Goal: Task Accomplishment & Management: Complete application form

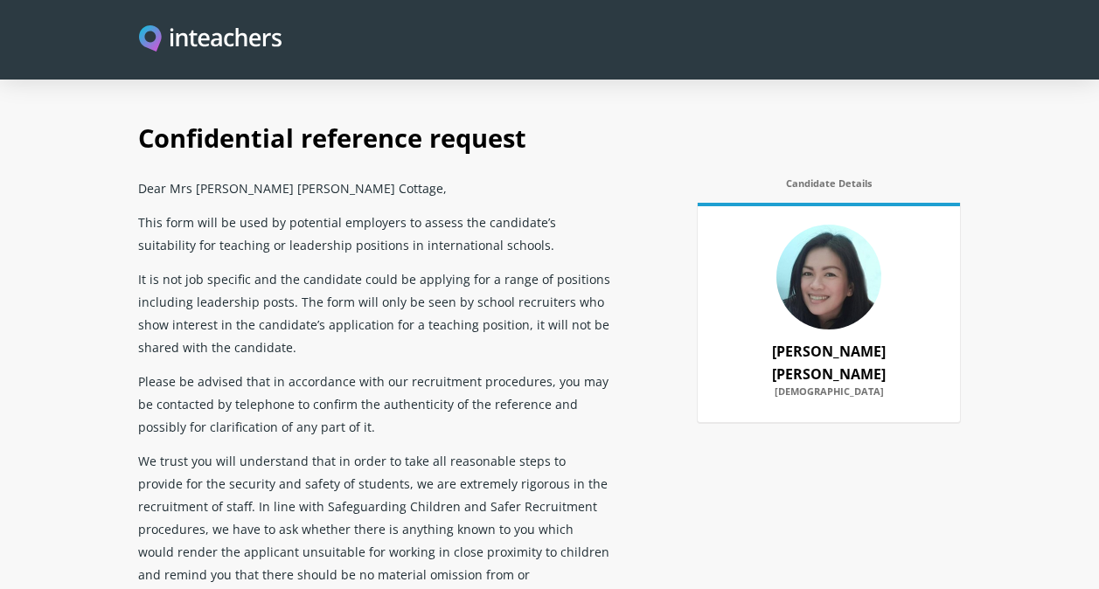
select select "2023"
select select "2025"
select select "No"
select select "Yes"
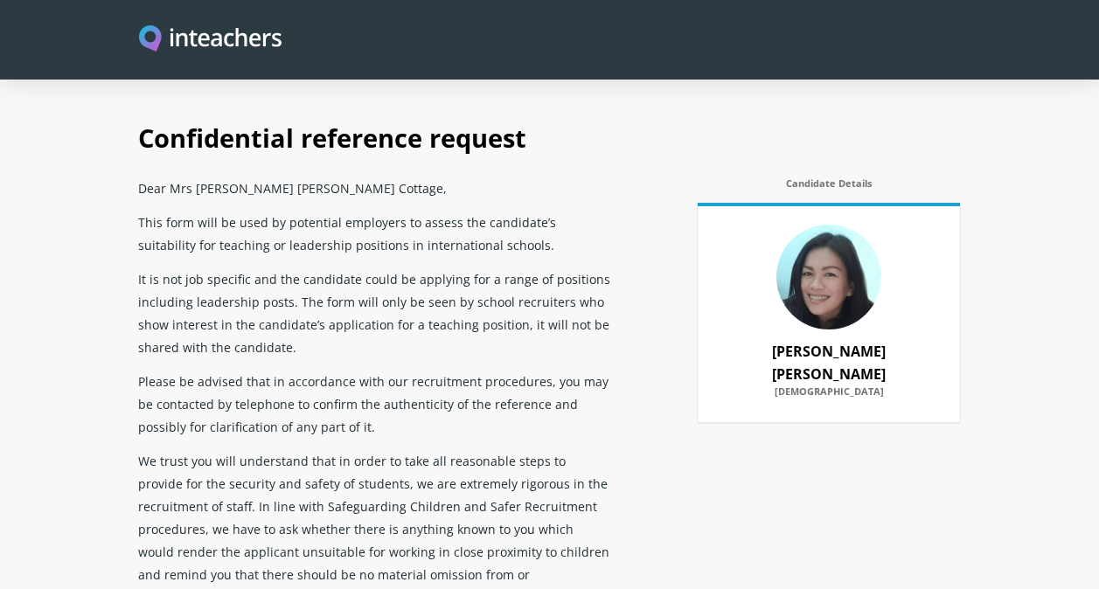
scroll to position [1295, 0]
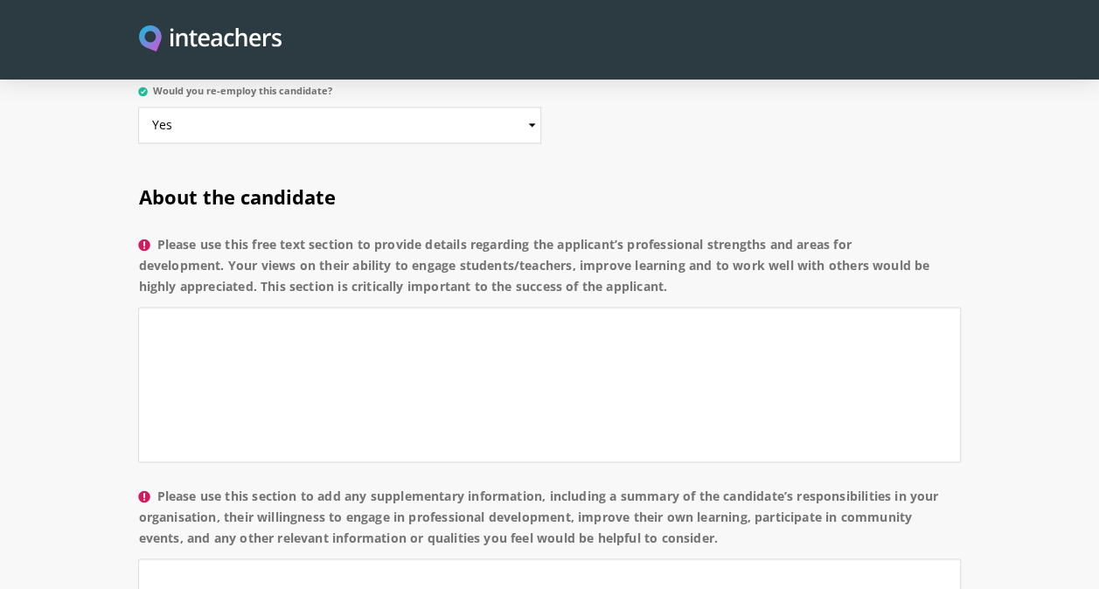
click at [712, 260] on label "Please use this free text section to provide details regarding the applicant’s …" at bounding box center [549, 270] width 822 height 73
click at [712, 307] on textarea "Please use this free text section to provide details regarding the applicant’s …" at bounding box center [549, 385] width 822 height 156
drag, startPoint x: 675, startPoint y: 252, endPoint x: 379, endPoint y: 223, distance: 296.9
click at [379, 234] on label "Please use this free text section to provide details regarding the applicant’s …" at bounding box center [549, 270] width 822 height 73
copy label "provide details regarding the applicant’s professional strengths and areas for …"
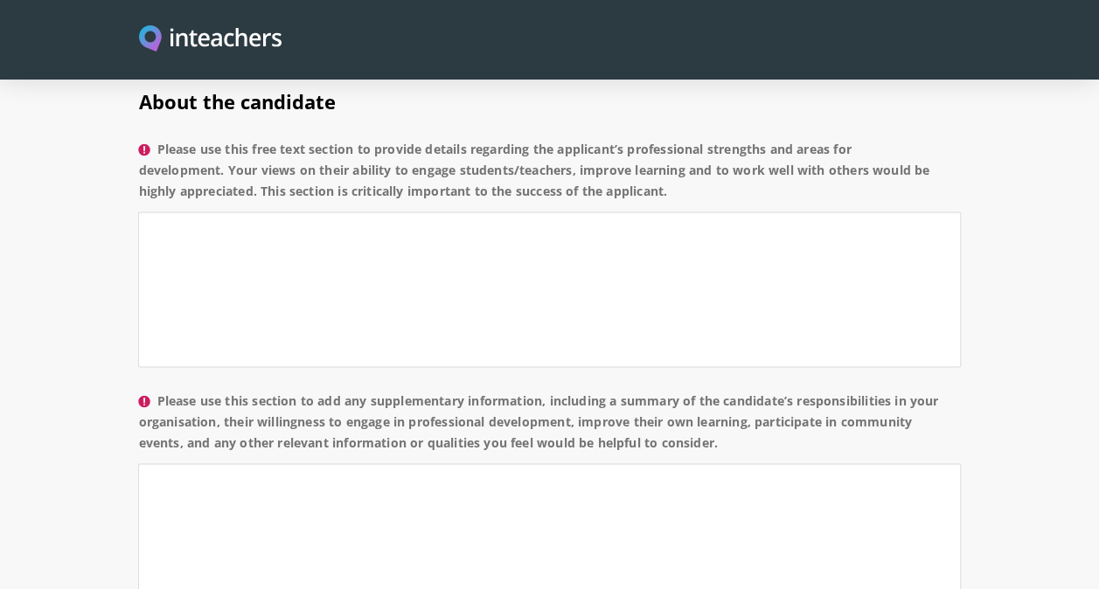
scroll to position [1389, 0]
click at [680, 273] on textarea "Please use this free text section to provide details regarding the applicant’s …" at bounding box center [549, 291] width 822 height 156
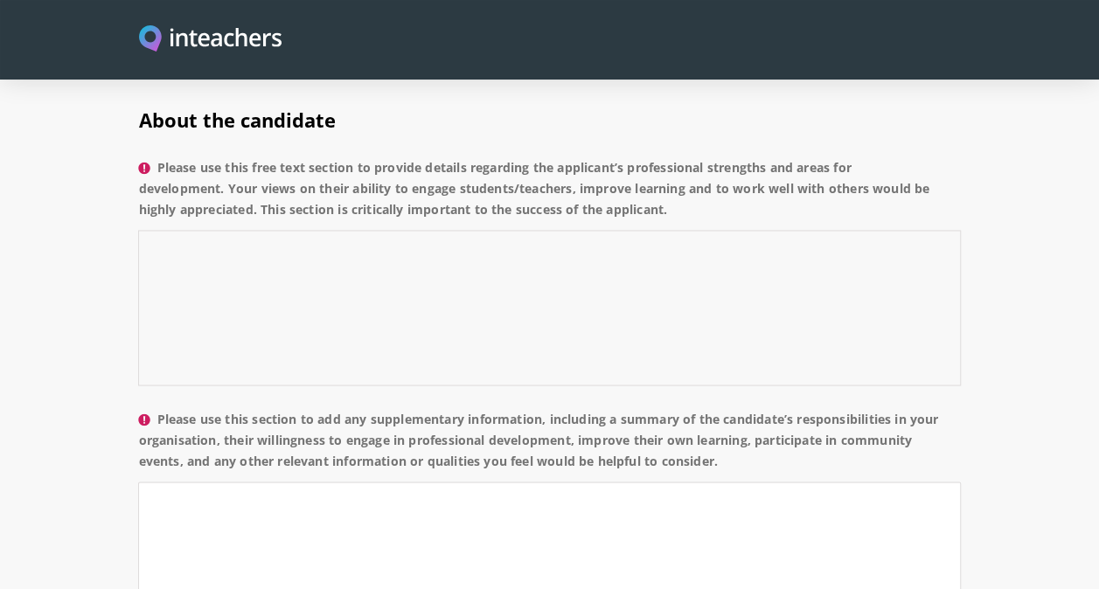
scroll to position [1371, 0]
click at [577, 239] on textarea "Please use this free text section to provide details regarding the applicant’s …" at bounding box center [549, 309] width 822 height 156
paste textarea "Leidy has been a valued member of our Nursery team in her role as a Teaching As…"
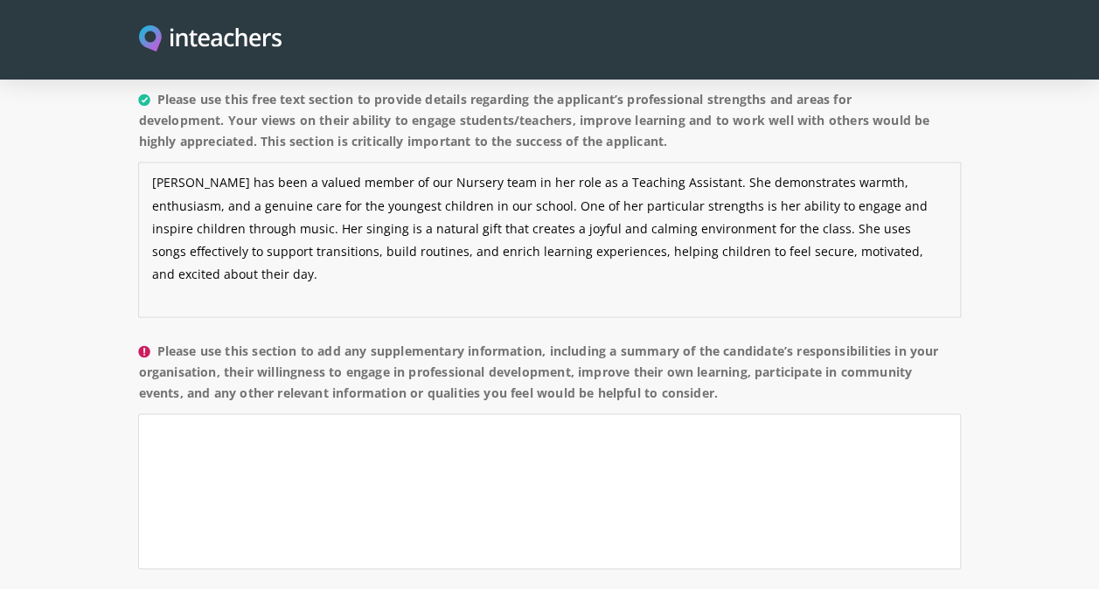
scroll to position [1440, 0]
paste textarea "In terms of teamwork, Leidy collaborates well with colleagues. She listens care…"
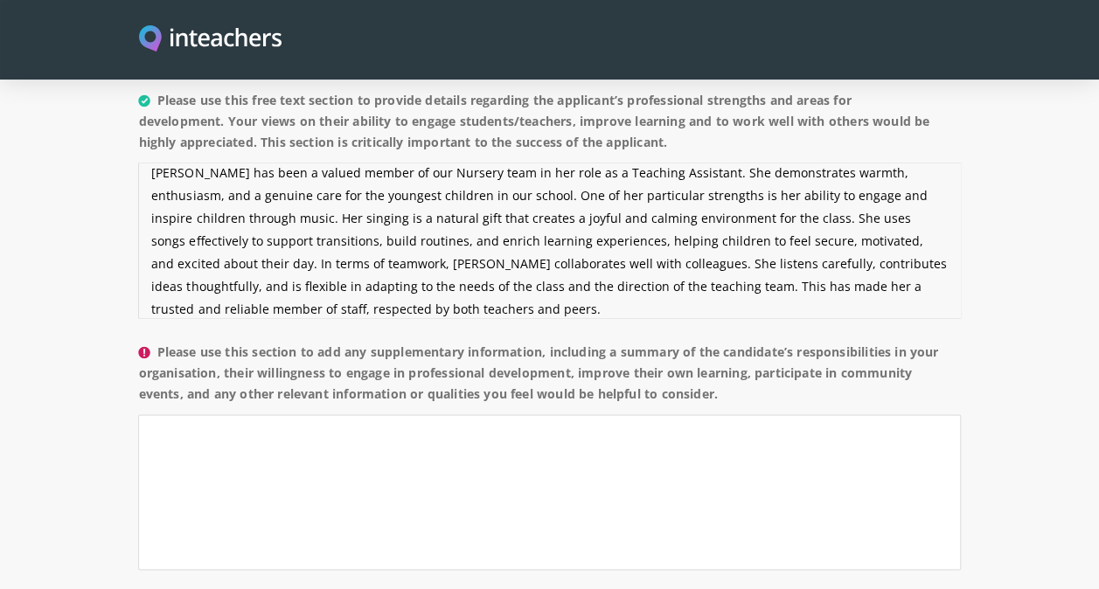
scroll to position [23, 0]
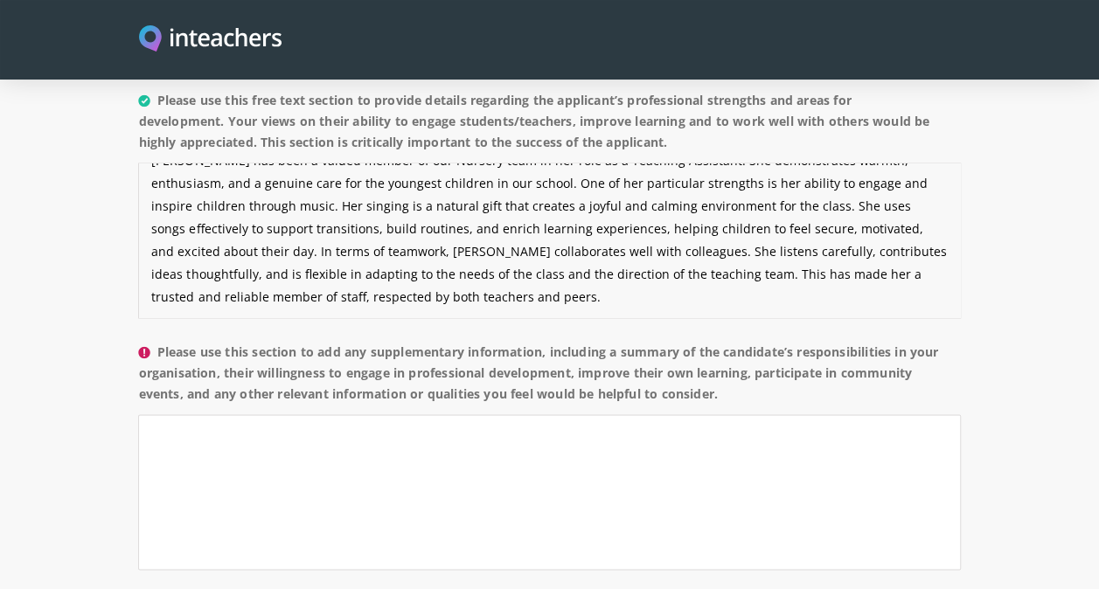
paste textarea "As with many developing professionals, one area for growth would be to further …"
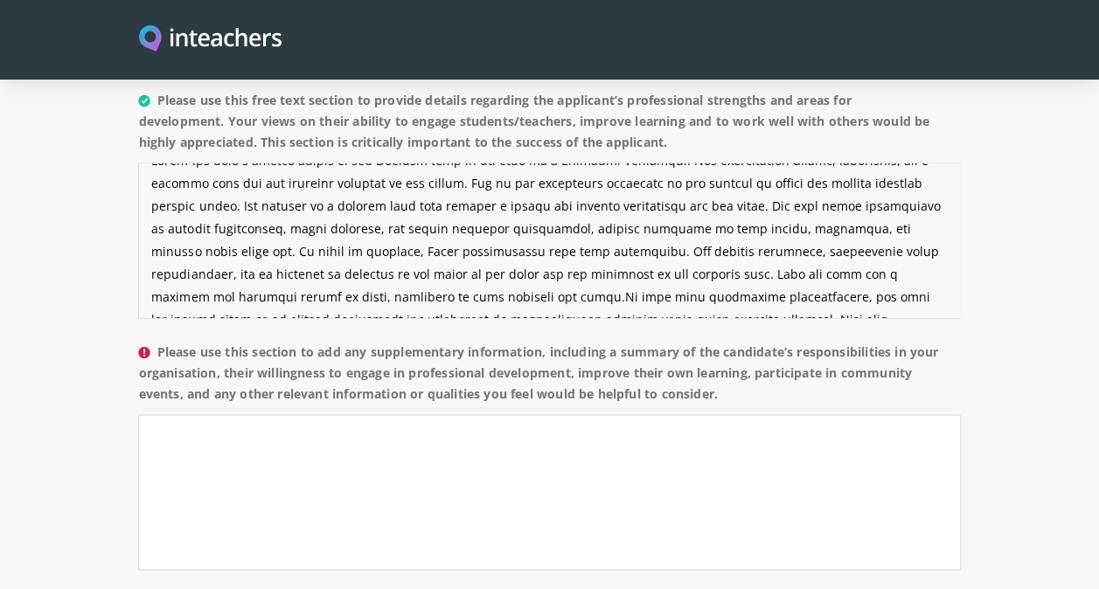
scroll to position [56, 0]
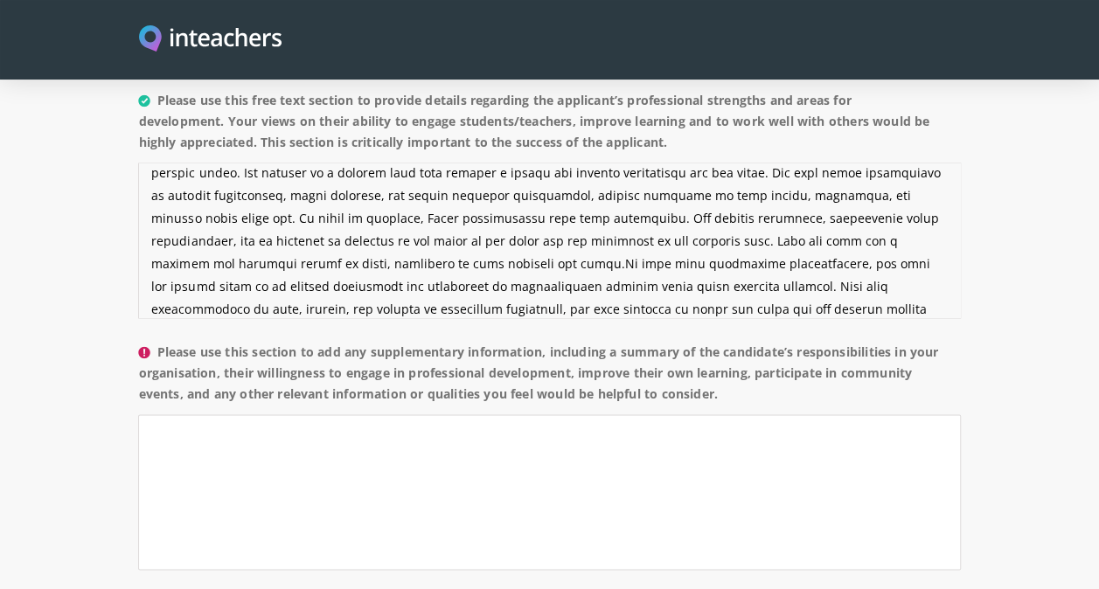
type textarea "Leidy has been a valued member of our Nursery team in her role as a Teaching As…"
click at [214, 417] on textarea "Please use this section to add any supplementary information, including a summa…" at bounding box center [549, 492] width 822 height 156
paste textarea "Professionally, Leidy brings a nurturing and approachable presence to the class…"
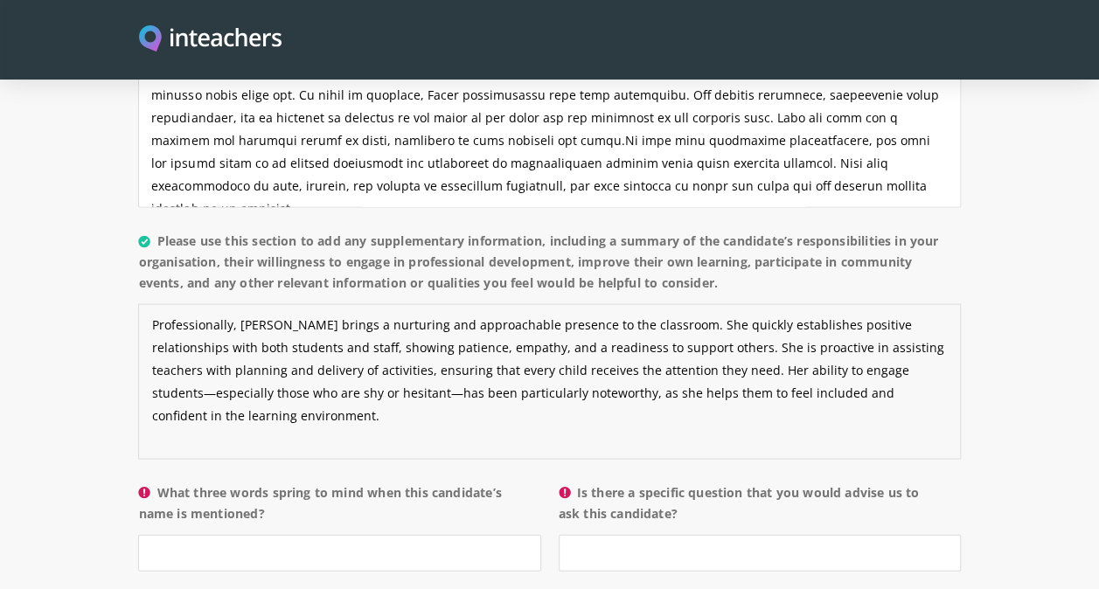
scroll to position [1552, 0]
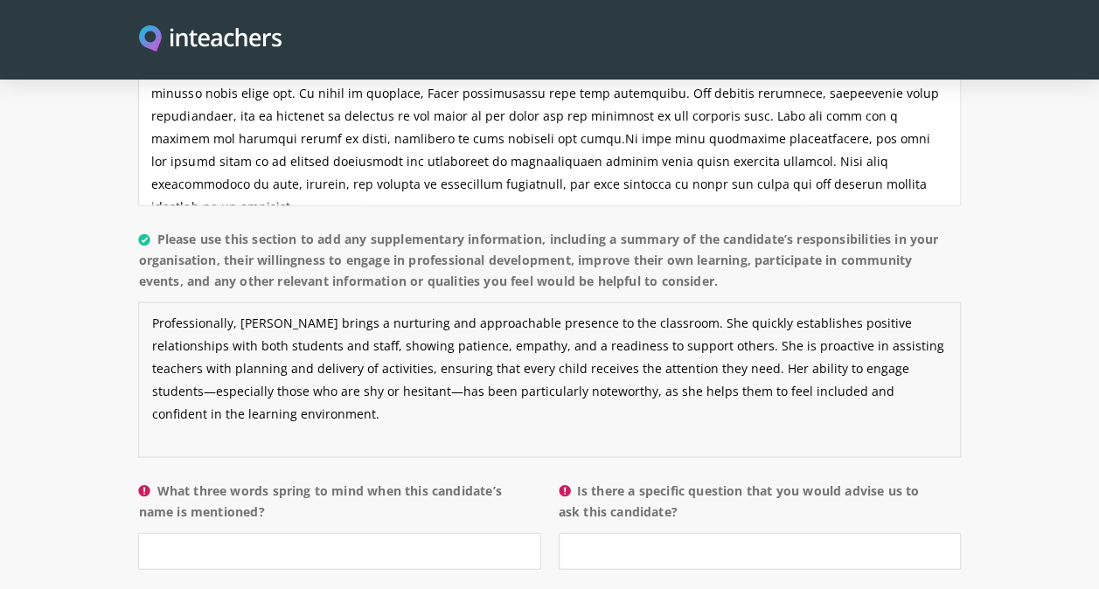
click at [912, 367] on textarea "Professionally, Leidy brings a nurturing and approachable presence to the class…" at bounding box center [549, 380] width 822 height 156
paste textarea "Overall, Leidy has shown herself to be caring, creative, and committed to the s…"
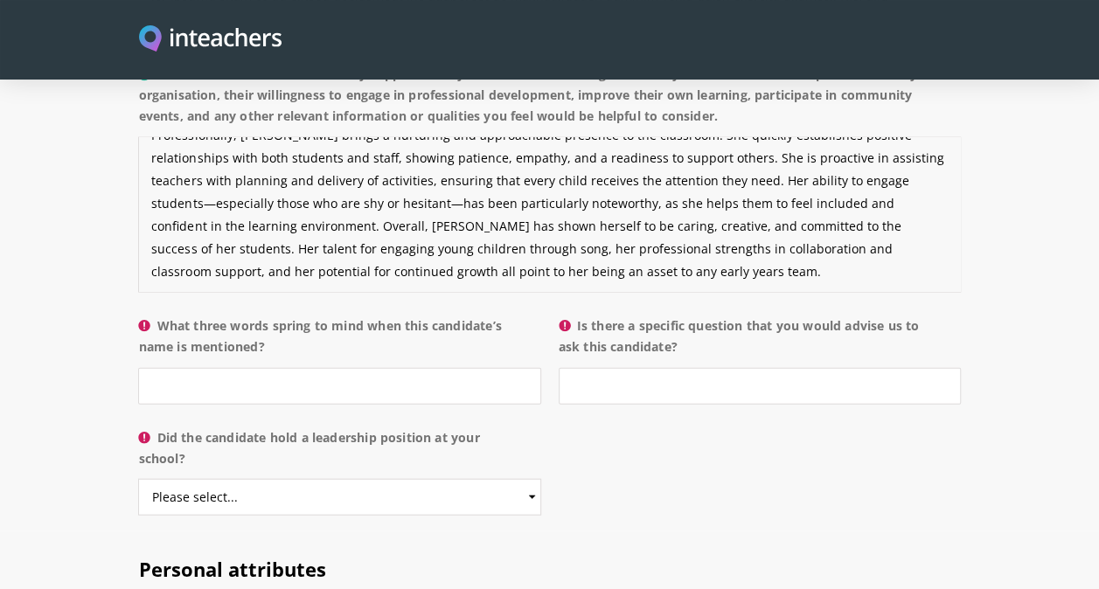
scroll to position [1720, 0]
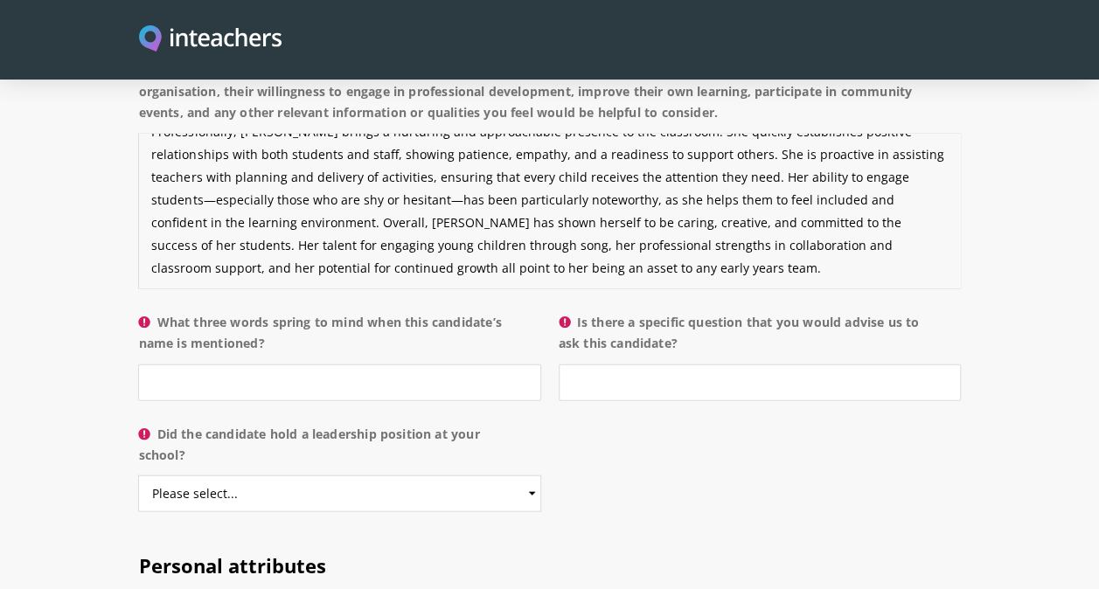
type textarea "Professionally, Leidy brings a nurturing and approachable presence to the class…"
click at [191, 365] on input "What three words spring to mind when this candidate’s name is mentioned?" at bounding box center [339, 383] width 402 height 37
type input "Fun, kind and creative"
click at [676, 365] on input "Is there a specific question that you would advise us to ask this candidate?" at bounding box center [760, 383] width 402 height 37
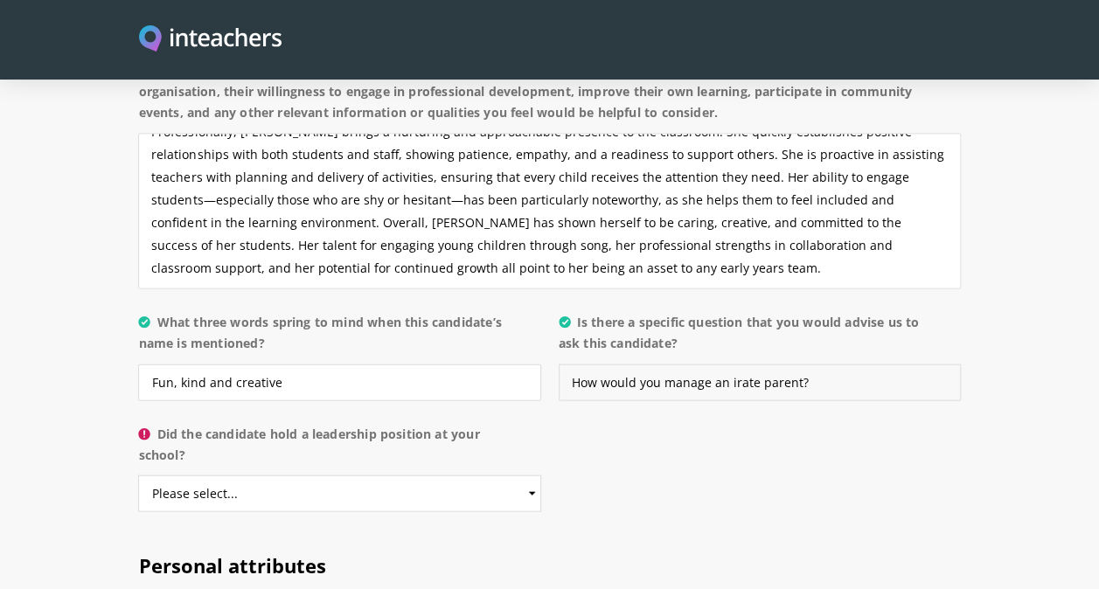
type input "How would you manage an irate parent?"
click at [397, 476] on select "Please select... Yes No" at bounding box center [339, 494] width 402 height 37
select select "No"
click at [138, 476] on select "Please select... Yes No" at bounding box center [339, 494] width 402 height 37
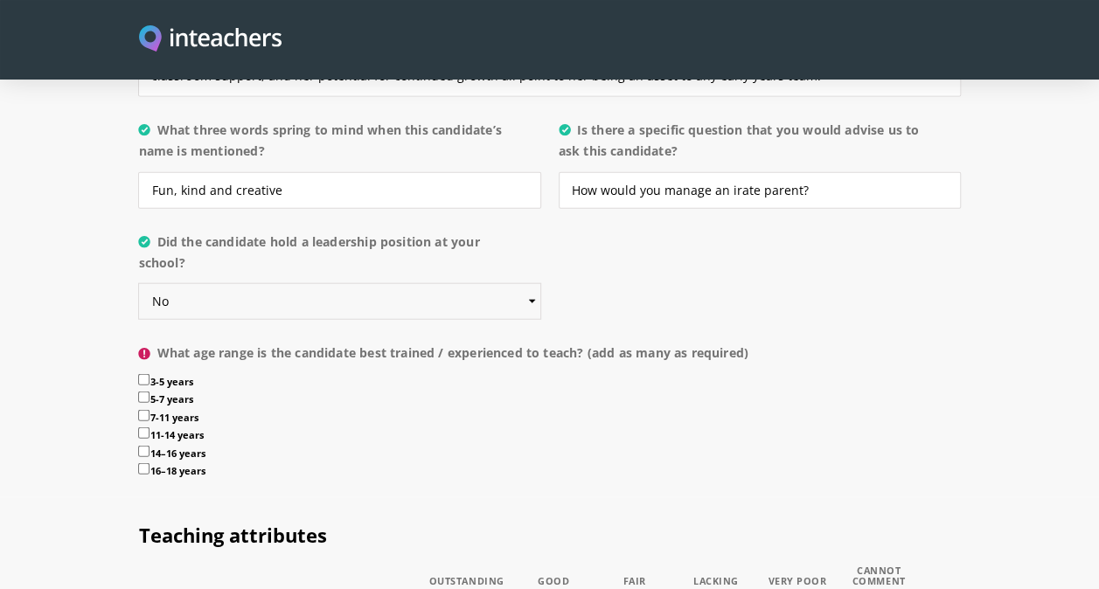
scroll to position [1934, 0]
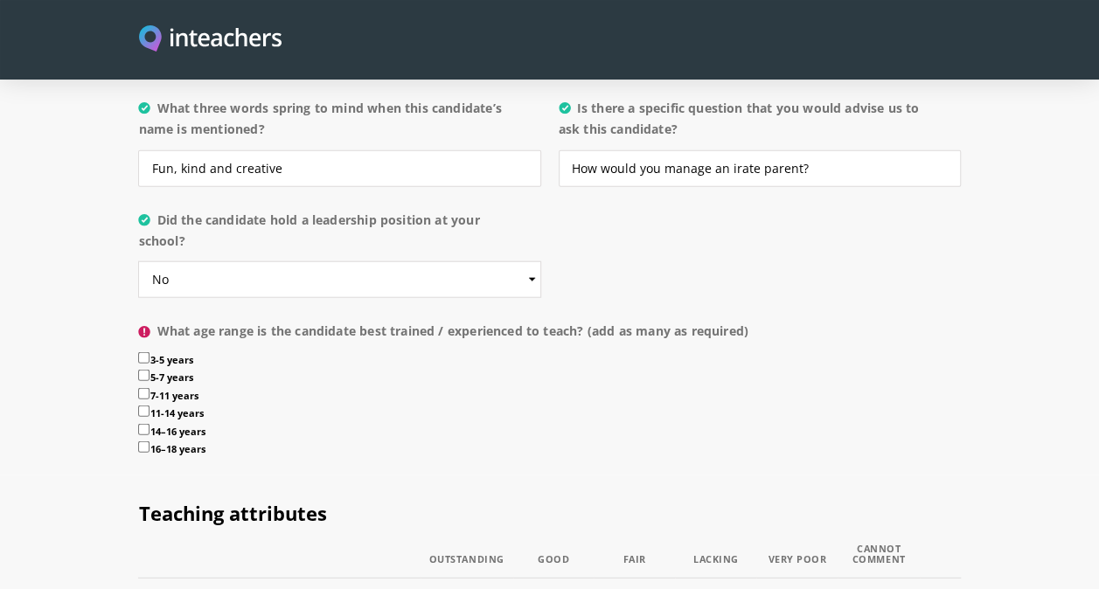
click at [143, 352] on input "3-5 years" at bounding box center [143, 357] width 11 height 11
checkbox input "true"
click at [143, 370] on input "5-7 years" at bounding box center [143, 375] width 11 height 11
checkbox input "true"
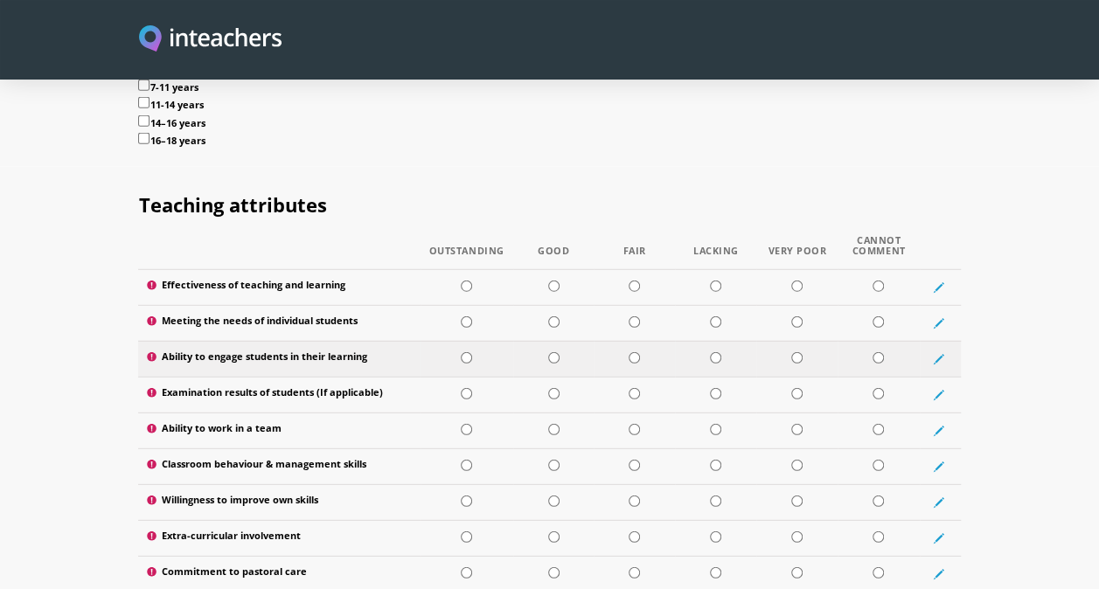
scroll to position [2244, 0]
click at [554, 280] on input "radio" at bounding box center [553, 285] width 11 height 11
radio input "true"
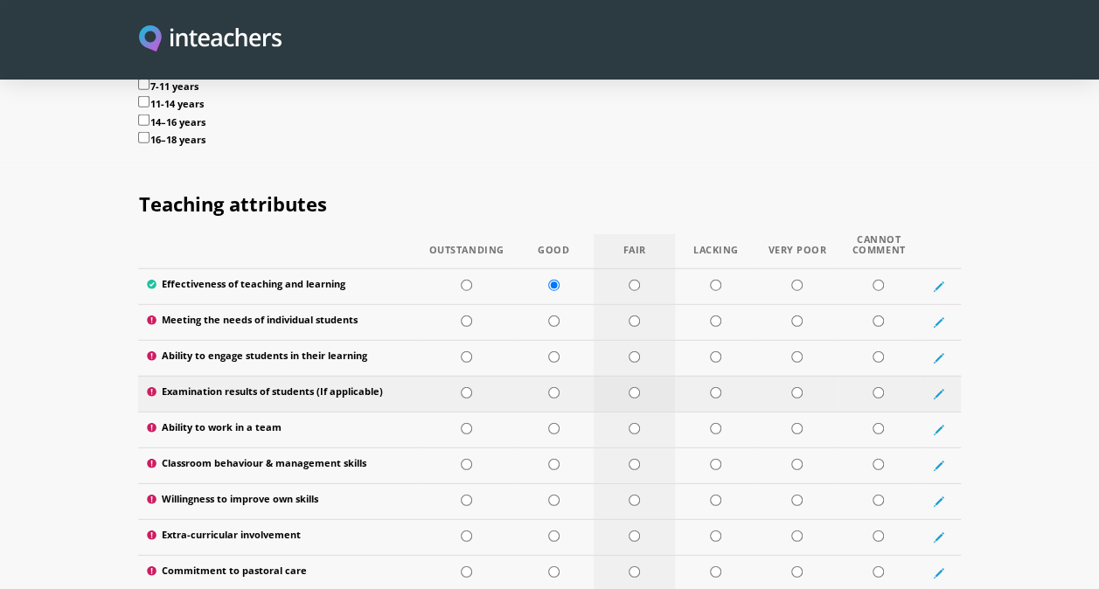
scroll to position [2316, 0]
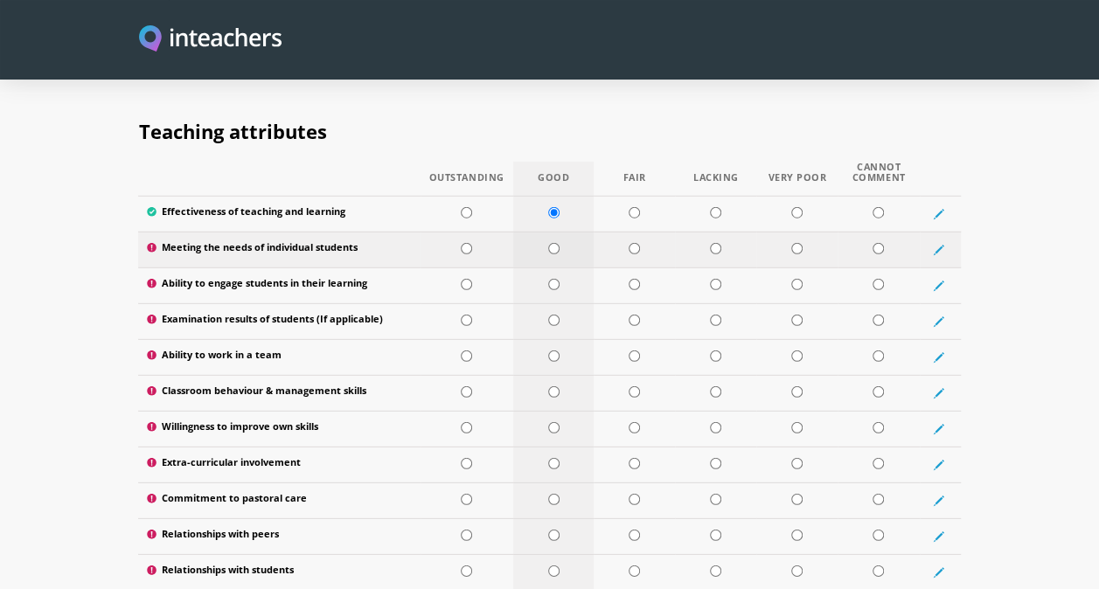
click at [555, 243] on input "radio" at bounding box center [553, 248] width 11 height 11
radio input "true"
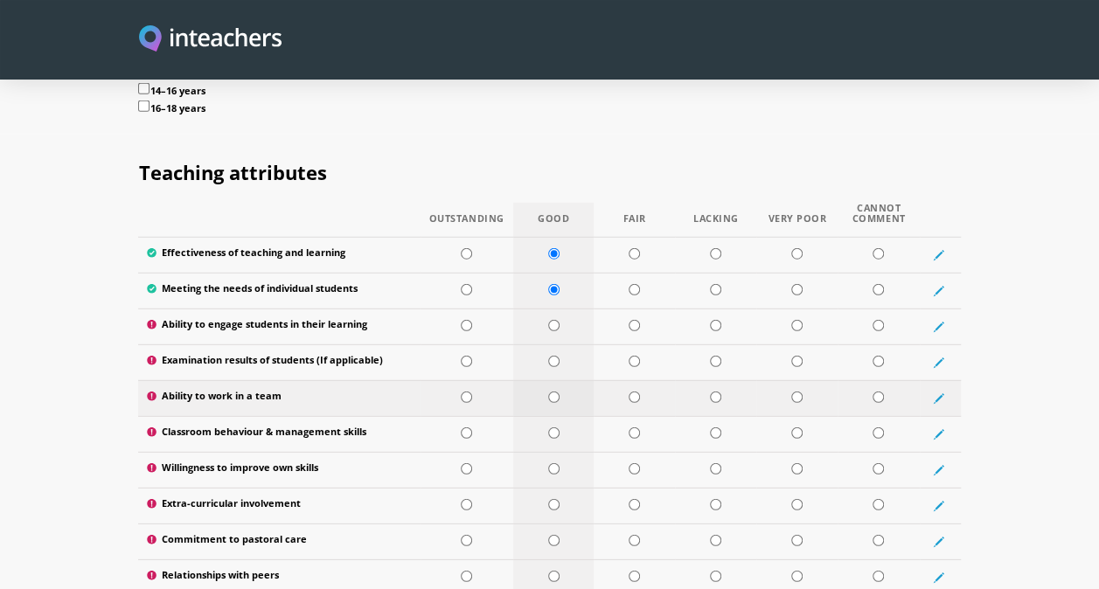
scroll to position [2274, 0]
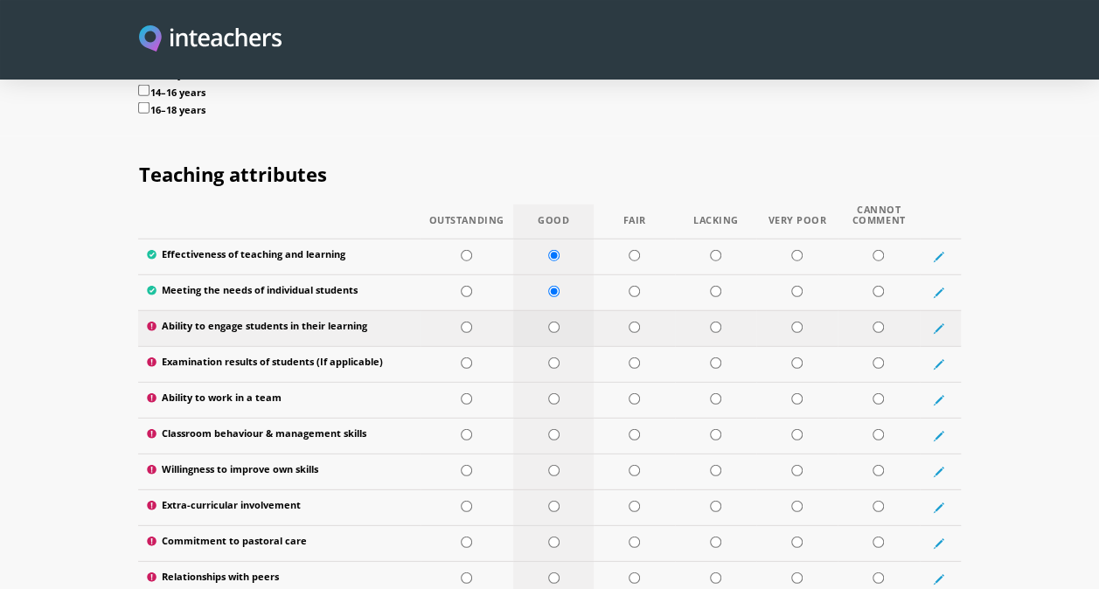
click at [552, 322] on input "radio" at bounding box center [553, 327] width 11 height 11
radio input "true"
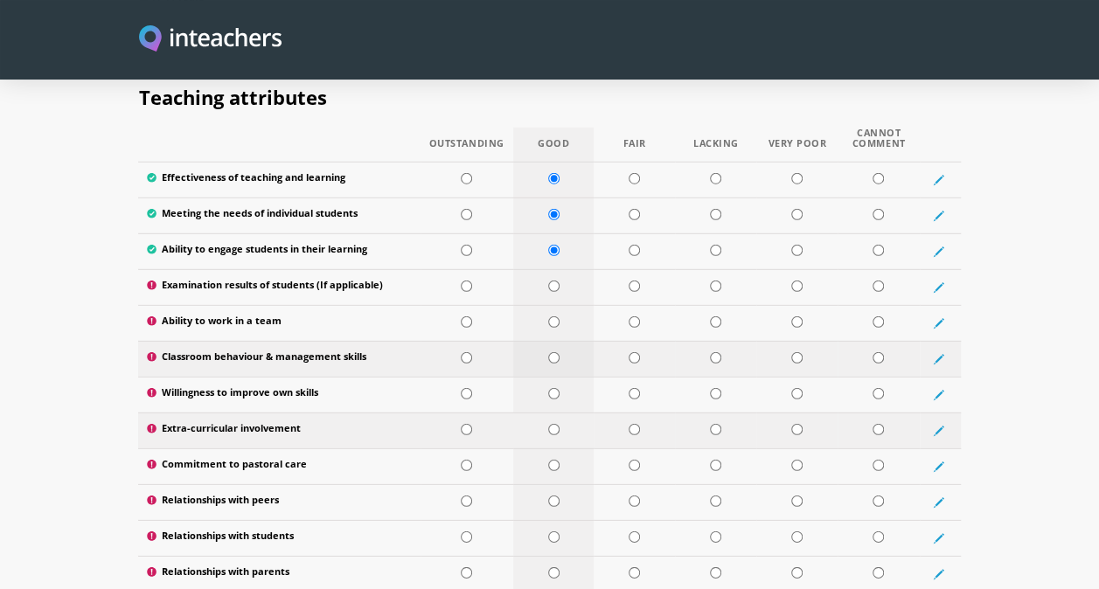
scroll to position [2351, 0]
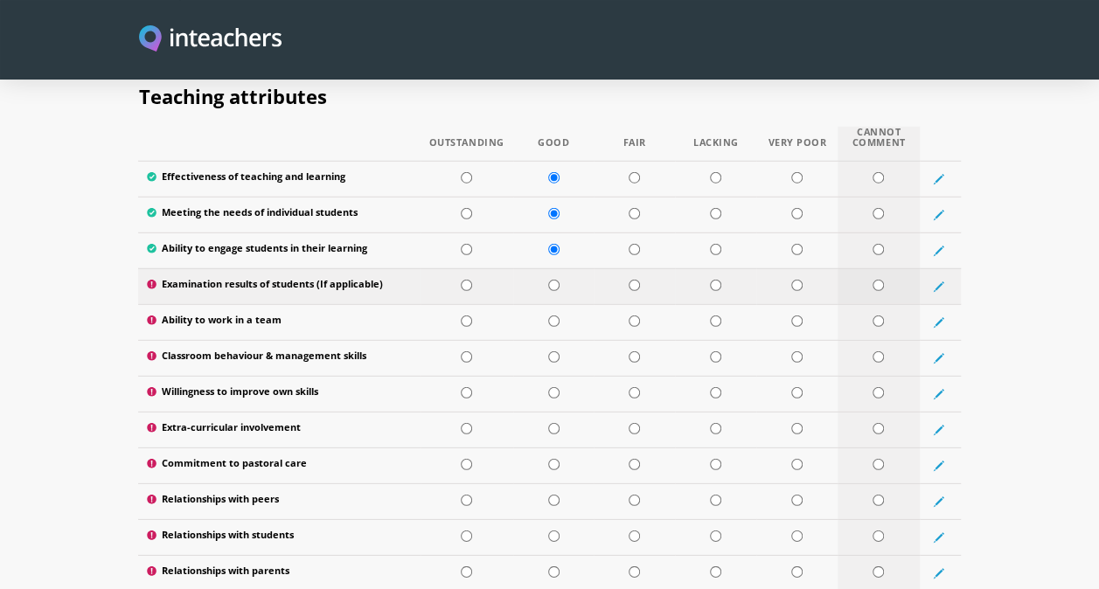
click at [880, 280] on input "radio" at bounding box center [877, 285] width 11 height 11
radio input "true"
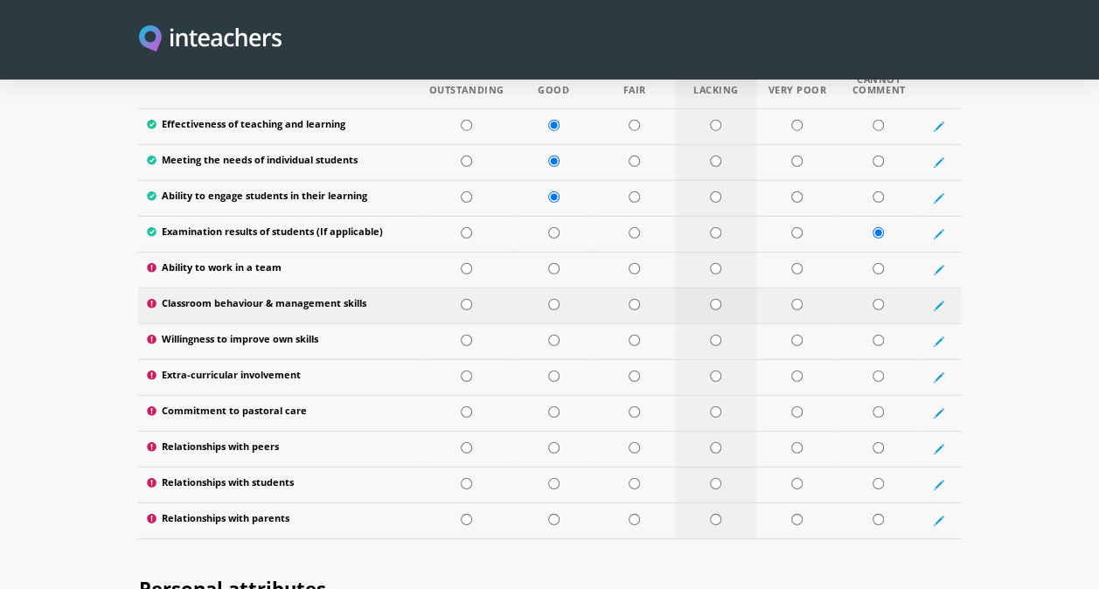
scroll to position [2387, 0]
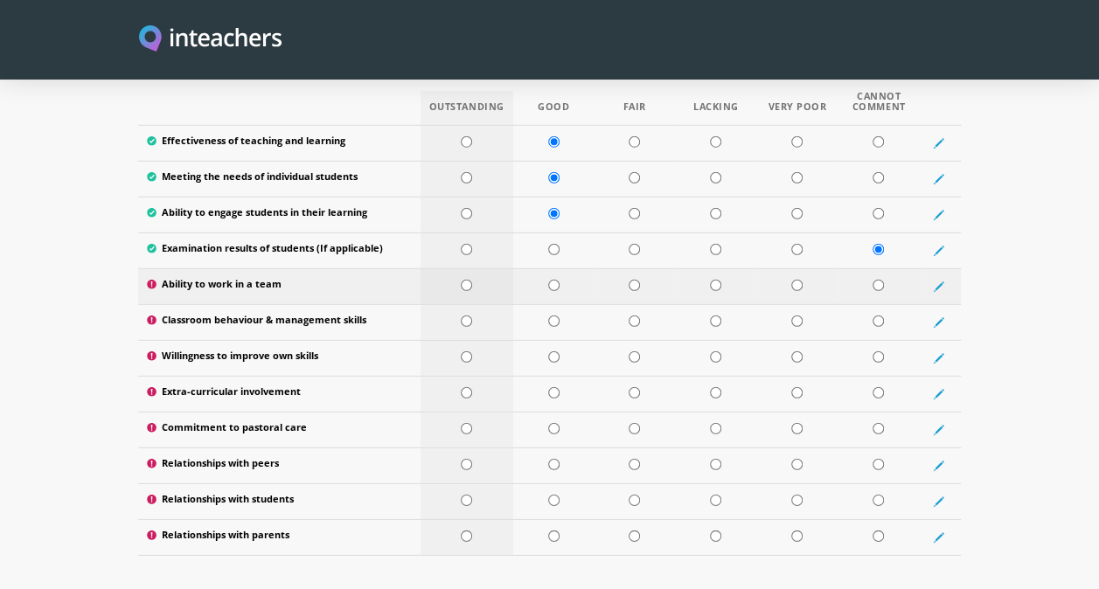
click at [471, 280] on input "radio" at bounding box center [466, 285] width 11 height 11
radio input "true"
click at [465, 316] on input "radio" at bounding box center [466, 321] width 11 height 11
radio input "true"
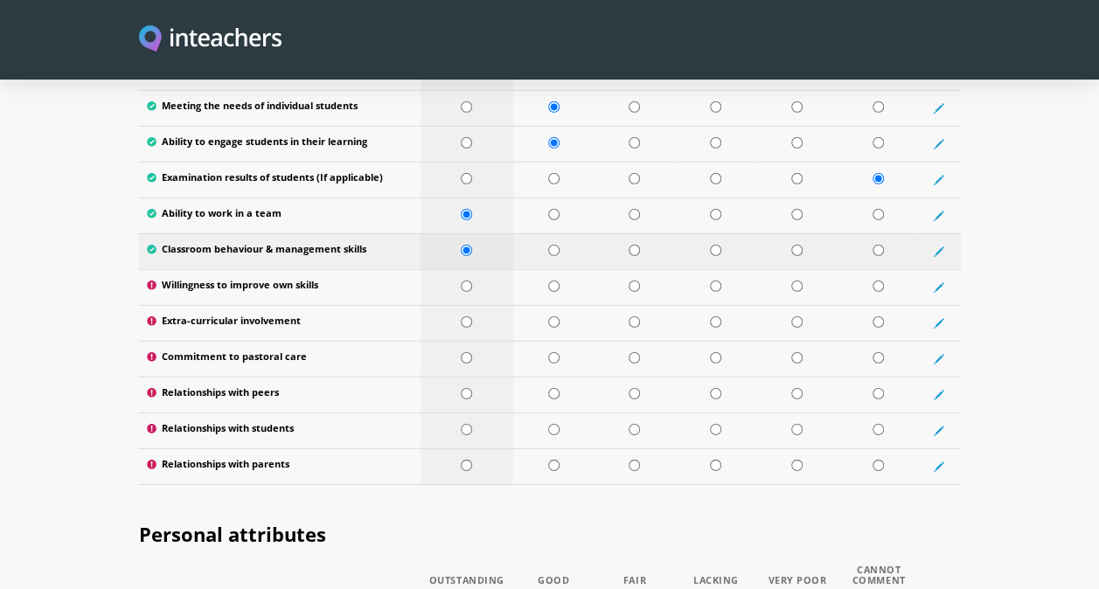
scroll to position [2459, 0]
click at [463, 280] on input "radio" at bounding box center [466, 285] width 11 height 11
radio input "true"
click at [467, 304] on td at bounding box center [466, 322] width 93 height 36
radio input "true"
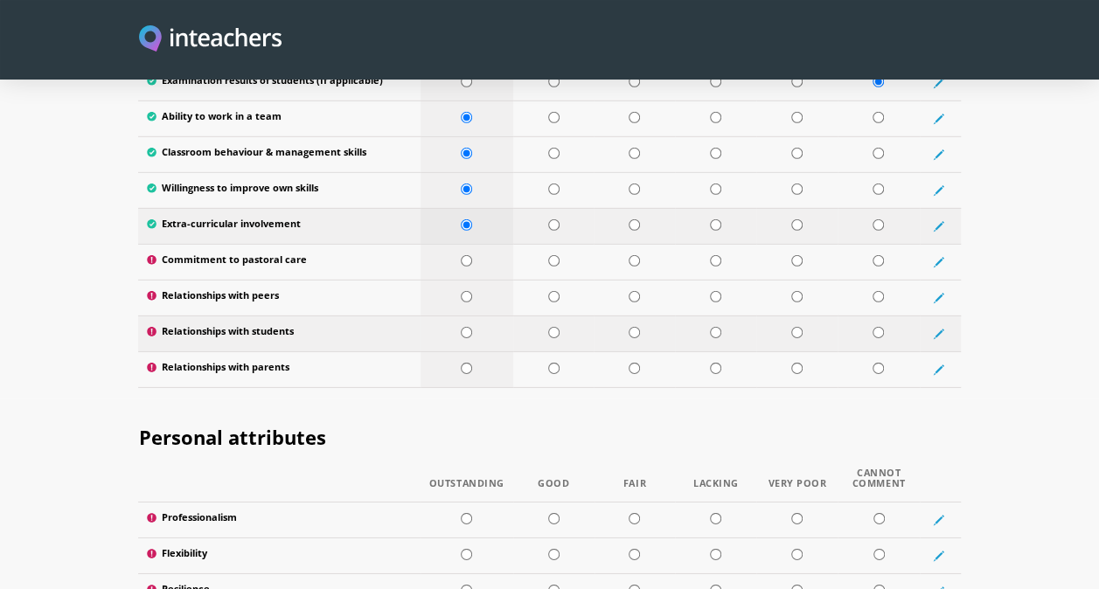
scroll to position [2554, 0]
click at [464, 256] on input "radio" at bounding box center [466, 261] width 11 height 11
radio input "true"
click at [467, 292] on input "radio" at bounding box center [466, 297] width 11 height 11
radio input "true"
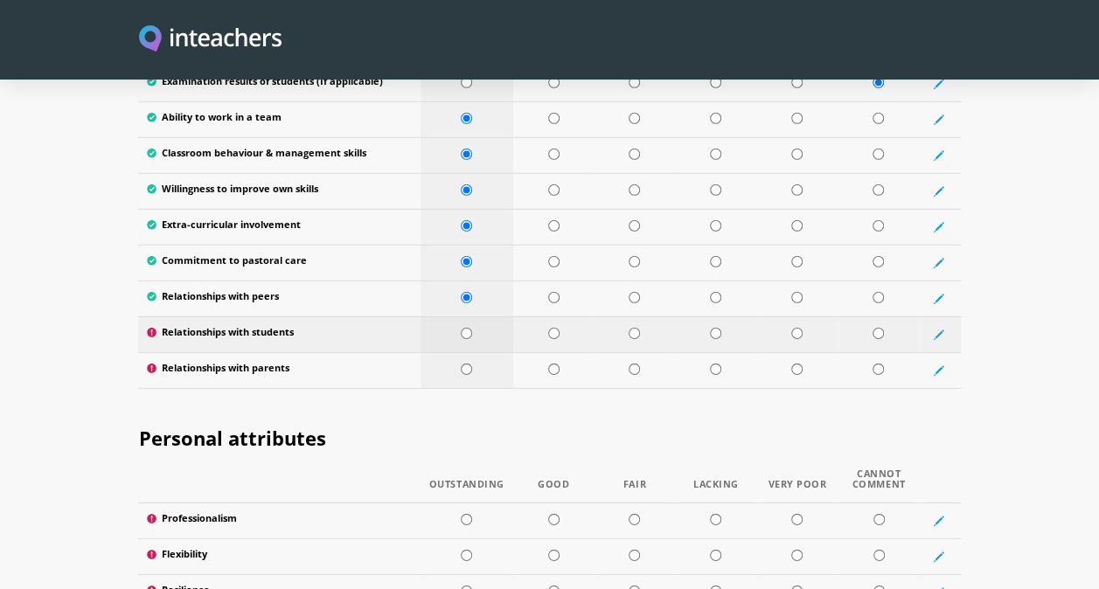
click at [468, 328] on input "radio" at bounding box center [466, 333] width 11 height 11
radio input "true"
click at [624, 352] on td at bounding box center [634, 370] width 81 height 36
radio input "true"
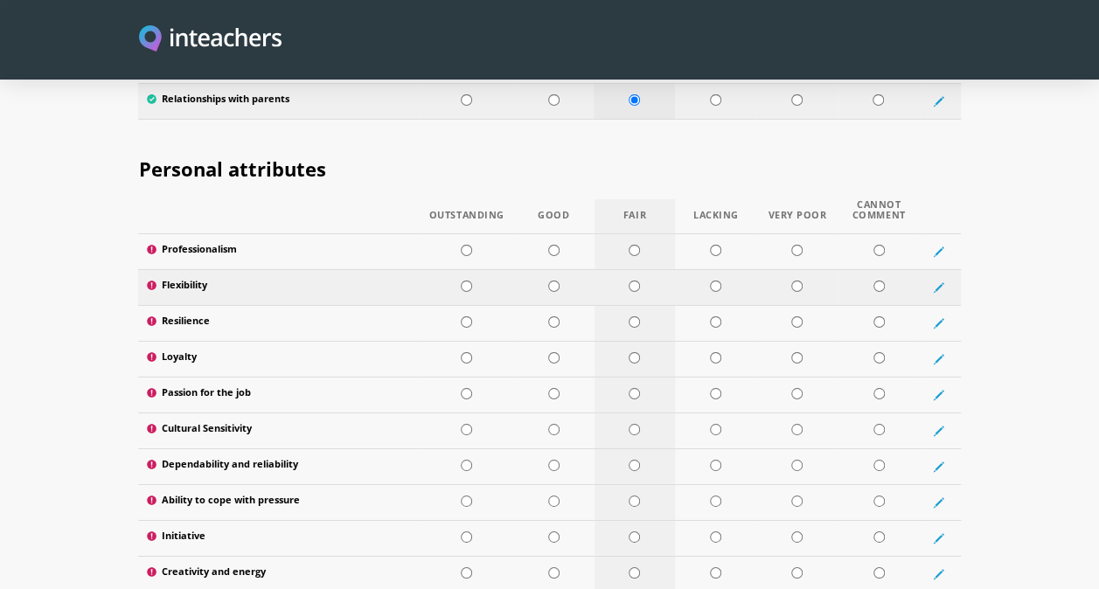
scroll to position [2844, 0]
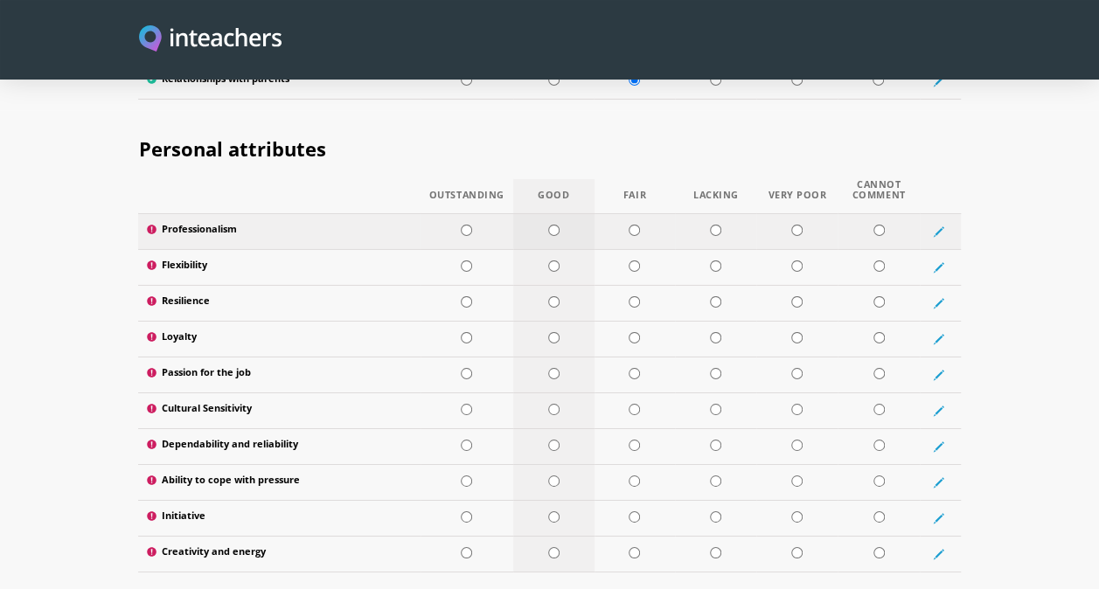
click at [556, 225] on input "radio" at bounding box center [553, 230] width 11 height 11
radio input "true"
click at [461, 260] on input "radio" at bounding box center [466, 265] width 11 height 11
radio input "true"
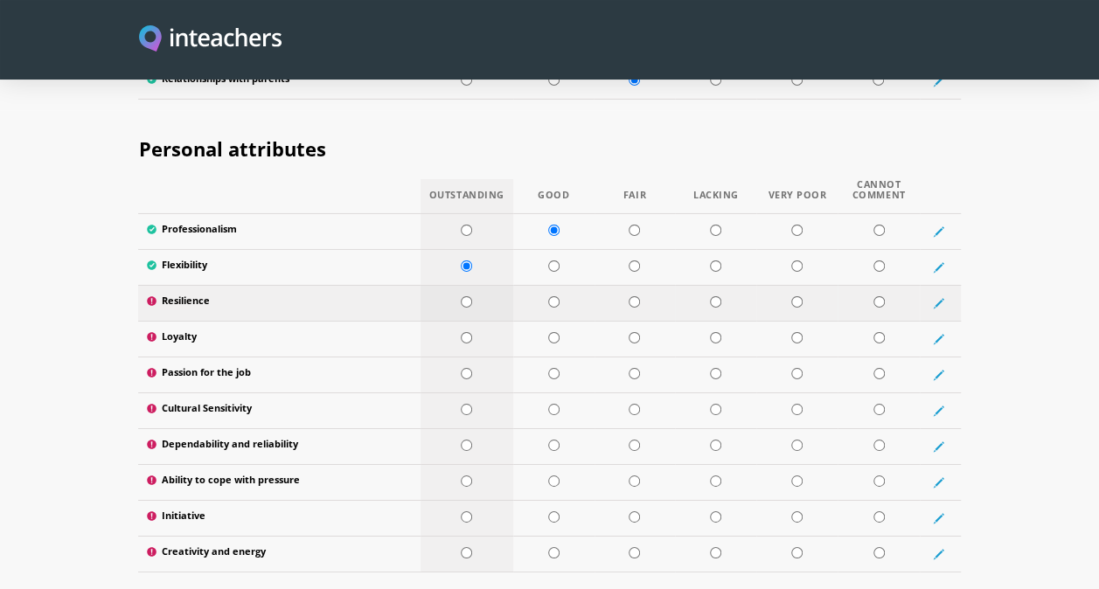
click at [463, 285] on td at bounding box center [466, 303] width 93 height 36
radio input "true"
click at [466, 332] on input "radio" at bounding box center [466, 337] width 11 height 11
radio input "true"
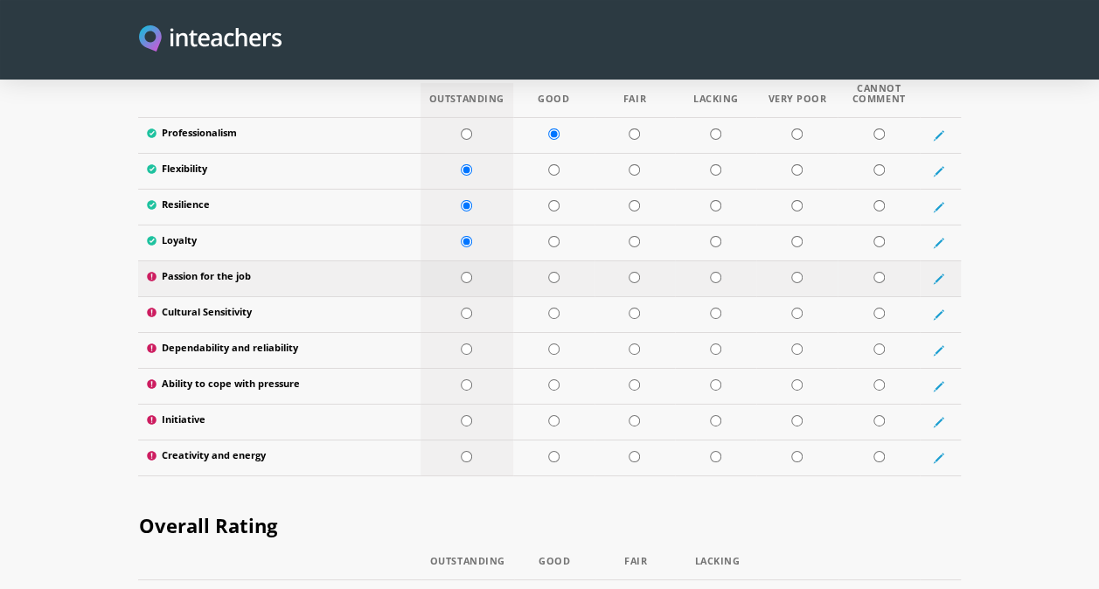
click at [463, 272] on input "radio" at bounding box center [466, 277] width 11 height 11
radio input "true"
click at [553, 308] on input "radio" at bounding box center [553, 313] width 11 height 11
radio input "true"
click at [626, 296] on td at bounding box center [634, 314] width 81 height 36
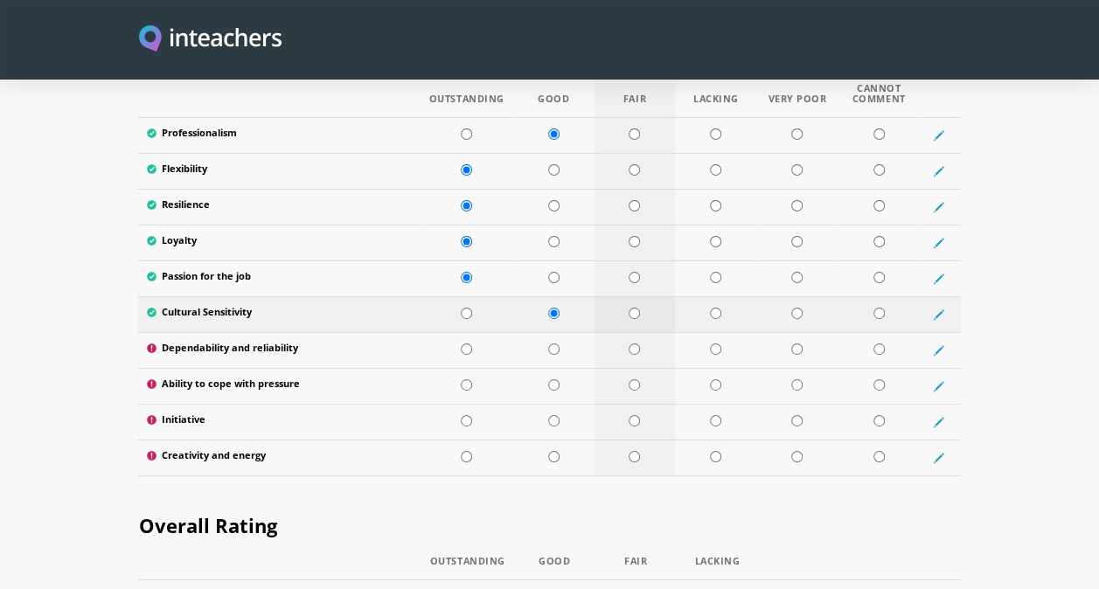
radio input "true"
click at [550, 308] on input "radio" at bounding box center [553, 313] width 11 height 11
radio input "true"
click at [552, 344] on input "radio" at bounding box center [553, 349] width 11 height 11
radio input "true"
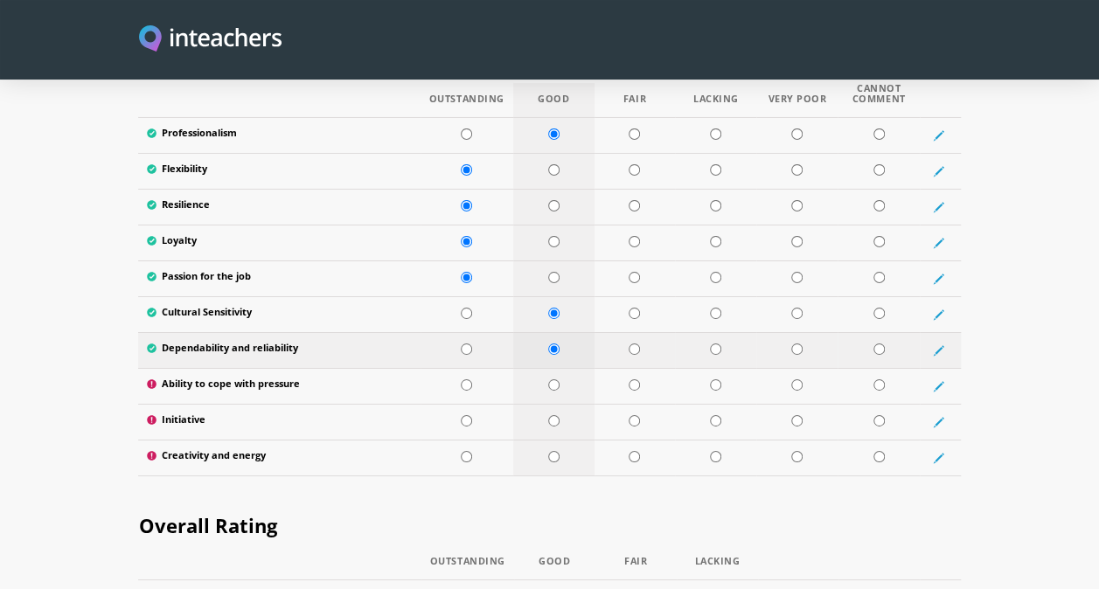
scroll to position [2982, 0]
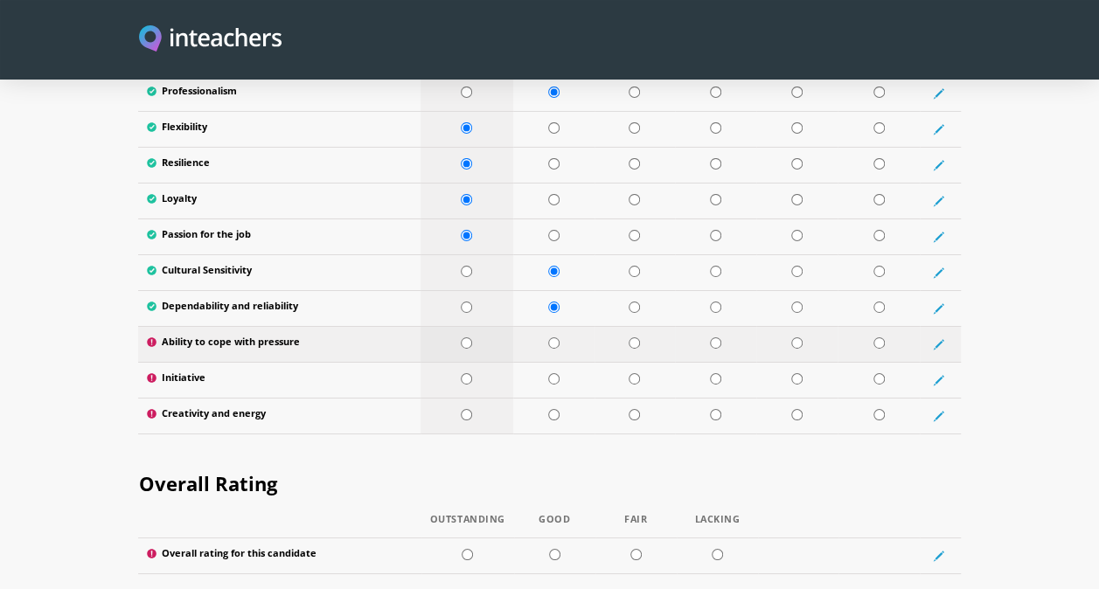
click at [462, 337] on input "radio" at bounding box center [466, 342] width 11 height 11
radio input "true"
click at [462, 373] on input "radio" at bounding box center [466, 378] width 11 height 11
radio input "true"
click at [463, 409] on input "radio" at bounding box center [466, 414] width 11 height 11
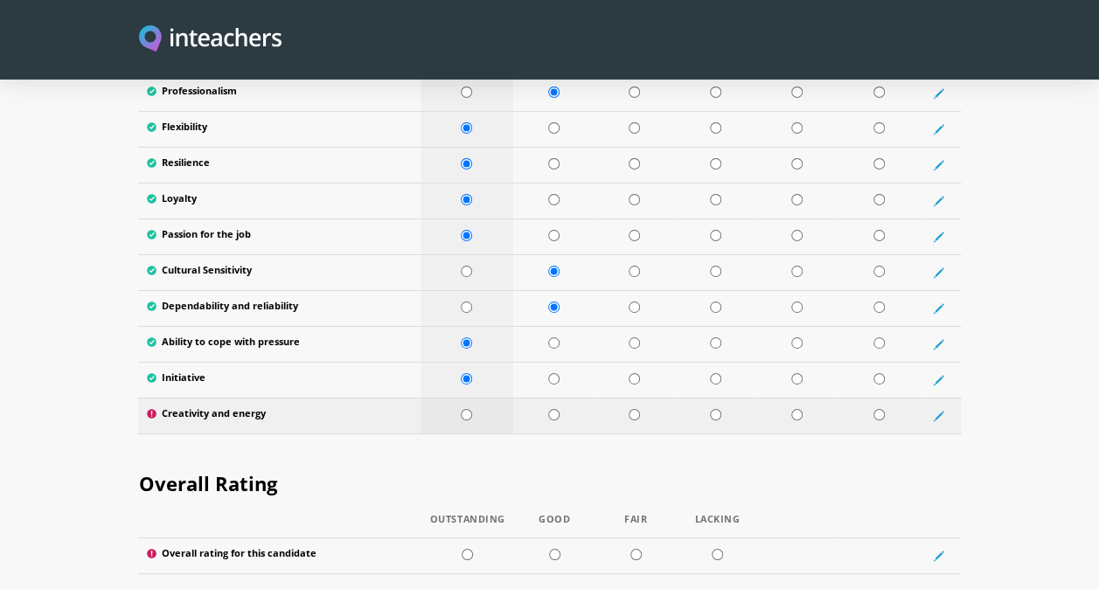
radio input "true"
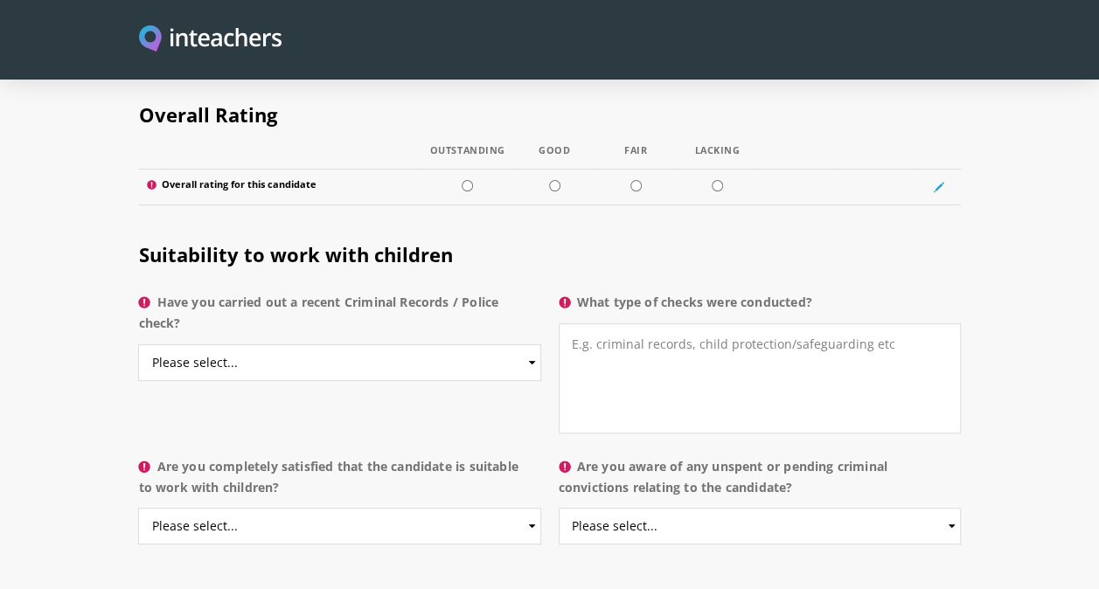
scroll to position [3365, 0]
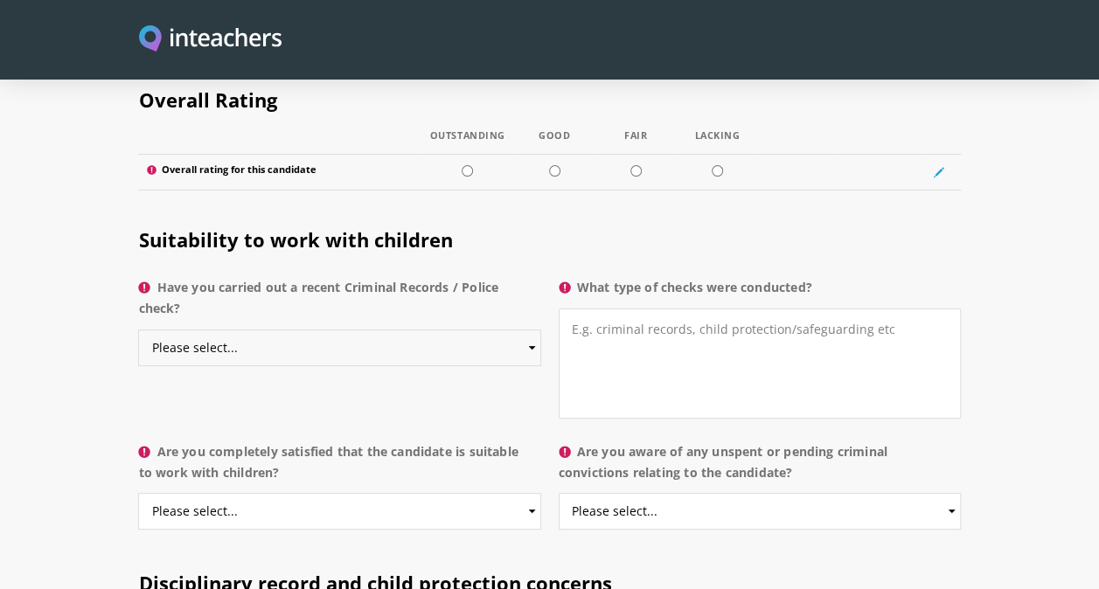
click at [514, 330] on select "Please select... Yes No Do not know" at bounding box center [339, 348] width 402 height 37
click at [138, 330] on select "Please select... Yes No Do not know" at bounding box center [339, 348] width 402 height 37
click at [624, 309] on textarea "What type of checks were conducted?" at bounding box center [760, 364] width 402 height 110
click at [529, 330] on select "Please select... Yes No Do not know" at bounding box center [339, 348] width 402 height 37
select select "No"
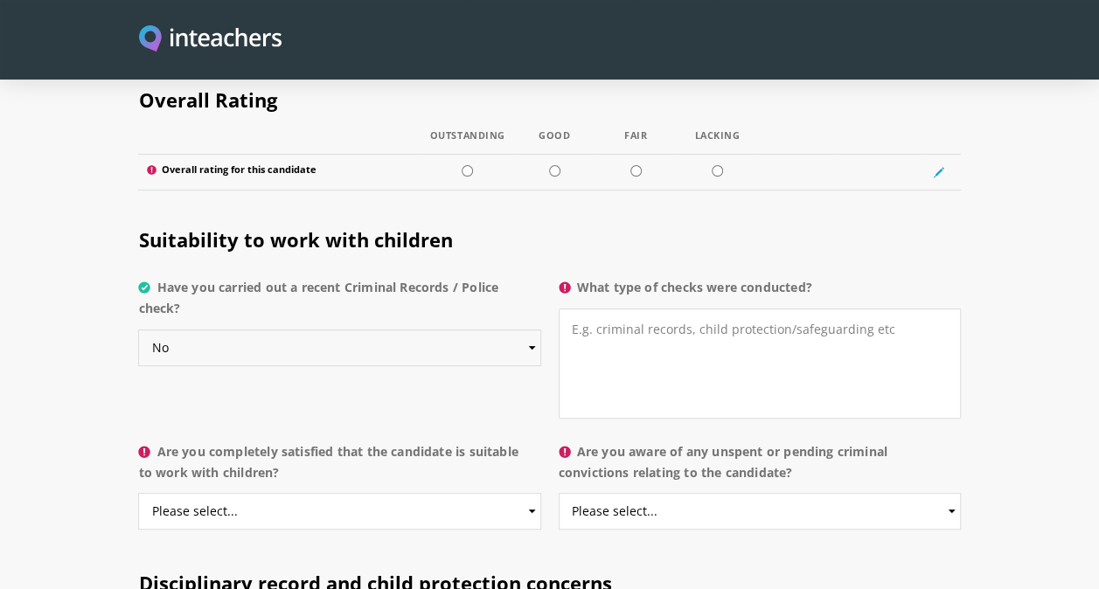
click at [138, 330] on select "Please select... Yes No Do not know" at bounding box center [339, 348] width 402 height 37
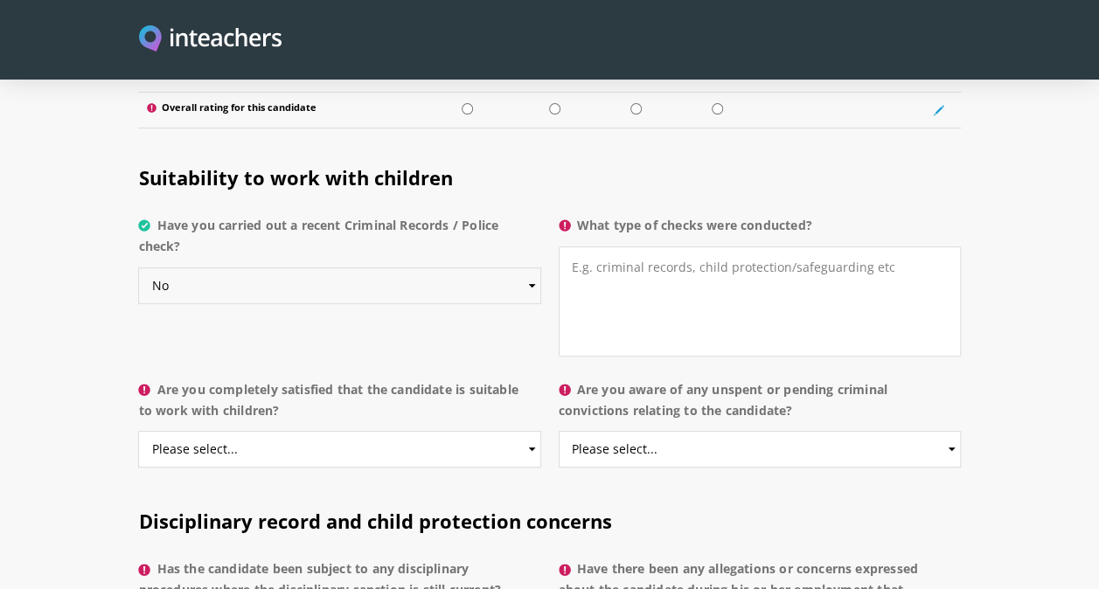
scroll to position [3432, 0]
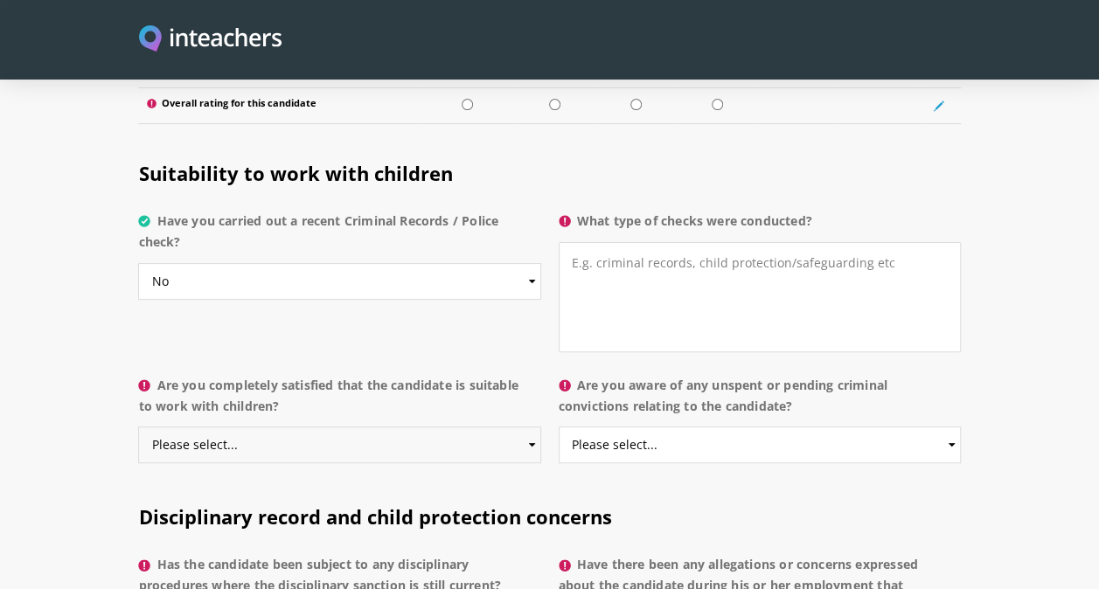
click at [514, 427] on select "Please select... Yes No Do not know" at bounding box center [339, 445] width 402 height 37
select select "Yes"
click at [138, 427] on select "Please select... Yes No Do not know" at bounding box center [339, 445] width 402 height 37
click at [660, 427] on select "Please select... Yes No Do not know" at bounding box center [760, 445] width 402 height 37
select select "No"
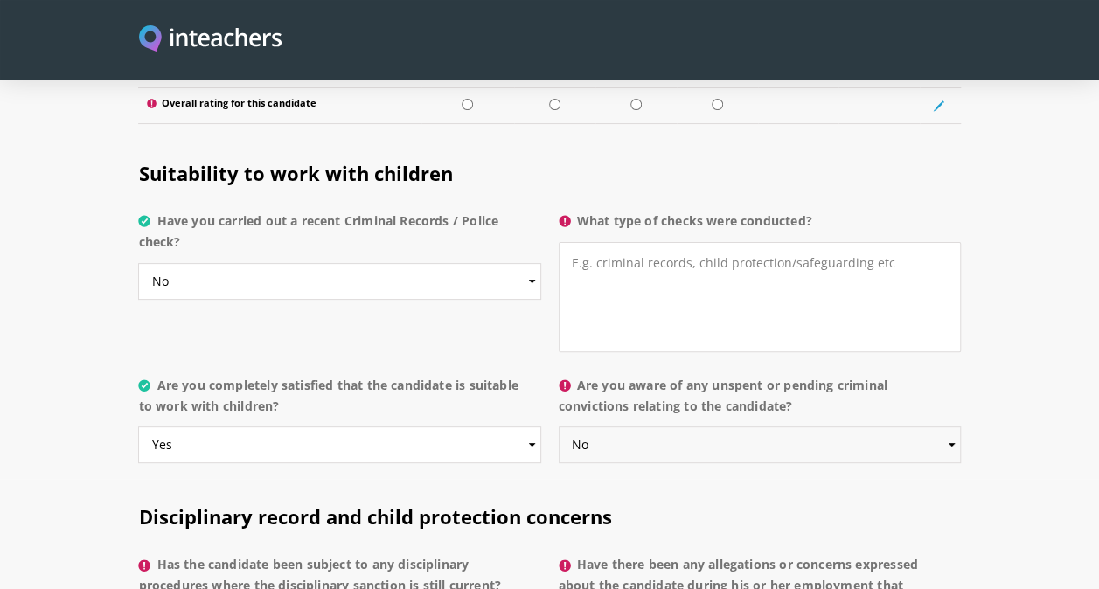
click at [559, 427] on select "Please select... Yes No Do not know" at bounding box center [760, 445] width 402 height 37
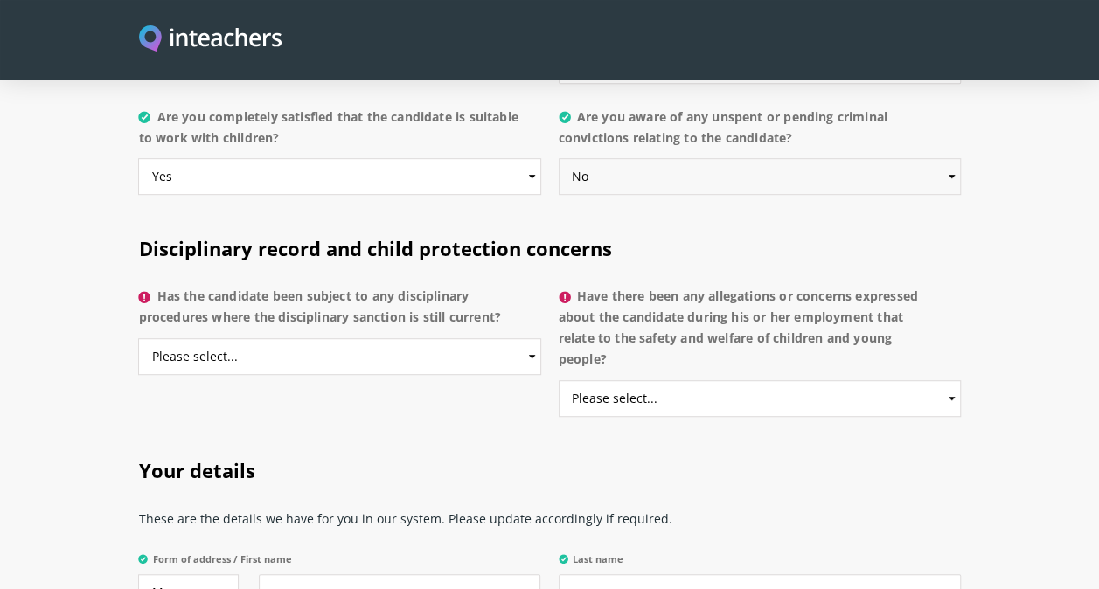
scroll to position [3699, 0]
click at [527, 339] on select "Please select... Yes No Do not know" at bounding box center [339, 357] width 402 height 37
select select "No"
click at [138, 339] on select "Please select... Yes No Do not know" at bounding box center [339, 357] width 402 height 37
click at [680, 381] on select "Please select... Yes No Do not know" at bounding box center [760, 399] width 402 height 37
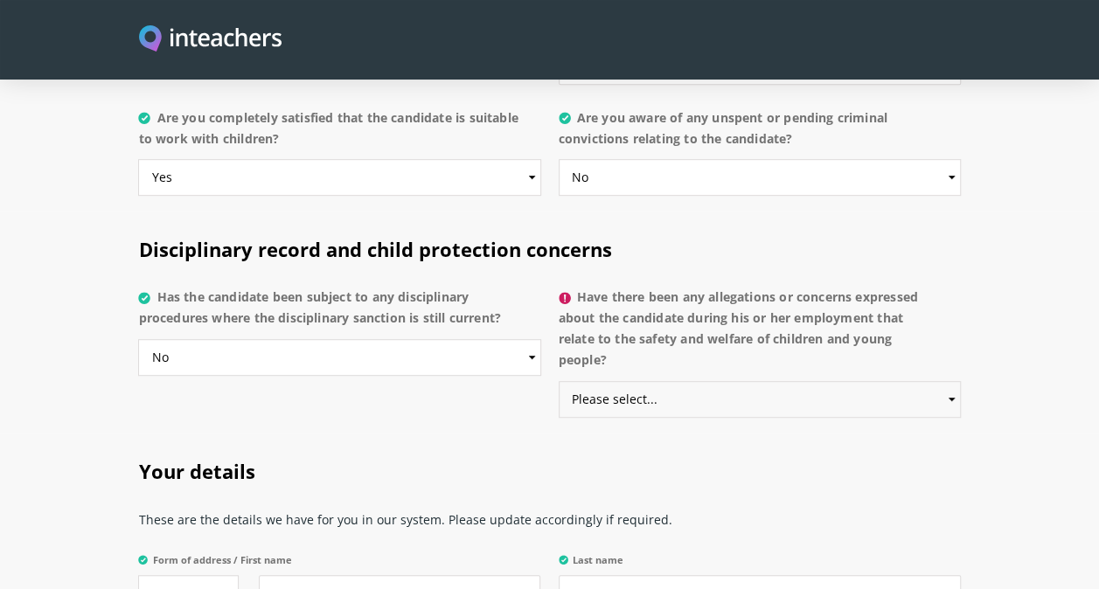
select select "No"
click at [559, 381] on select "Please select... Yes No Do not know" at bounding box center [760, 399] width 402 height 37
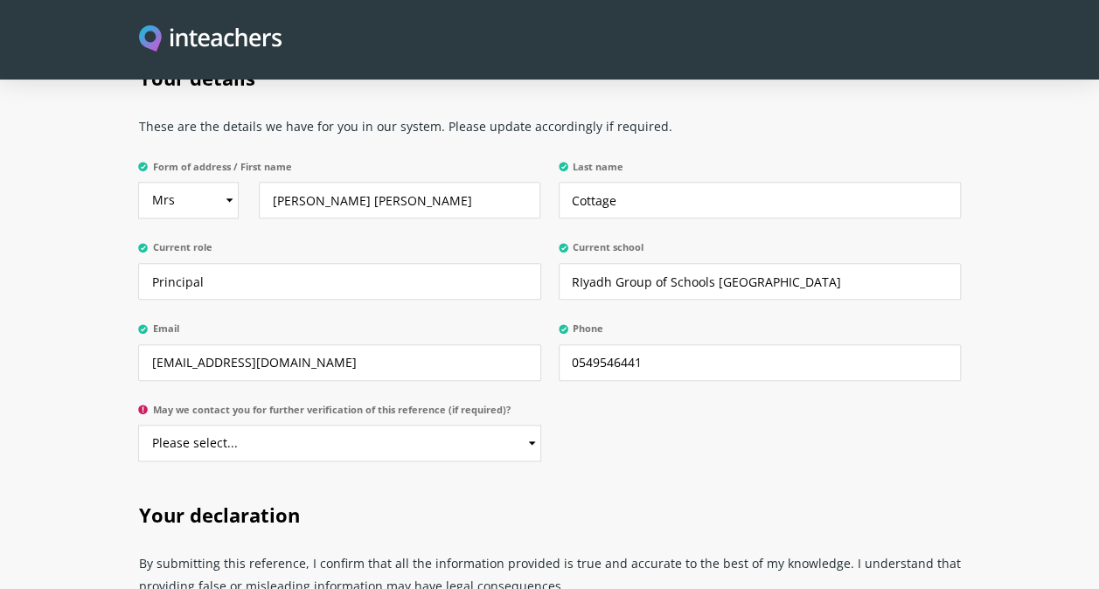
scroll to position [4088, 0]
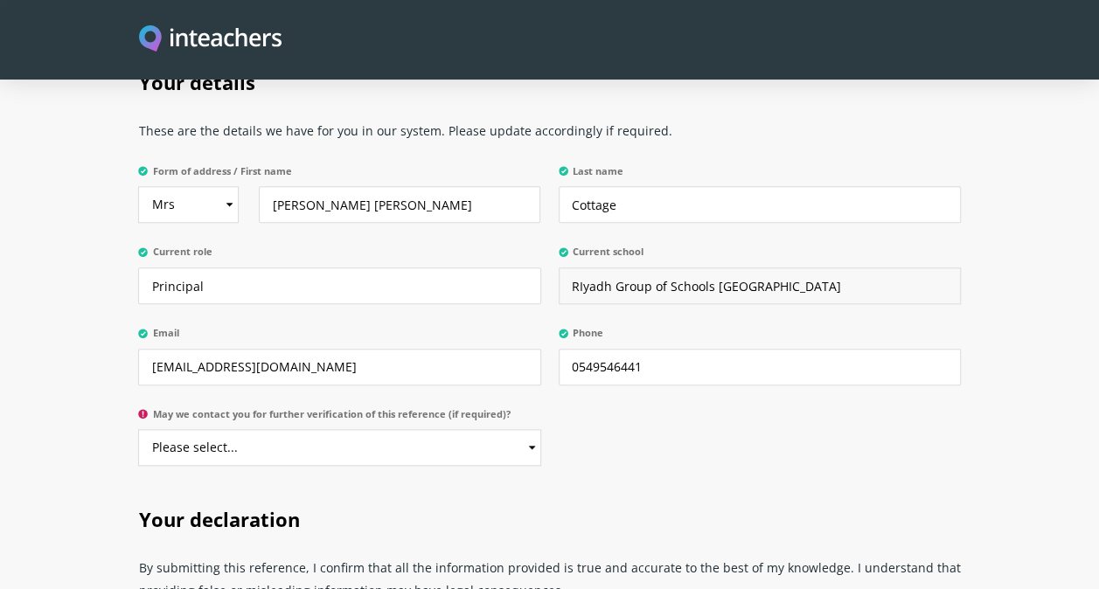
drag, startPoint x: 774, startPoint y: 253, endPoint x: 556, endPoint y: 260, distance: 218.6
click at [556, 260] on p "Current school RIyadh Group of Schools Misk City" at bounding box center [755, 279] width 411 height 81
type input "Riyadh Schools Misk City"
click at [482, 429] on select "Please select... Yes No" at bounding box center [339, 447] width 402 height 37
select select "Yes"
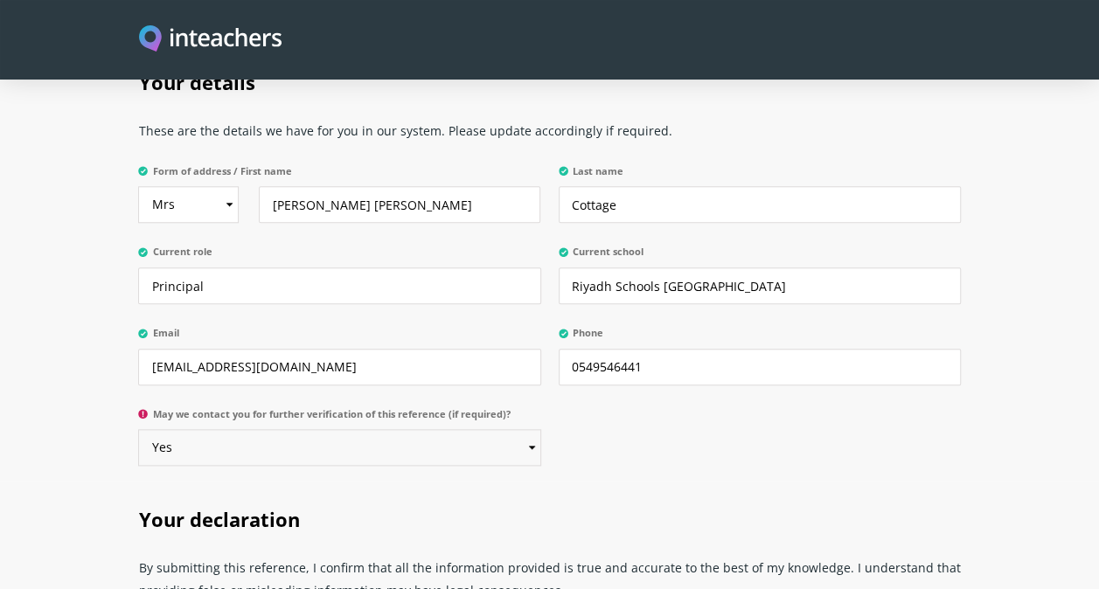
click at [138, 429] on select "Please select... Yes No" at bounding box center [339, 447] width 402 height 37
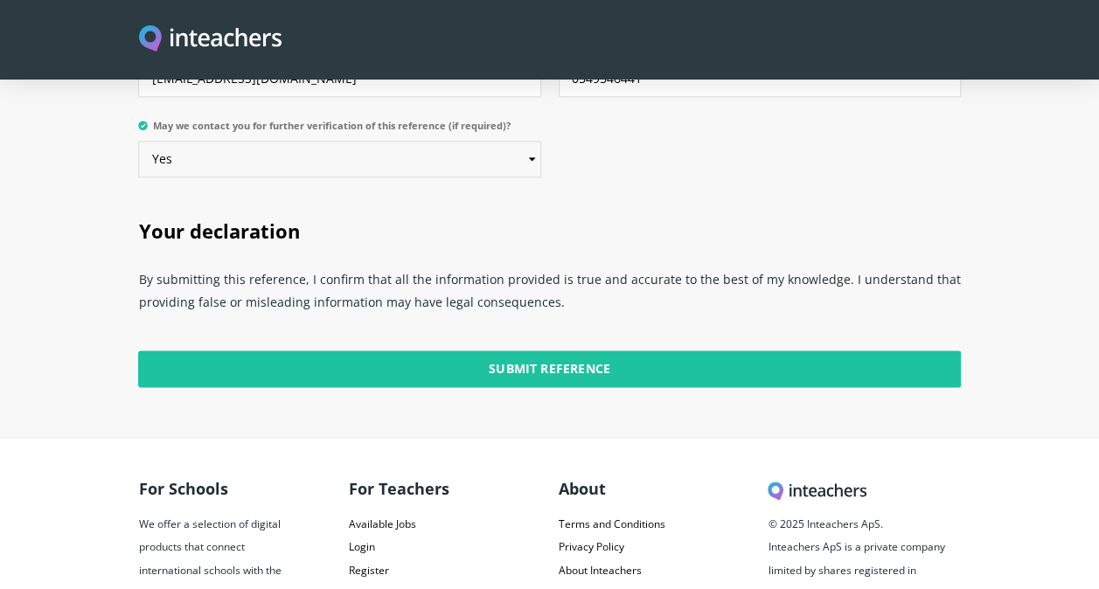
scroll to position [4455, 0]
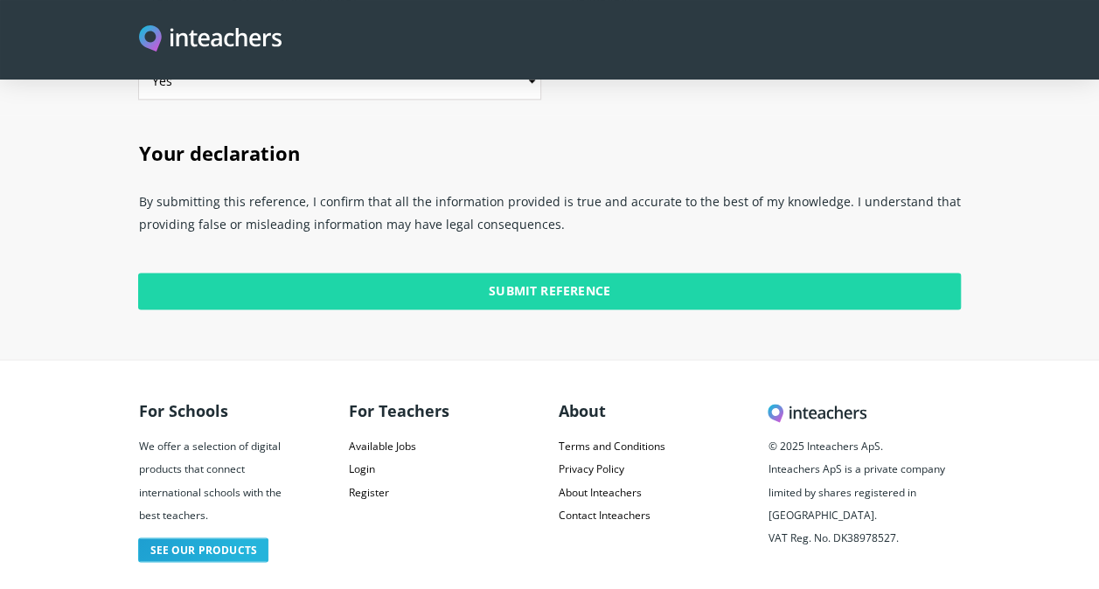
click at [550, 273] on input "Submit Reference" at bounding box center [549, 291] width 822 height 37
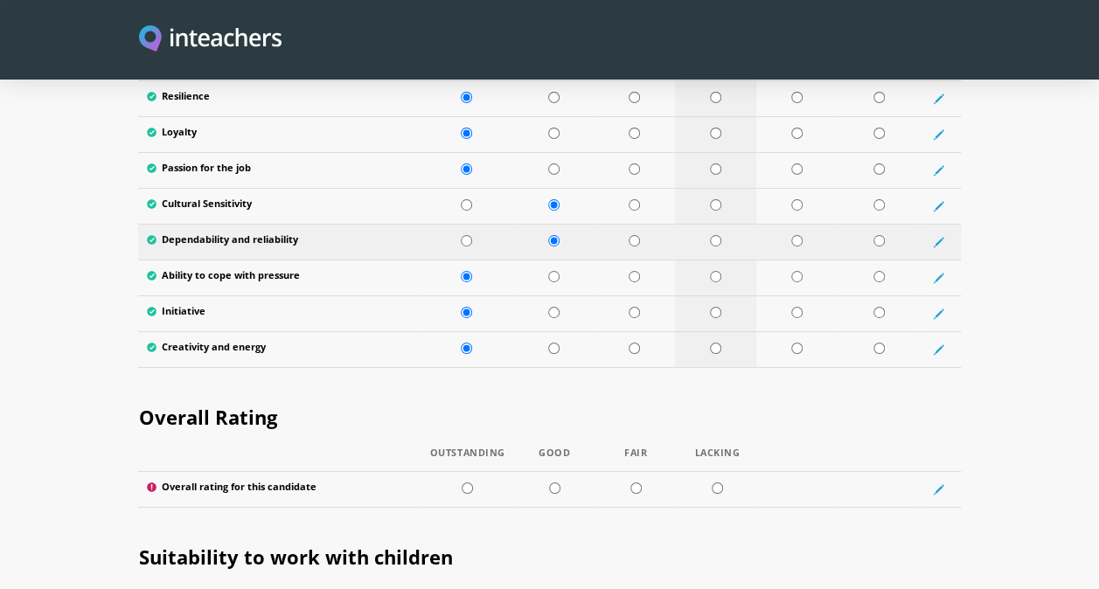
scroll to position [3045, 0]
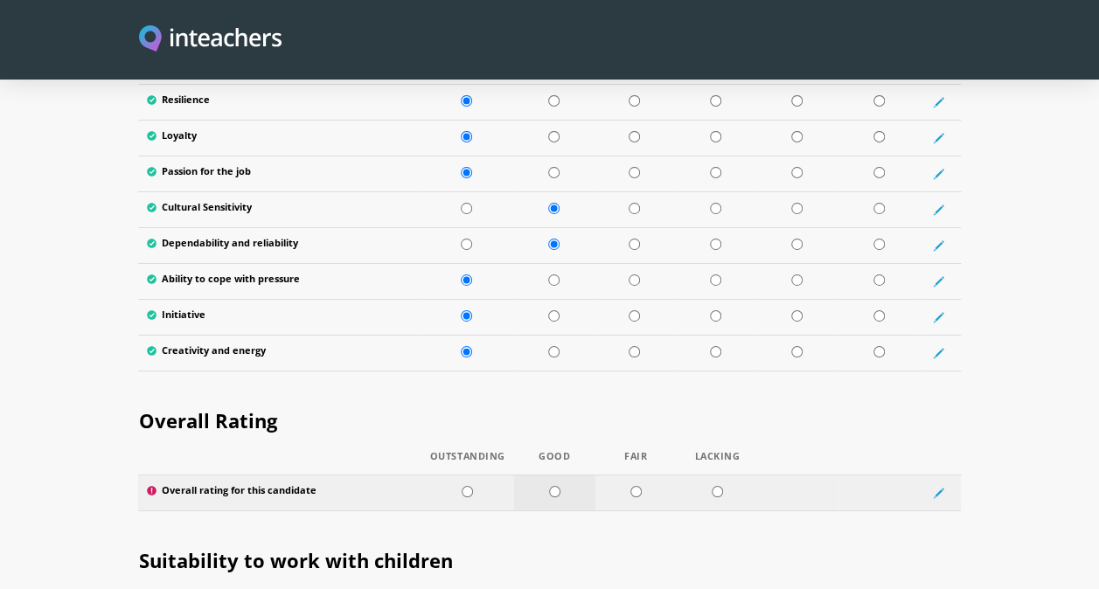
click at [556, 486] on input "radio" at bounding box center [554, 491] width 11 height 11
radio input "true"
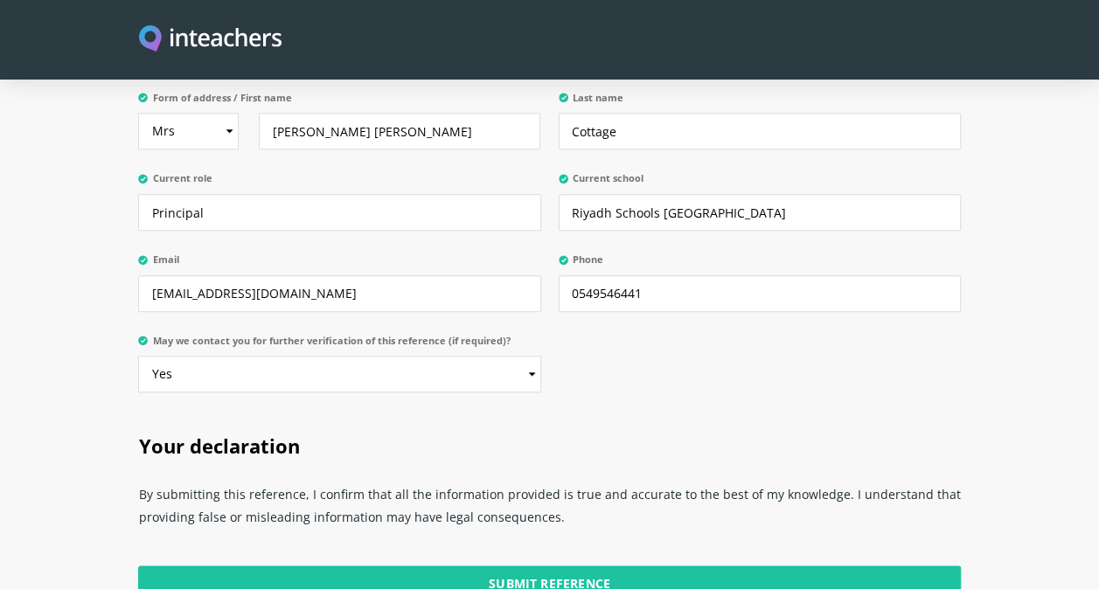
scroll to position [4274, 0]
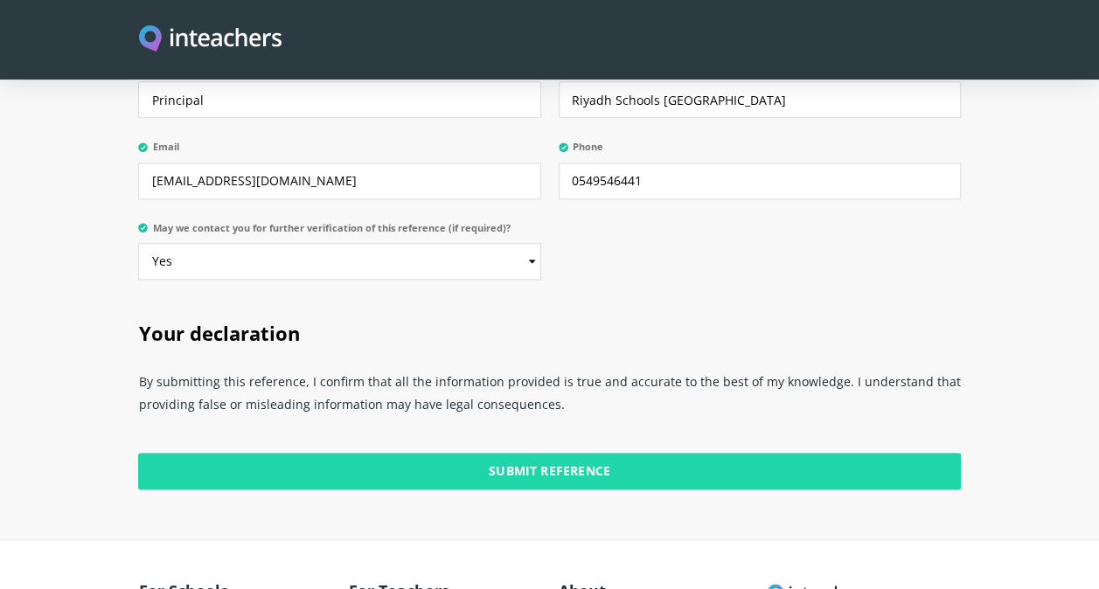
click at [616, 453] on input "Submit Reference" at bounding box center [549, 471] width 822 height 37
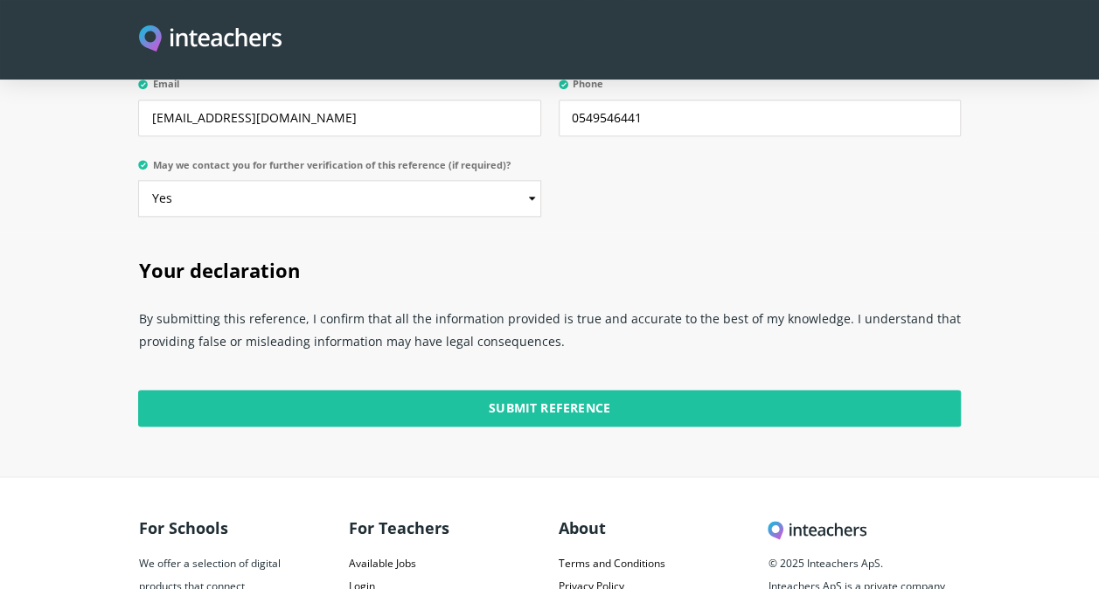
scroll to position [4337, 0]
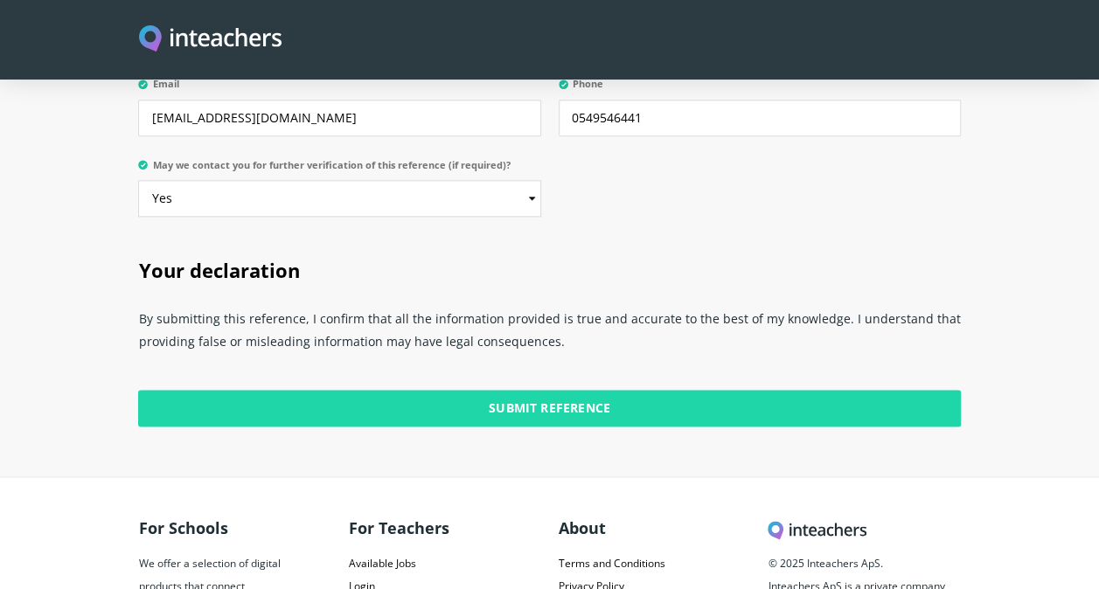
click at [490, 390] on input "Submit Reference" at bounding box center [549, 408] width 822 height 37
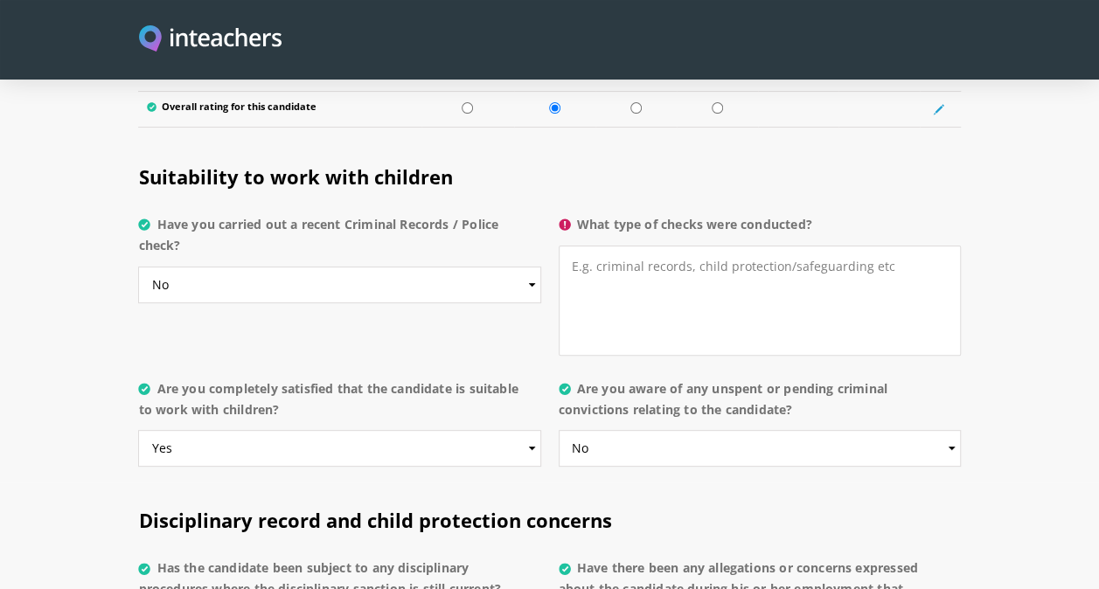
scroll to position [3428, 0]
click at [591, 246] on textarea "What type of checks were conducted?" at bounding box center [760, 301] width 402 height 110
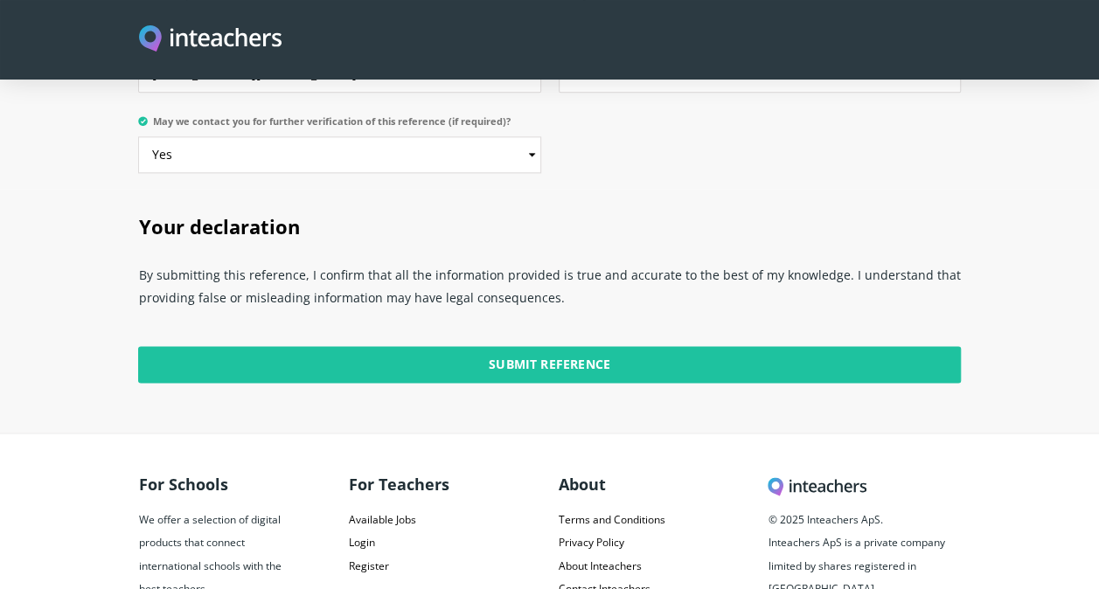
scroll to position [4455, 0]
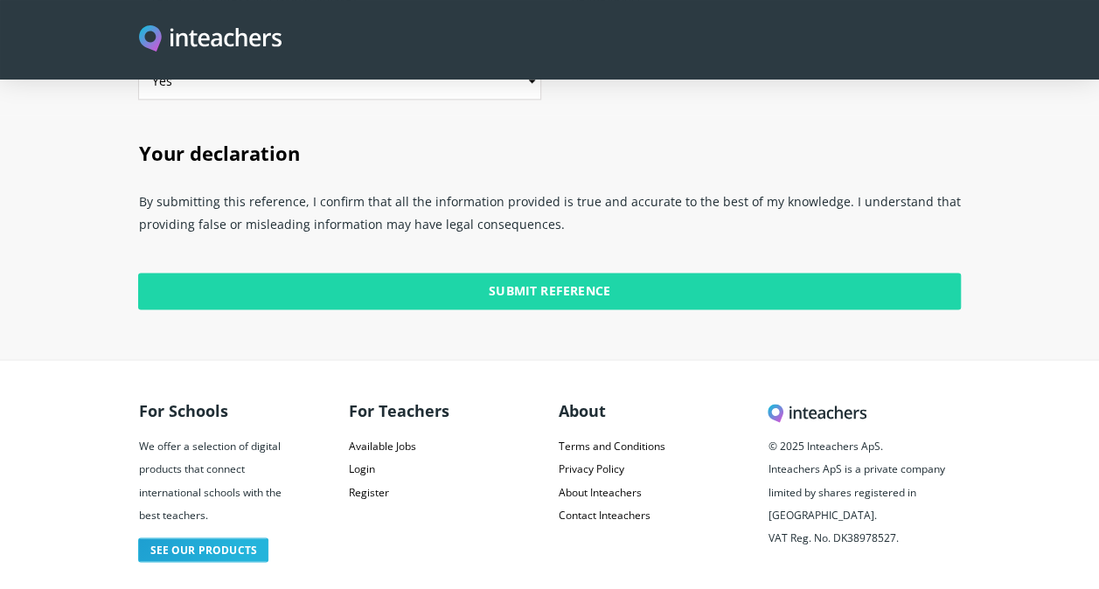
type textarea "Police check was conducted before starting employment and referees checked."
click at [421, 273] on input "Submit Reference" at bounding box center [549, 291] width 822 height 37
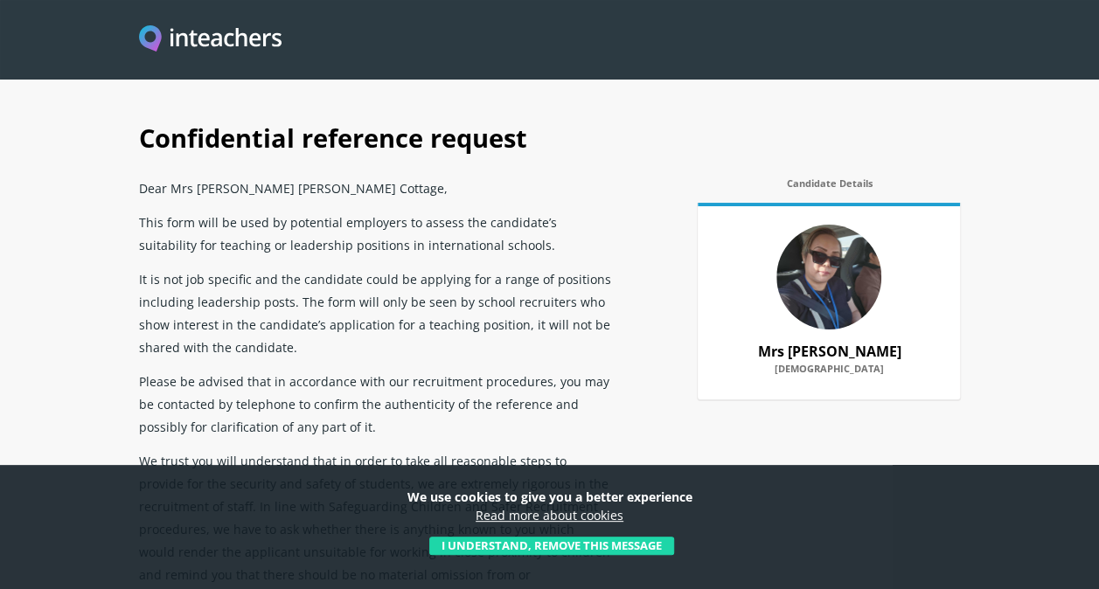
click at [545, 547] on button "I understand, remove this message" at bounding box center [551, 546] width 245 height 19
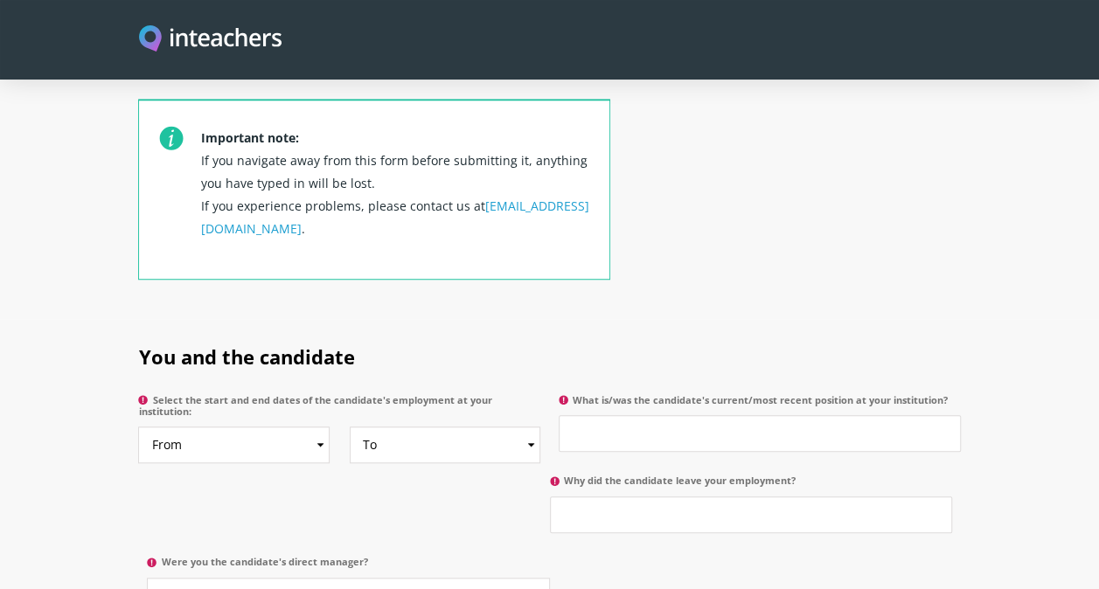
scroll to position [752, 0]
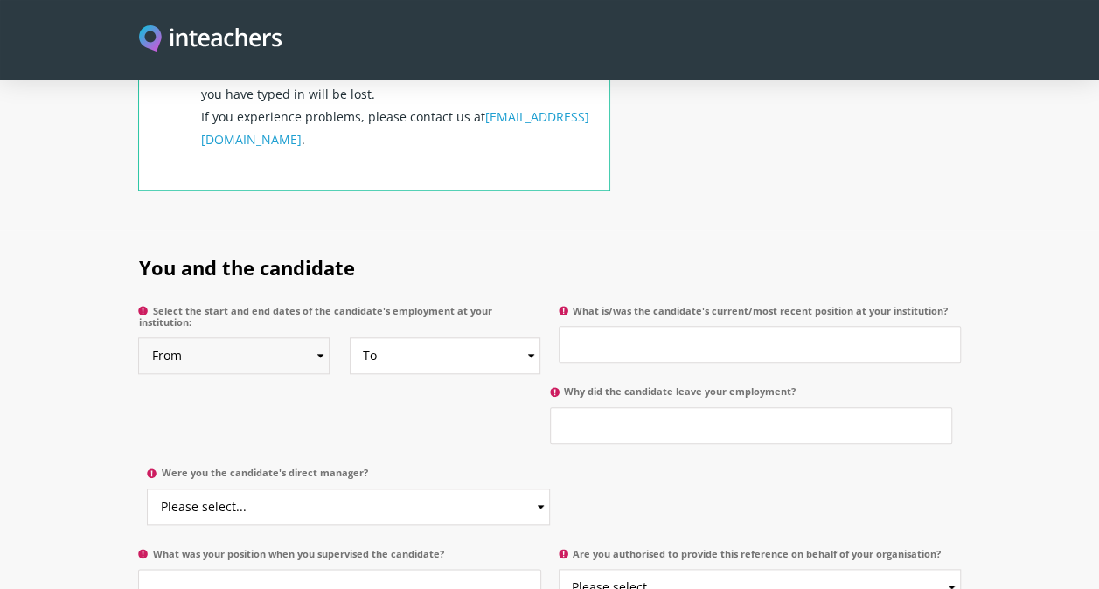
click at [318, 341] on select "From 2025 2024 2023 2022 2021 2020 2019 2018 2017 2016 2015 2014 2013 2012 2011…" at bounding box center [233, 355] width 191 height 37
select select "2023"
click at [138, 337] on select "From 2025 2024 2023 2022 2021 2020 2019 2018 2017 2016 2015 2014 2013 2012 2011…" at bounding box center [233, 355] width 191 height 37
click at [486, 347] on select "To Currently 2025 2024 2023 2022 2021 2020 2019 2018 2017 2016 2015 2014 2013 2…" at bounding box center [445, 355] width 191 height 37
select select "2025"
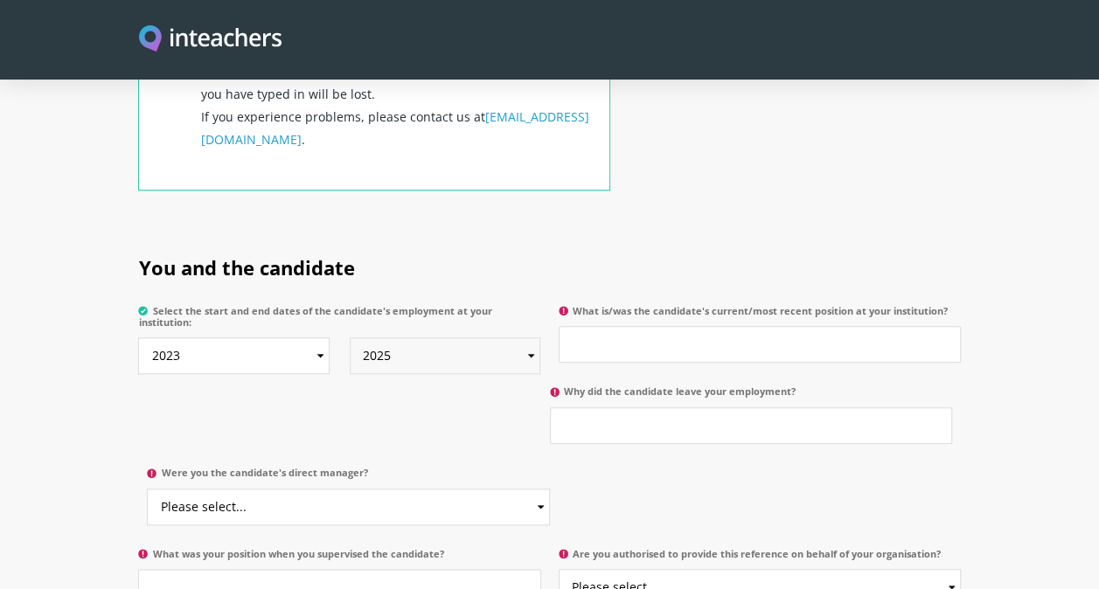
click at [350, 337] on select "To Currently 2025 2024 2023 2022 2021 2020 2019 2018 2017 2016 2015 2014 2013 2…" at bounding box center [445, 355] width 191 height 37
click at [608, 326] on input "What is/was the candidate's current/most recent position at your institution?" at bounding box center [760, 344] width 402 height 37
type input "Teaching Assistant"
click at [608, 407] on input "Why did the candidate leave your employment?" at bounding box center [751, 425] width 402 height 37
type input "End of employment"
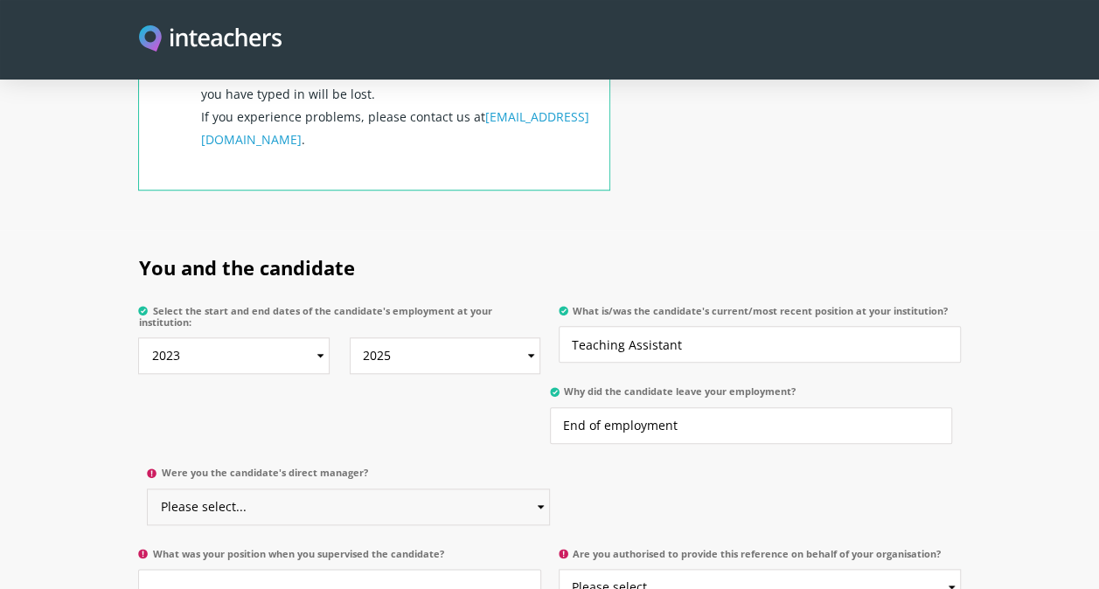
click at [447, 489] on select "Please select... Yes No" at bounding box center [348, 507] width 402 height 37
select select "No"
click at [147, 489] on select "Please select... Yes No" at bounding box center [348, 507] width 402 height 37
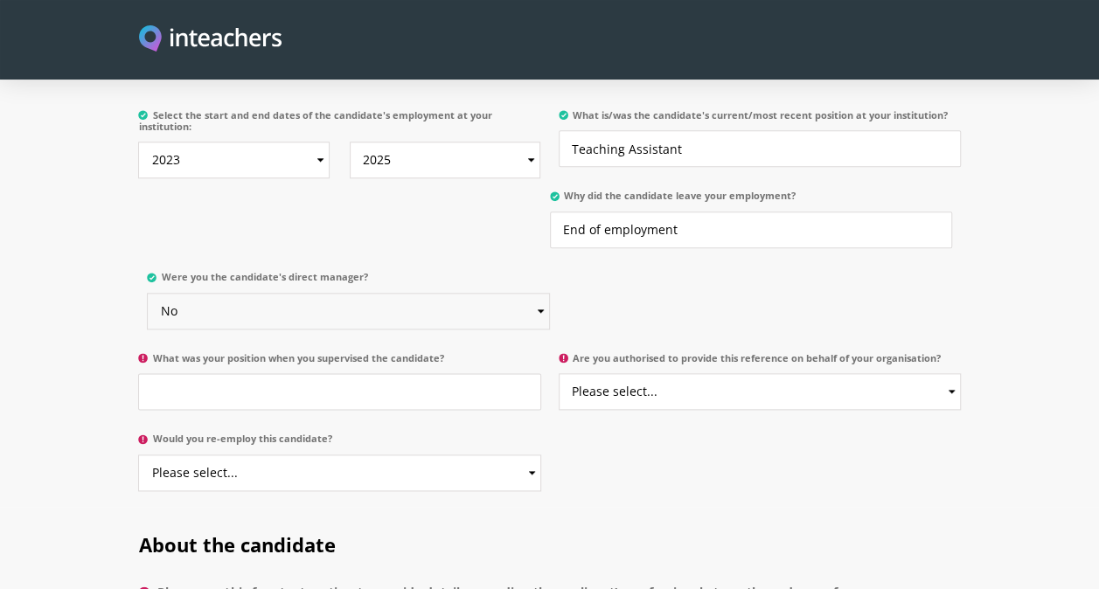
scroll to position [995, 0]
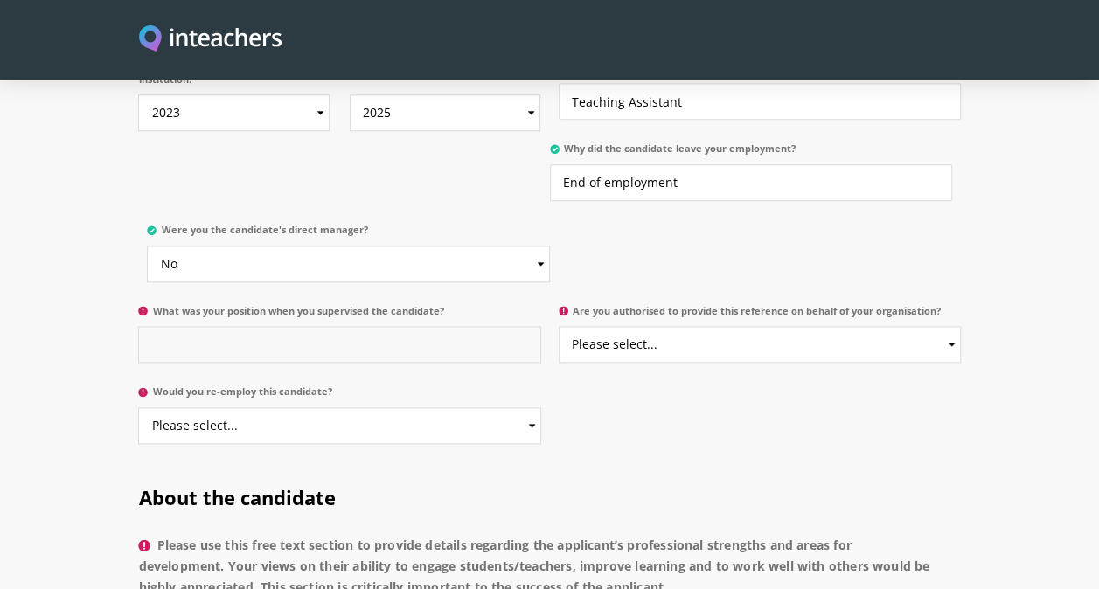
click at [351, 327] on input "What was your position when you supervised the candidate?" at bounding box center [339, 344] width 402 height 37
type input "Deputy Head Teacher"
click at [655, 329] on select "Please select... Yes No" at bounding box center [760, 344] width 402 height 37
select select "Yes"
click at [559, 326] on select "Please select... Yes No" at bounding box center [760, 344] width 402 height 37
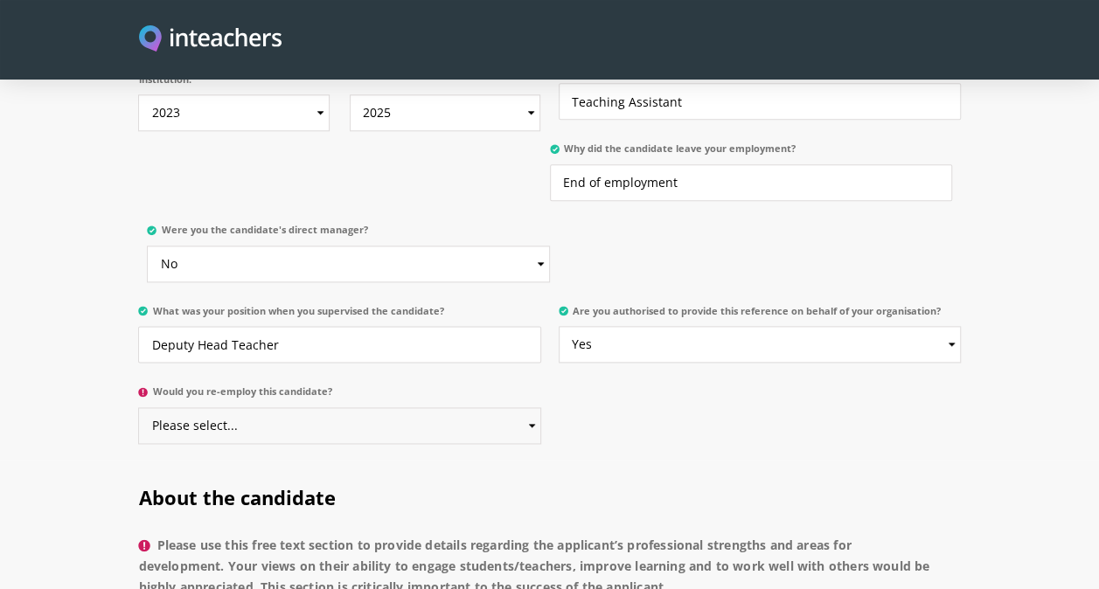
click at [505, 407] on select "Please select... Yes No" at bounding box center [339, 425] width 402 height 37
select select "Yes"
click at [138, 407] on select "Please select... Yes No" at bounding box center [339, 425] width 402 height 37
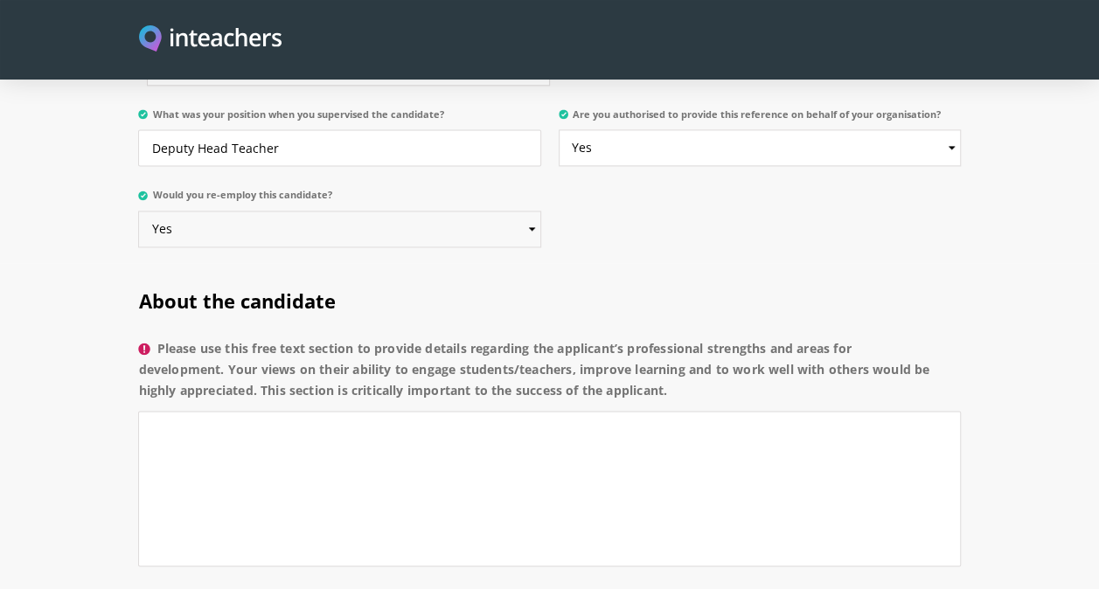
scroll to position [1295, 0]
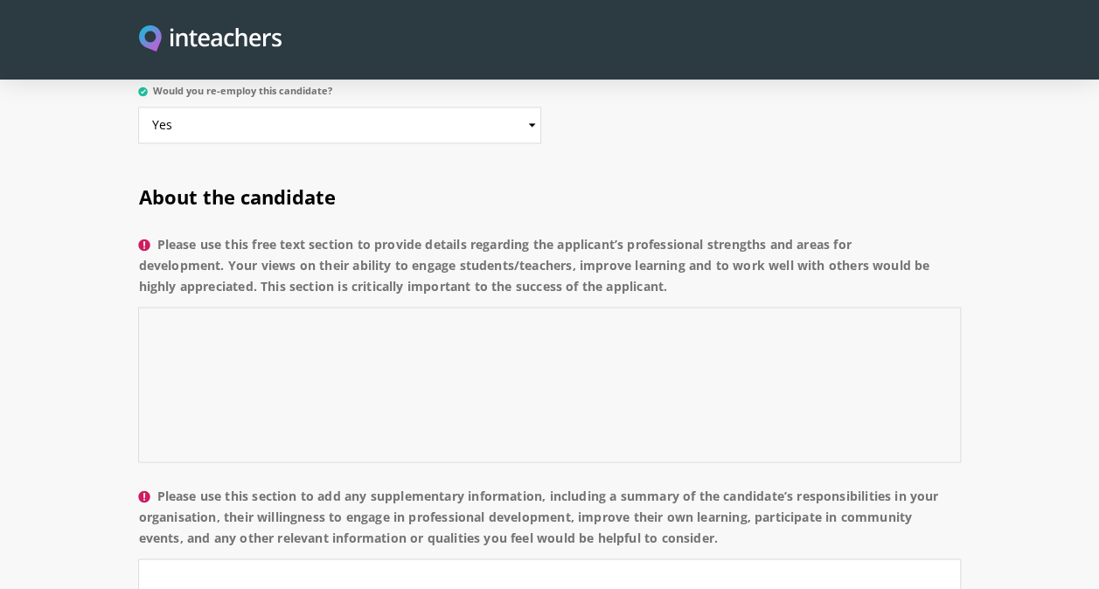
click at [181, 318] on textarea "Please use this free text section to provide details regarding the applicant’s …" at bounding box center [549, 385] width 822 height 156
paste textarea "[PERSON_NAME] is a dedicated and caring Teaching Assistant who consistently dem…"
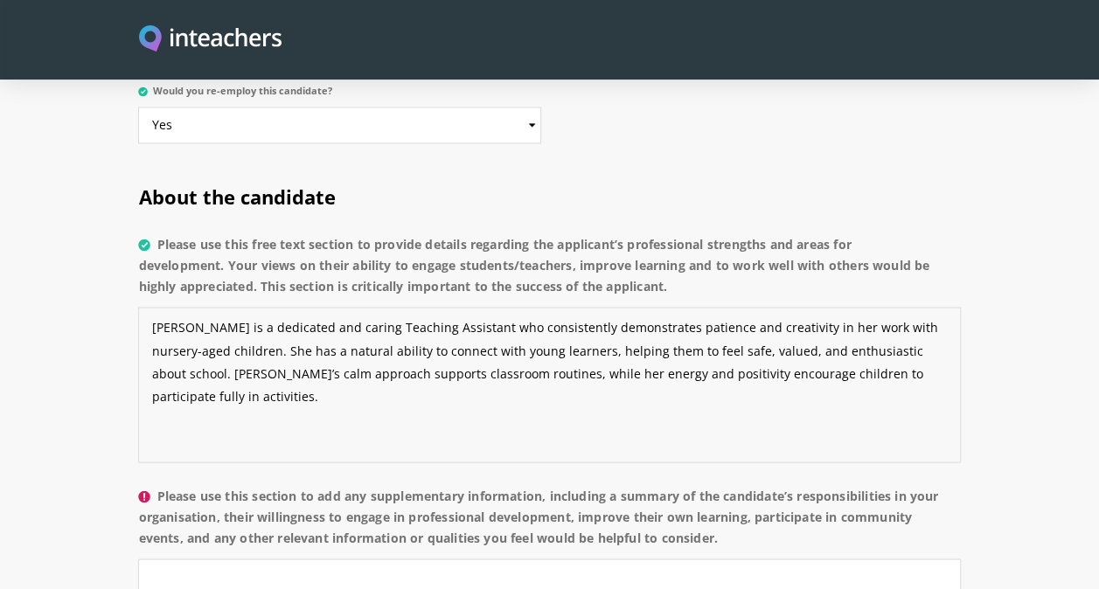
click at [883, 348] on textarea "[PERSON_NAME] is a dedicated and caring Teaching Assistant who consistently dem…" at bounding box center [549, 385] width 822 height 156
paste textarea "She is a strong collaborator, working effectively alongside teachers and other …"
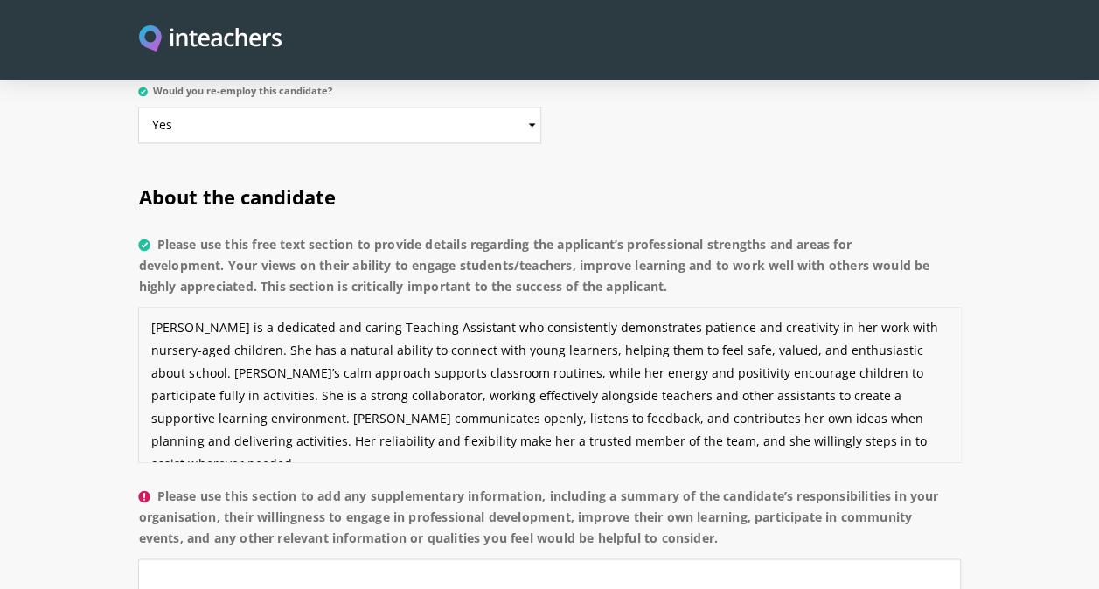
click at [883, 307] on textarea "[PERSON_NAME] is a dedicated and caring Teaching Assistant who consistently dem…" at bounding box center [549, 385] width 822 height 156
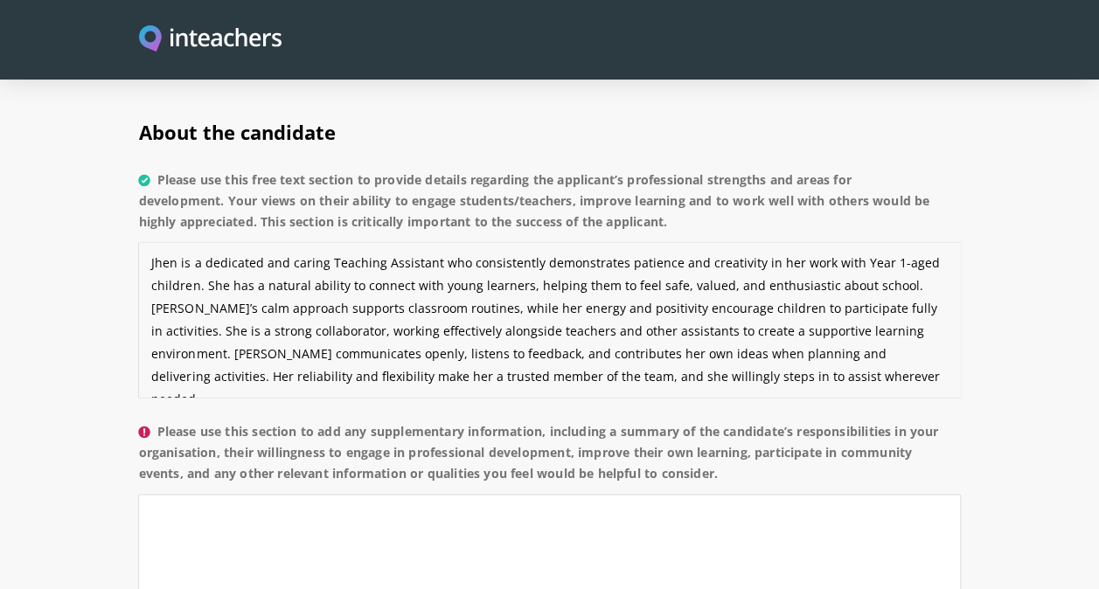
scroll to position [1371, 0]
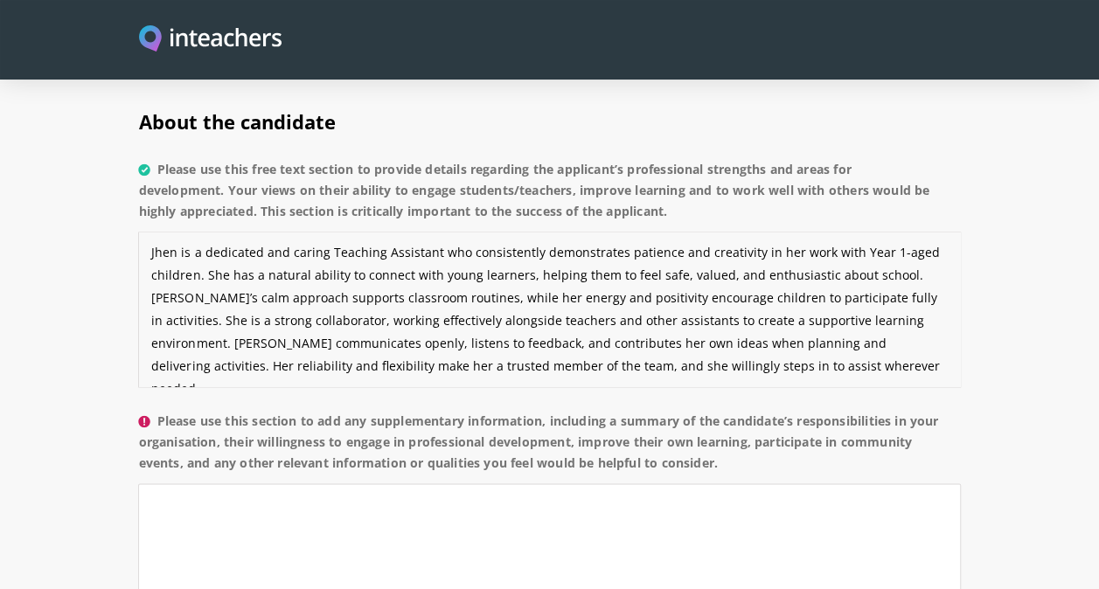
drag, startPoint x: 512, startPoint y: 272, endPoint x: 586, endPoint y: 271, distance: 73.4
click at [586, 271] on textarea "Jhen is a dedicated and caring Teaching Assistant who consistently demonstrates…" at bounding box center [549, 310] width 822 height 156
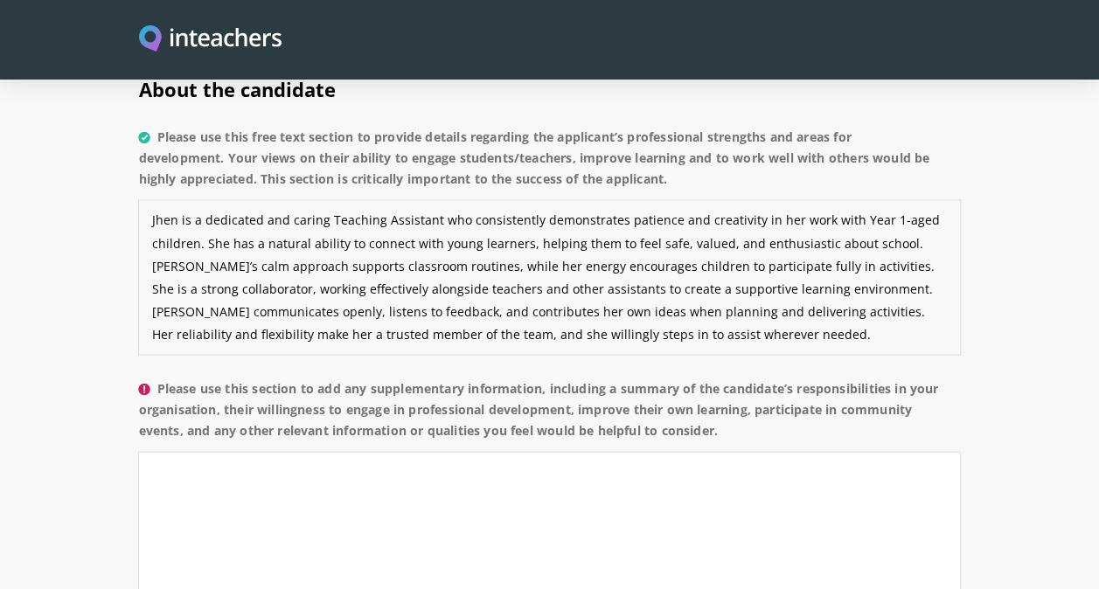
scroll to position [1402, 0]
drag, startPoint x: 718, startPoint y: 287, endPoint x: 781, endPoint y: 283, distance: 63.0
click at [781, 283] on textarea "Jhen is a dedicated and caring Teaching Assistant who consistently demonstrates…" at bounding box center [549, 278] width 822 height 156
drag, startPoint x: 739, startPoint y: 285, endPoint x: 811, endPoint y: 283, distance: 72.6
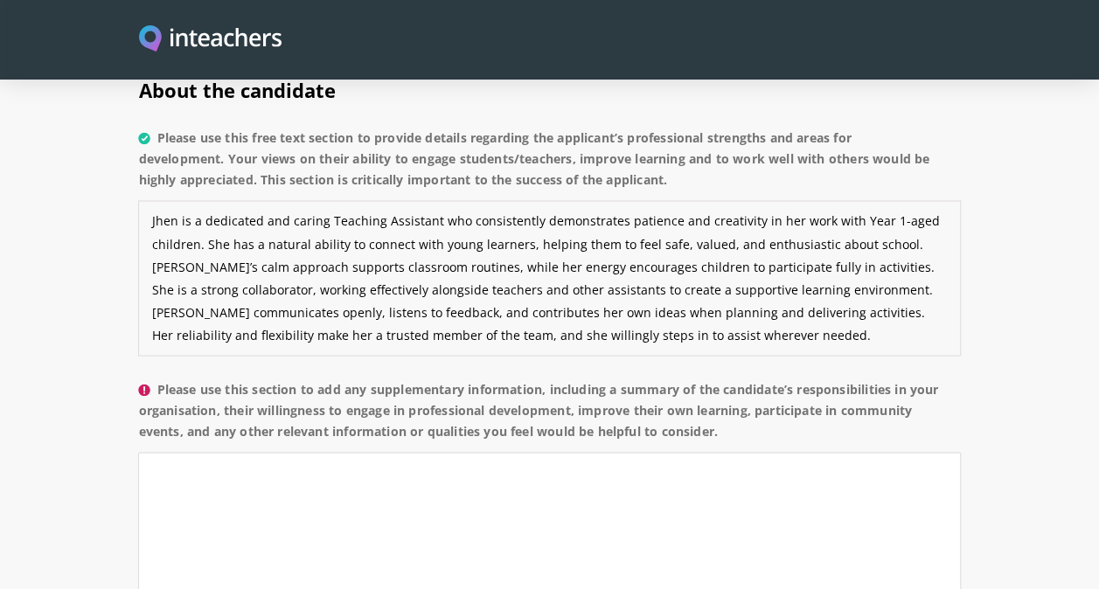
click at [811, 283] on textarea "Jhen is a dedicated and caring Teaching Assistant who consistently demonstrates…" at bounding box center [549, 278] width 822 height 156
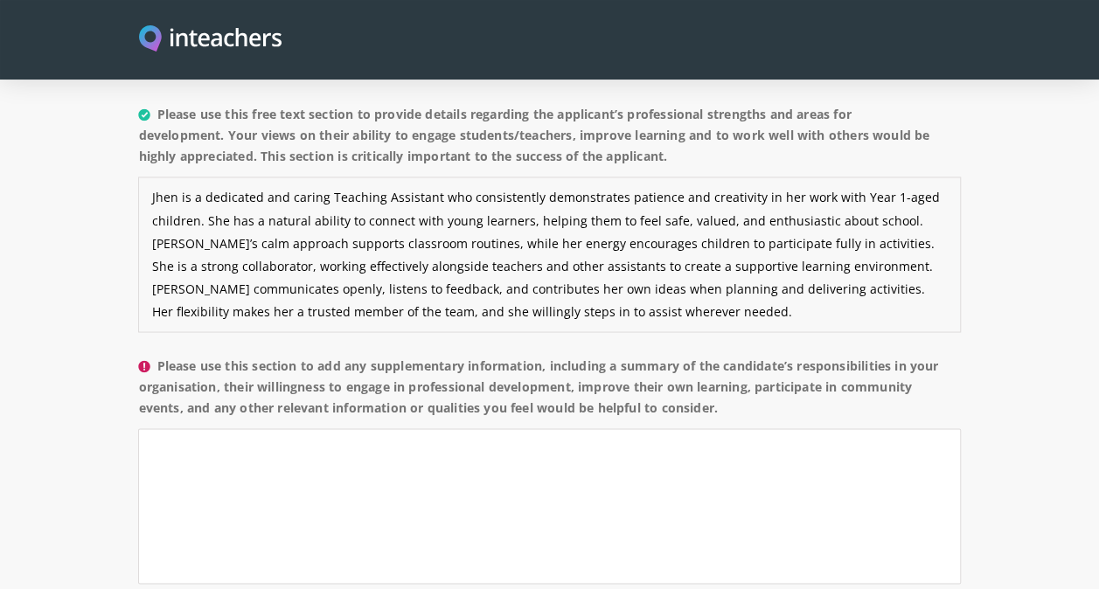
scroll to position [1425, 0]
click at [586, 288] on textarea "Jhen is a dedicated and caring Teaching Assistant who consistently demonstrates…" at bounding box center [549, 255] width 822 height 156
paste textarea "As [PERSON_NAME] continues to grow in her role, one key area for development is…"
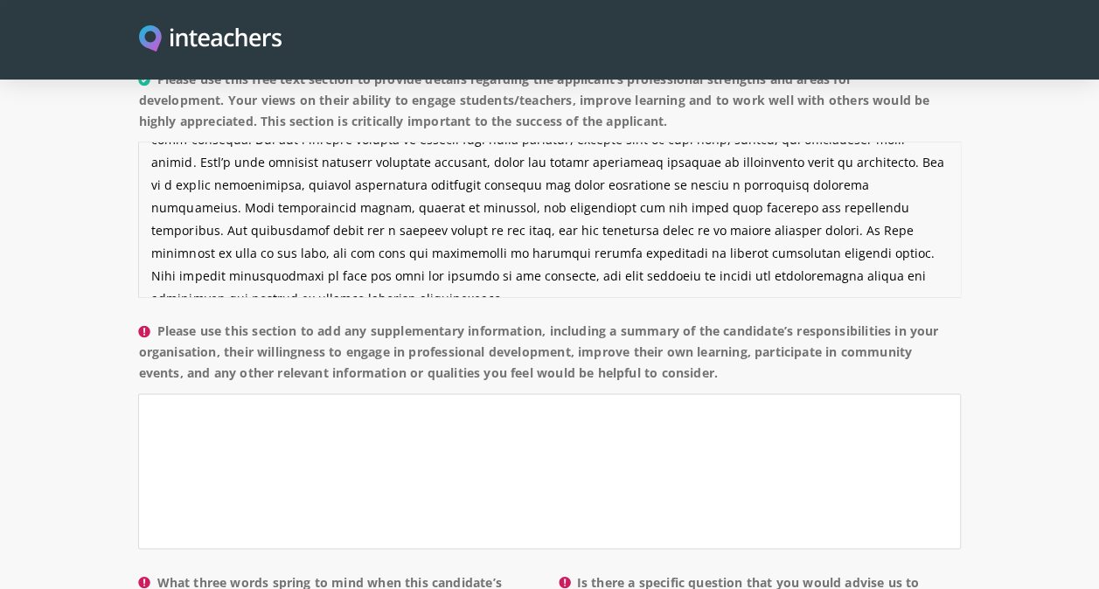
scroll to position [1460, 0]
type textarea "Lore ip d sitametco adi elitse Doeiusmo Temporinc utl etdoloremagn aliquaenimad…"
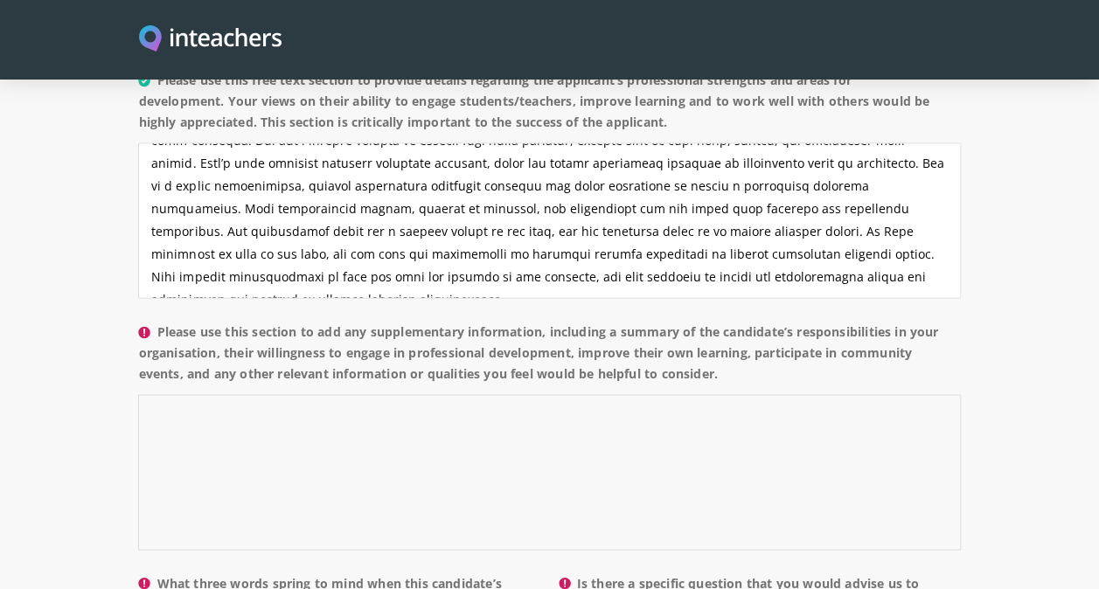
click at [219, 394] on textarea "Please use this section to add any supplementary information, including a summa…" at bounding box center [549, 472] width 822 height 156
paste textarea "[PERSON_NAME]’s warmth and empathy are qualities that shine through in her dail…"
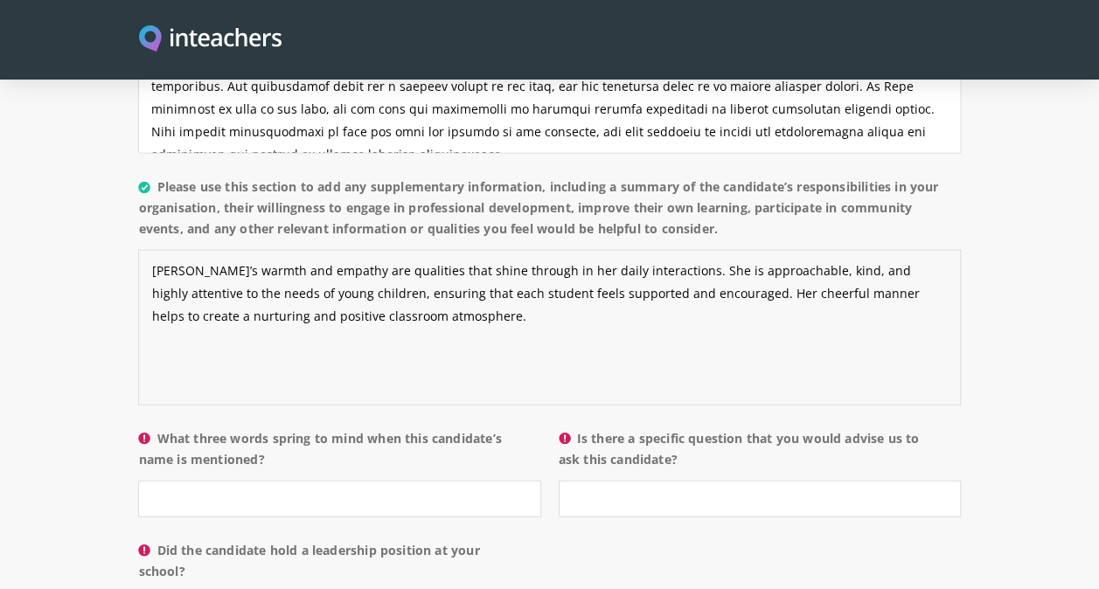
scroll to position [1607, 0]
paste textarea "Beyond her work in the classroom, [PERSON_NAME] has been actively involved in s…"
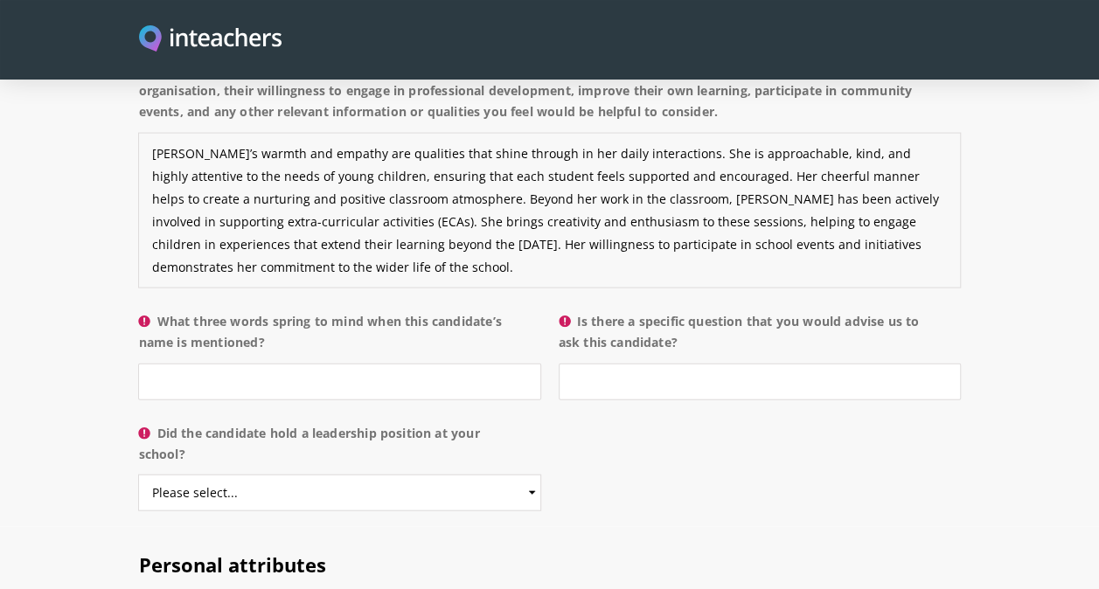
scroll to position [1720, 0]
paste textarea "In her role, [PERSON_NAME] has taken on a range of responsibilities with profes…"
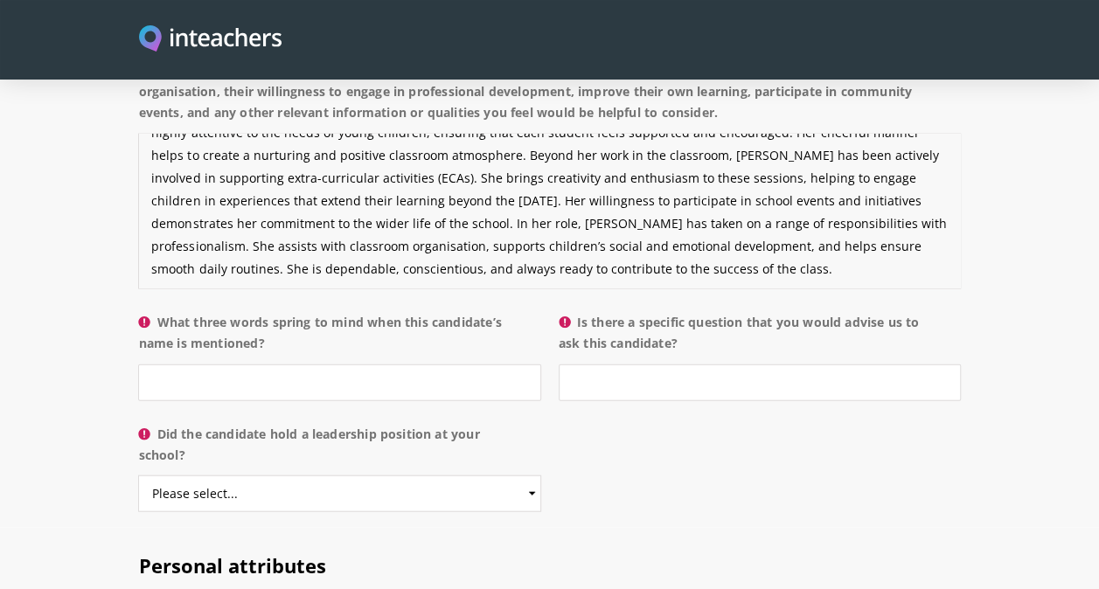
scroll to position [45, 0]
drag, startPoint x: 883, startPoint y: 218, endPoint x: 813, endPoint y: 224, distance: 70.2
click at [813, 224] on textarea "[PERSON_NAME]’s warmth and empathy are qualities that shine through in her dail…" at bounding box center [549, 212] width 822 height 156
type textarea "[PERSON_NAME]’s warmth and empathy are qualities that shine through in her dail…"
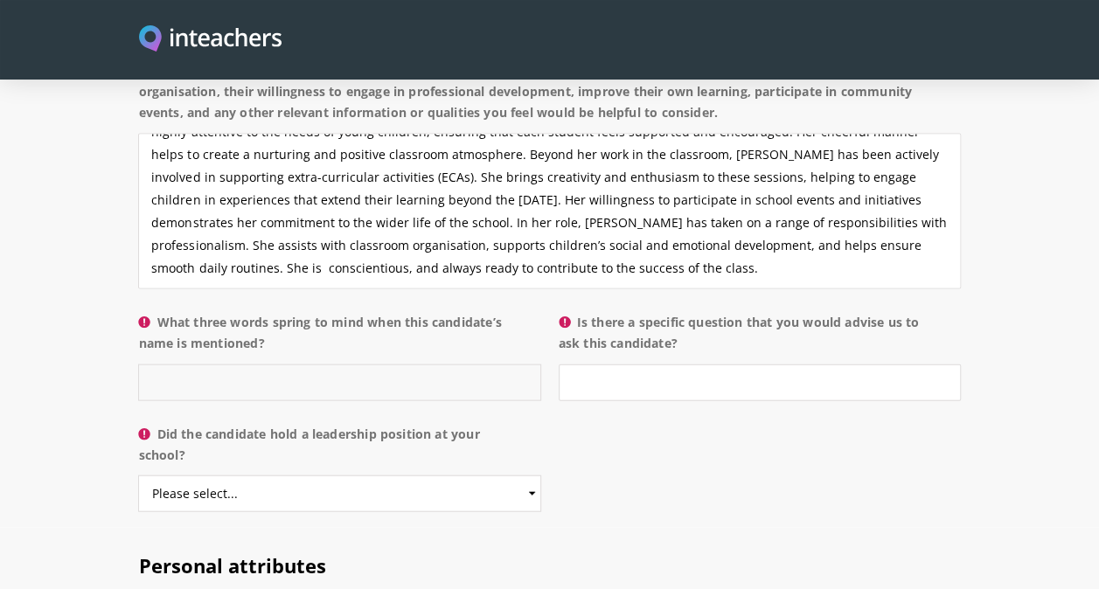
click at [318, 365] on input "What three words spring to mind when this candidate’s name is mentioned?" at bounding box center [339, 383] width 402 height 37
type input "Calm, approachable and organised"
click at [663, 365] on input "Is there a specific question that you would advise us to ask this candidate?" at bounding box center [760, 383] width 402 height 37
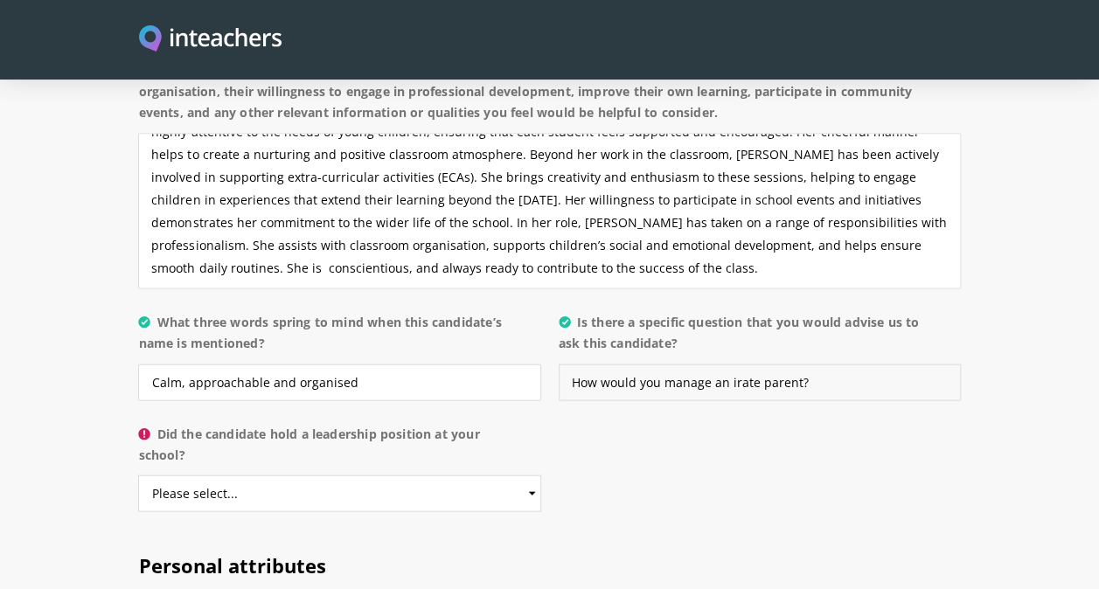
type input "How would you manage an irate parent?"
click at [317, 476] on select "Please select... Yes No" at bounding box center [339, 494] width 402 height 37
select select "No"
click at [138, 476] on select "Please select... Yes No" at bounding box center [339, 494] width 402 height 37
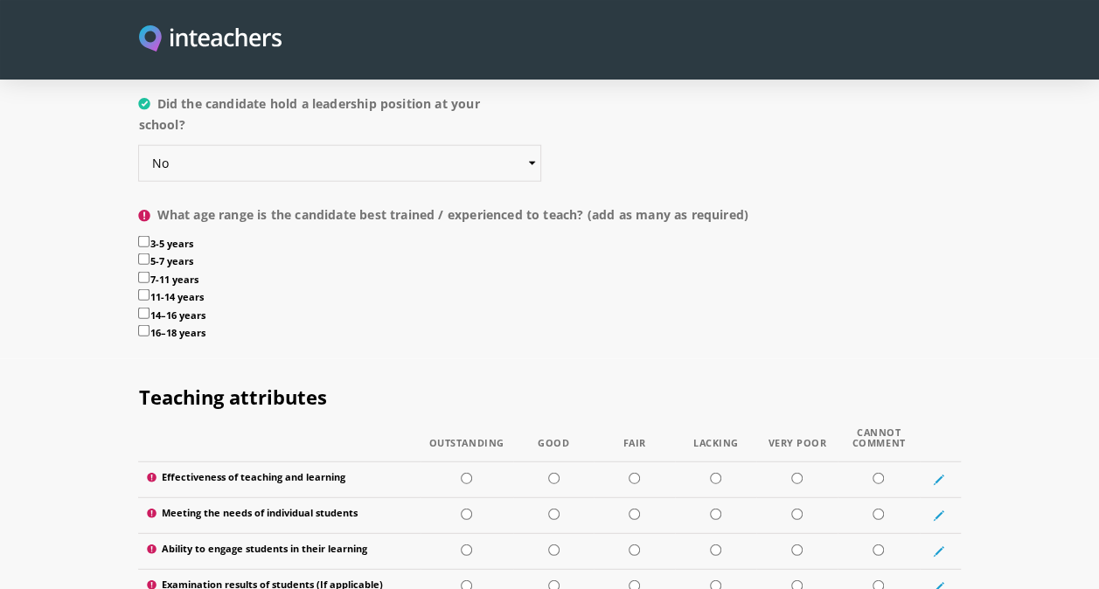
scroll to position [2052, 0]
click at [145, 253] on input "5-7 years" at bounding box center [143, 258] width 11 height 11
checkbox input "true"
click at [146, 271] on input "7-11 years" at bounding box center [143, 276] width 11 height 11
checkbox input "true"
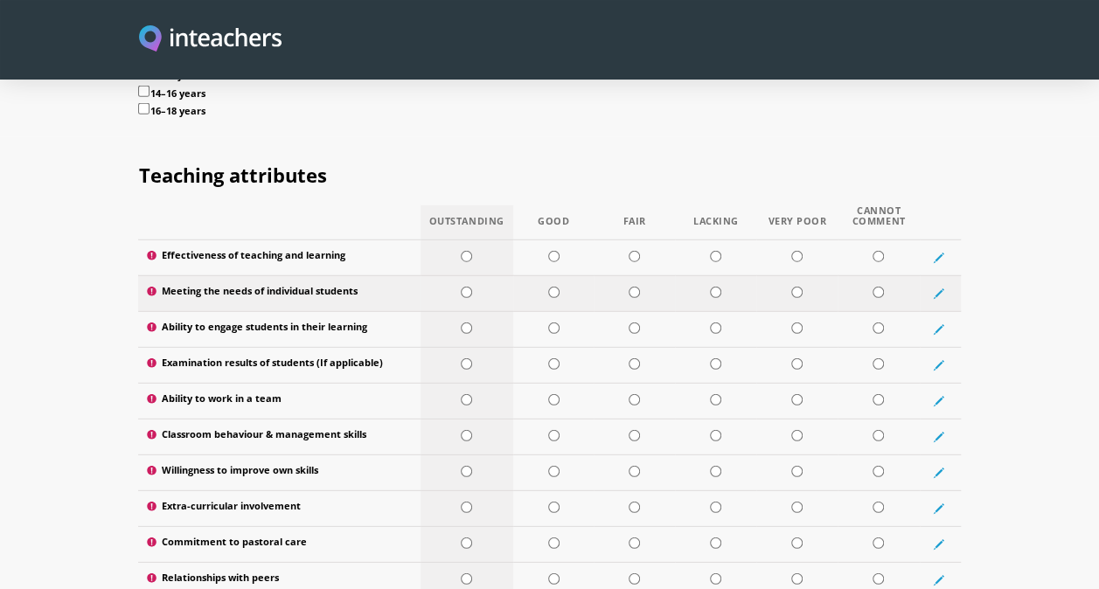
scroll to position [2274, 0]
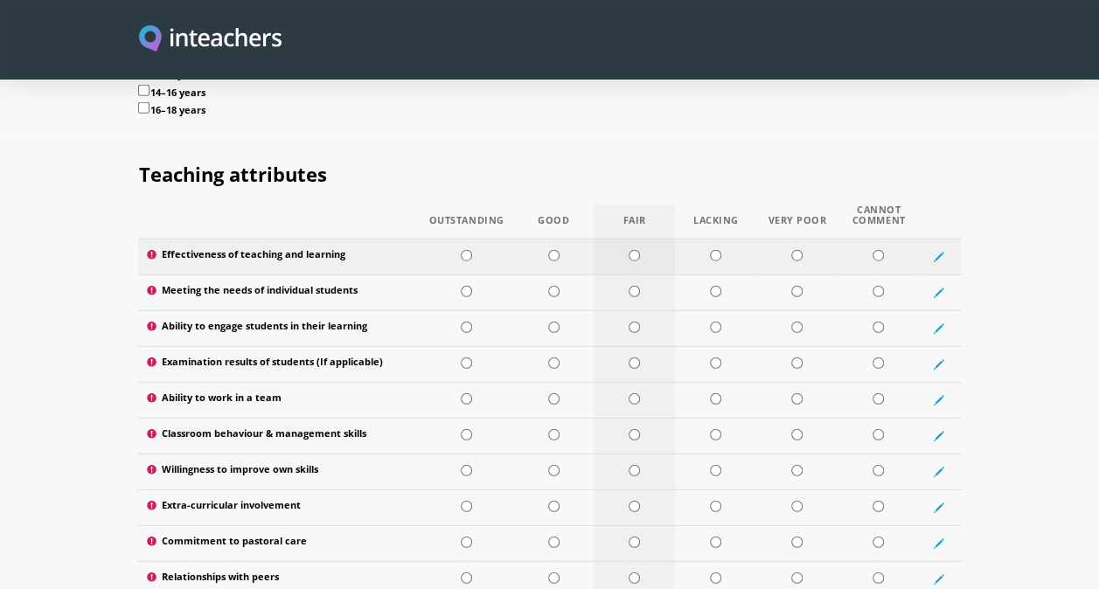
click at [635, 250] on input "radio" at bounding box center [633, 255] width 11 height 11
radio input "true"
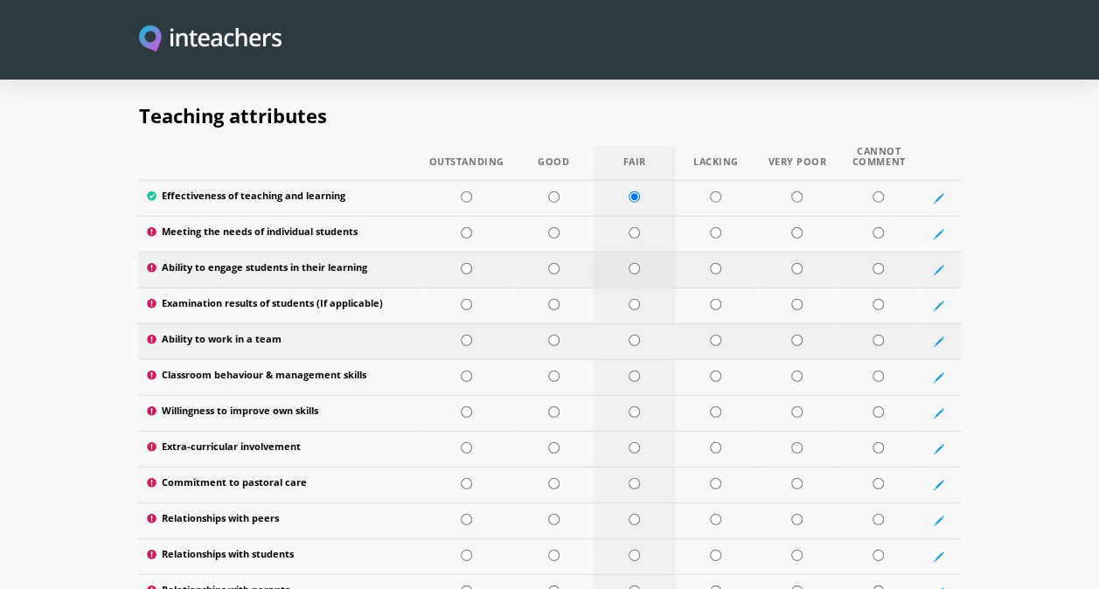
scroll to position [2333, 0]
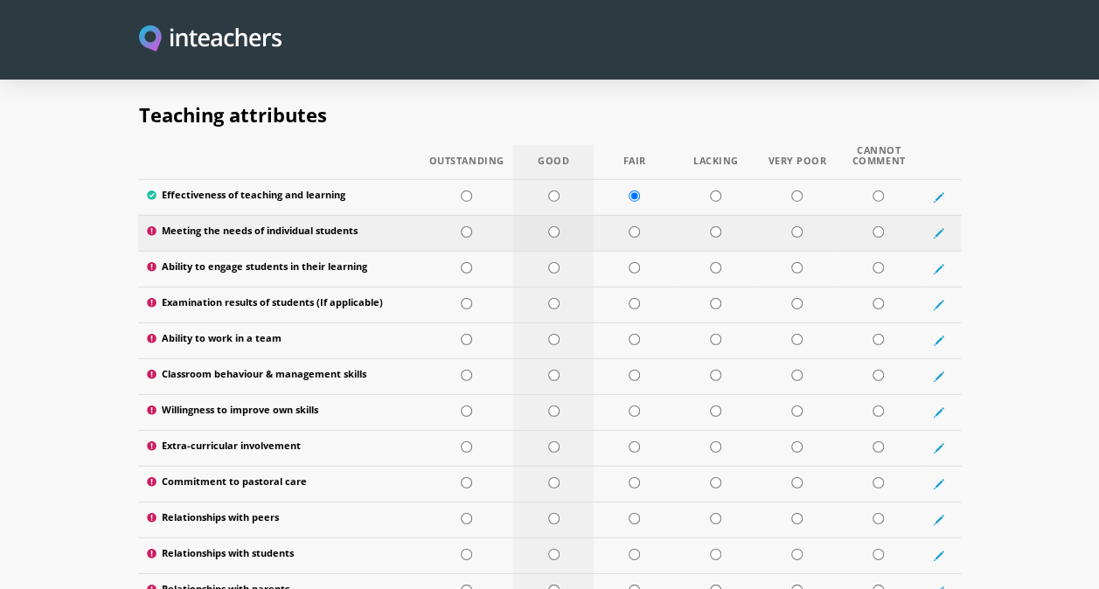
click at [556, 226] on input "radio" at bounding box center [553, 231] width 11 height 11
radio input "true"
click at [554, 262] on input "radio" at bounding box center [553, 267] width 11 height 11
radio input "true"
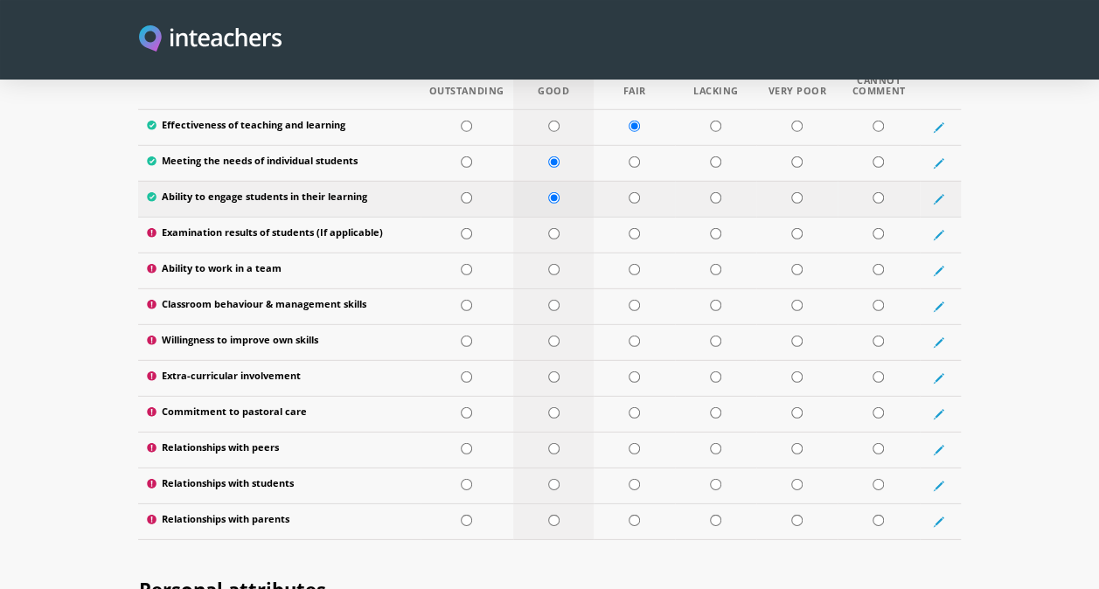
scroll to position [2413, 0]
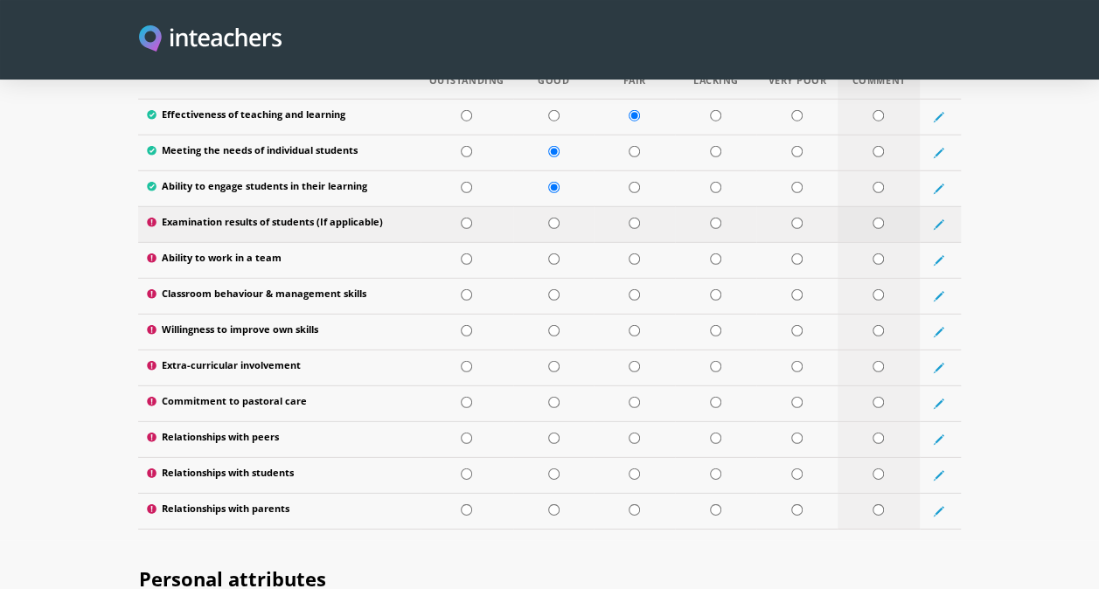
click at [879, 218] on input "radio" at bounding box center [877, 223] width 11 height 11
radio input "true"
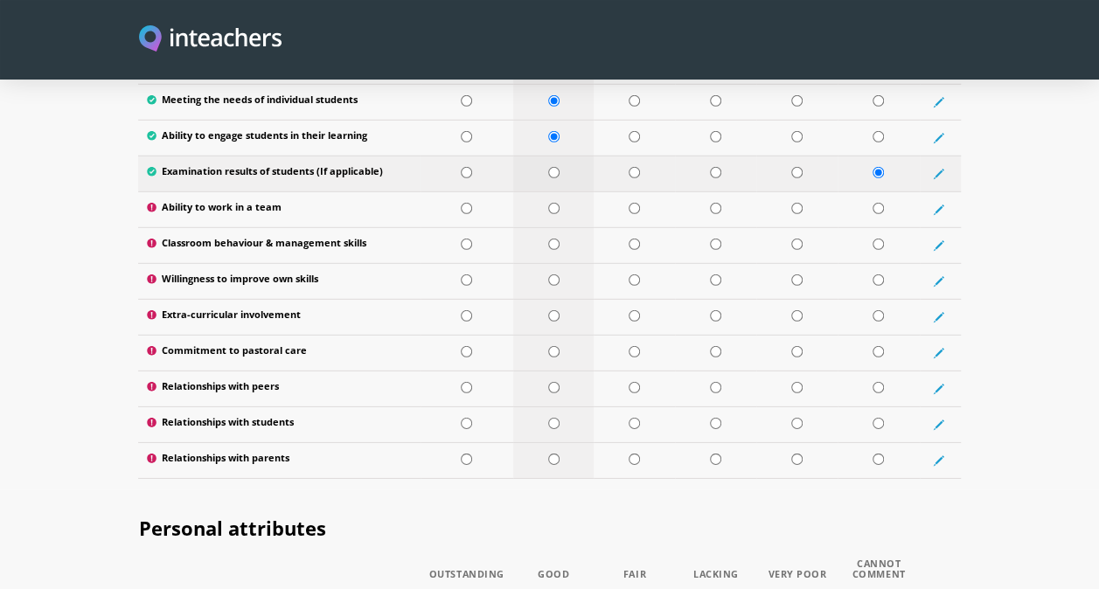
click at [555, 167] on input "radio" at bounding box center [553, 172] width 11 height 11
radio input "true"
click at [552, 203] on input "radio" at bounding box center [553, 208] width 11 height 11
radio input "true"
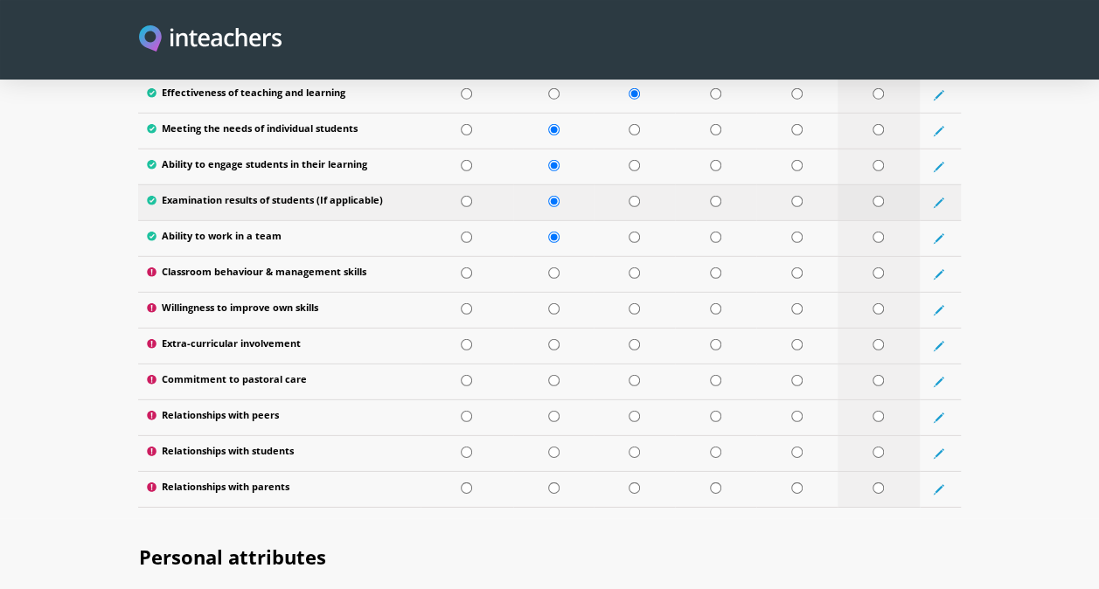
click at [877, 196] on input "radio" at bounding box center [877, 201] width 11 height 11
radio input "true"
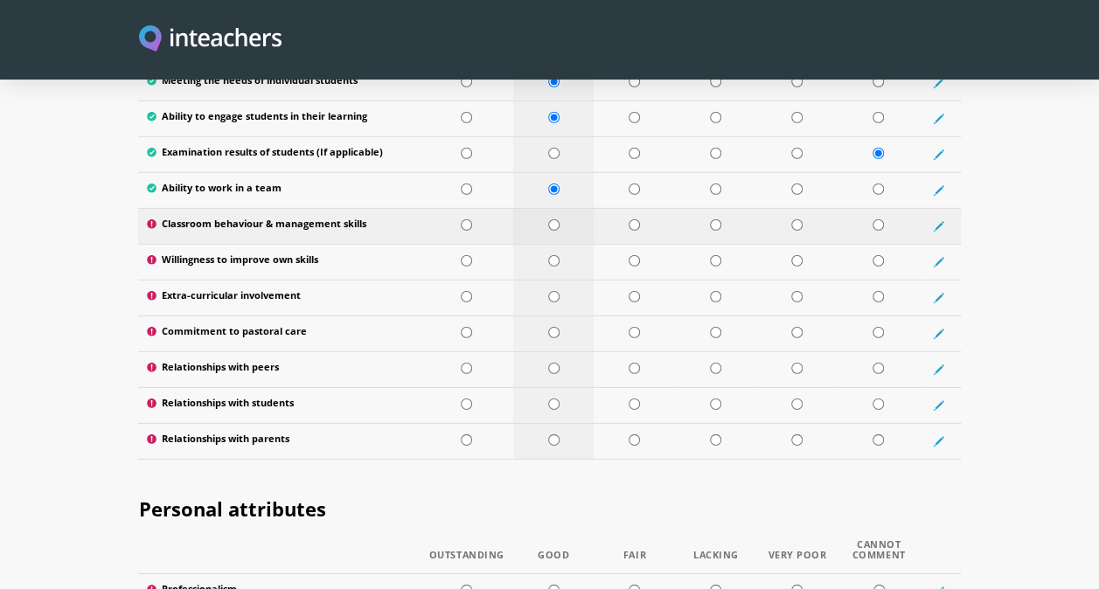
click at [556, 219] on input "radio" at bounding box center [553, 224] width 11 height 11
radio input "true"
click at [552, 255] on input "radio" at bounding box center [553, 260] width 11 height 11
radio input "true"
click at [551, 291] on input "radio" at bounding box center [553, 296] width 11 height 11
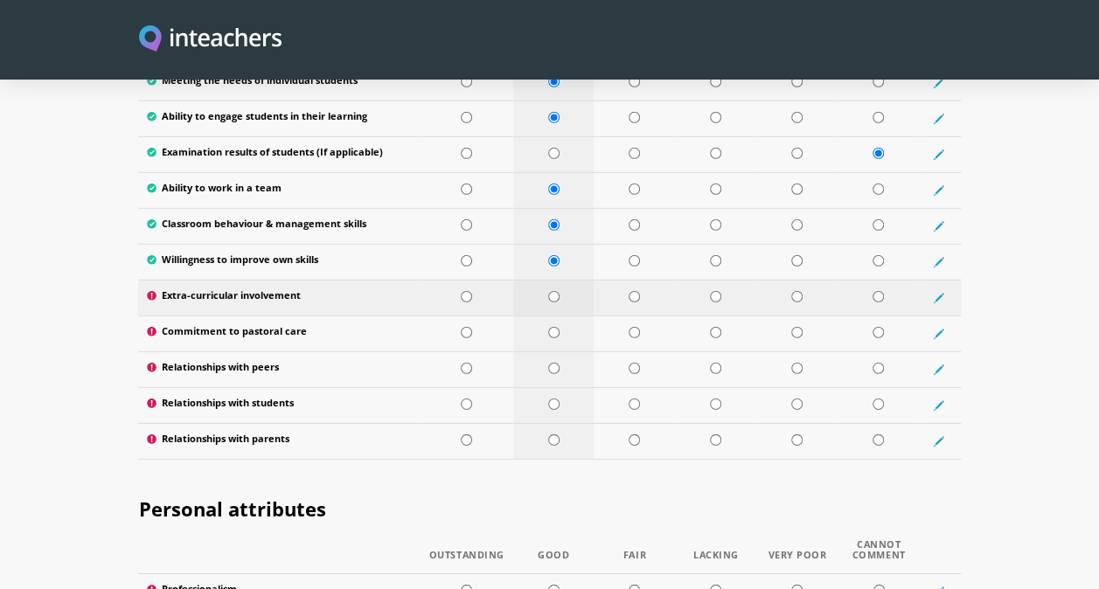
radio input "true"
click at [469, 291] on input "radio" at bounding box center [466, 296] width 11 height 11
radio input "true"
click at [469, 327] on input "radio" at bounding box center [466, 332] width 11 height 11
radio input "true"
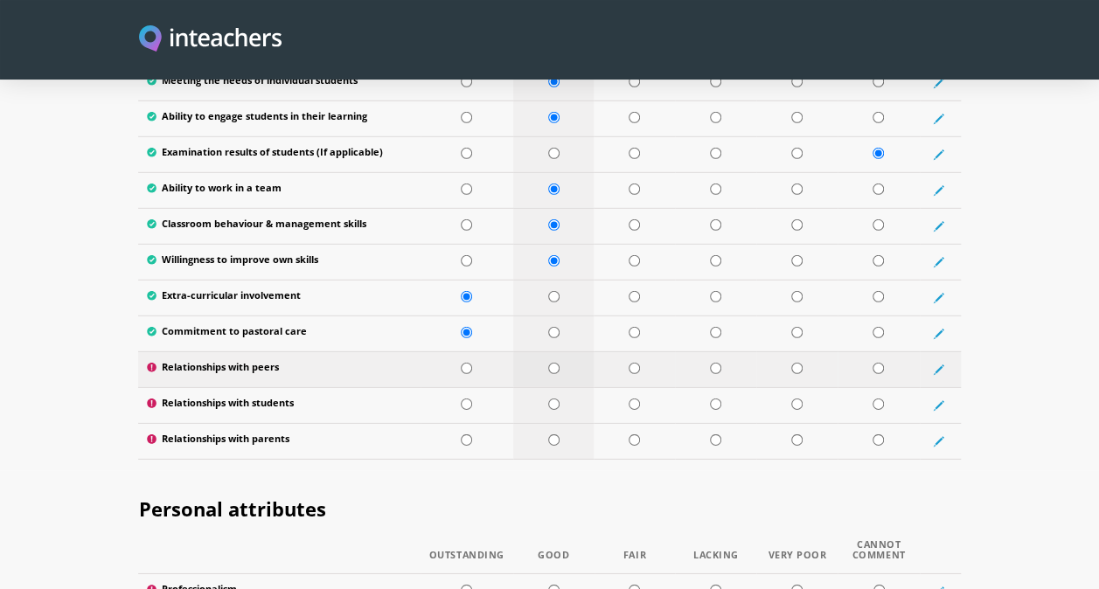
click at [551, 363] on input "radio" at bounding box center [553, 368] width 11 height 11
radio input "true"
click at [552, 399] on input "radio" at bounding box center [553, 404] width 11 height 11
radio input "true"
click at [552, 423] on td at bounding box center [553, 441] width 81 height 36
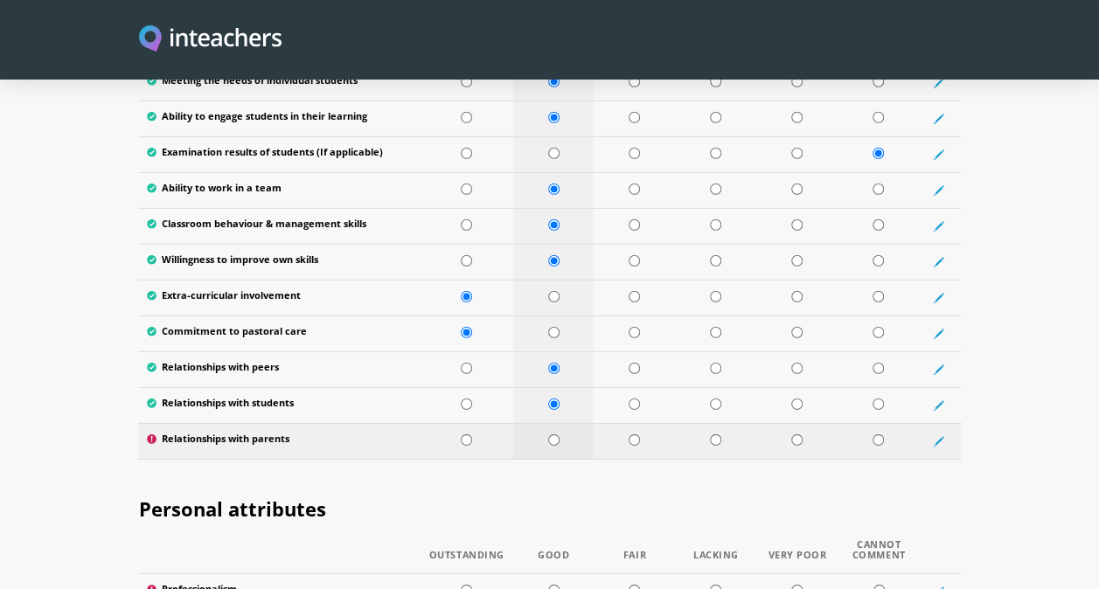
radio input "true"
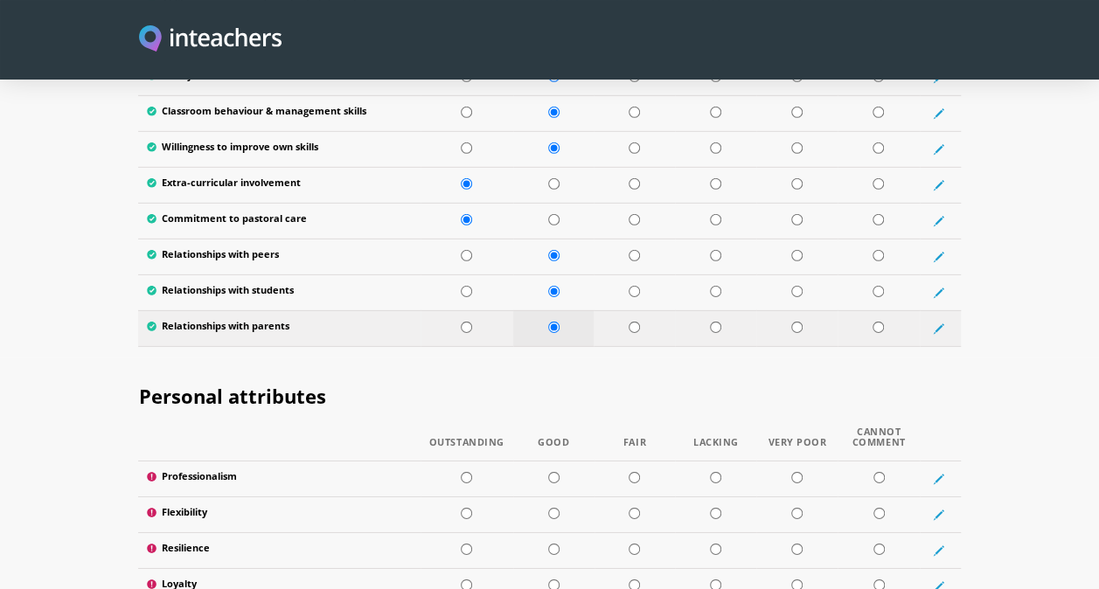
scroll to position [2599, 0]
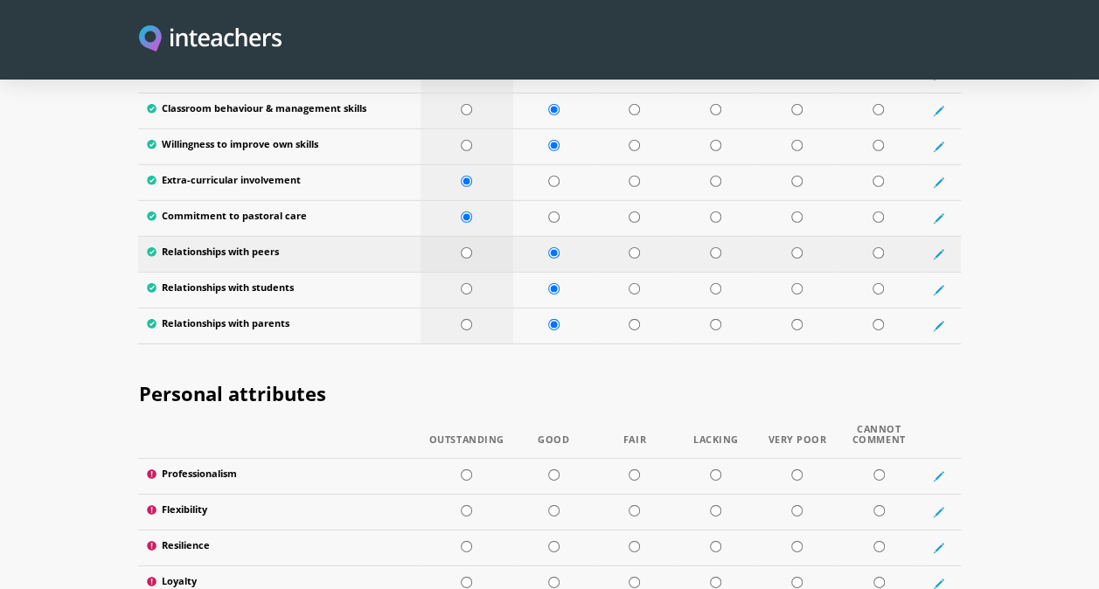
click at [472, 236] on td at bounding box center [466, 254] width 93 height 36
radio input "true"
click at [468, 272] on td at bounding box center [466, 290] width 93 height 36
radio input "true"
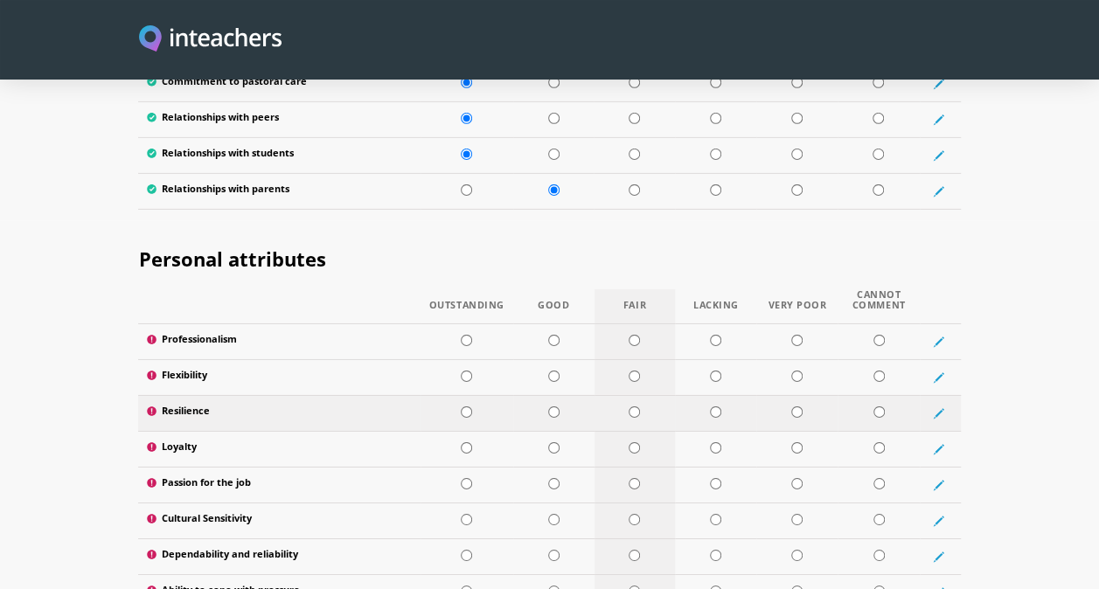
scroll to position [2802, 0]
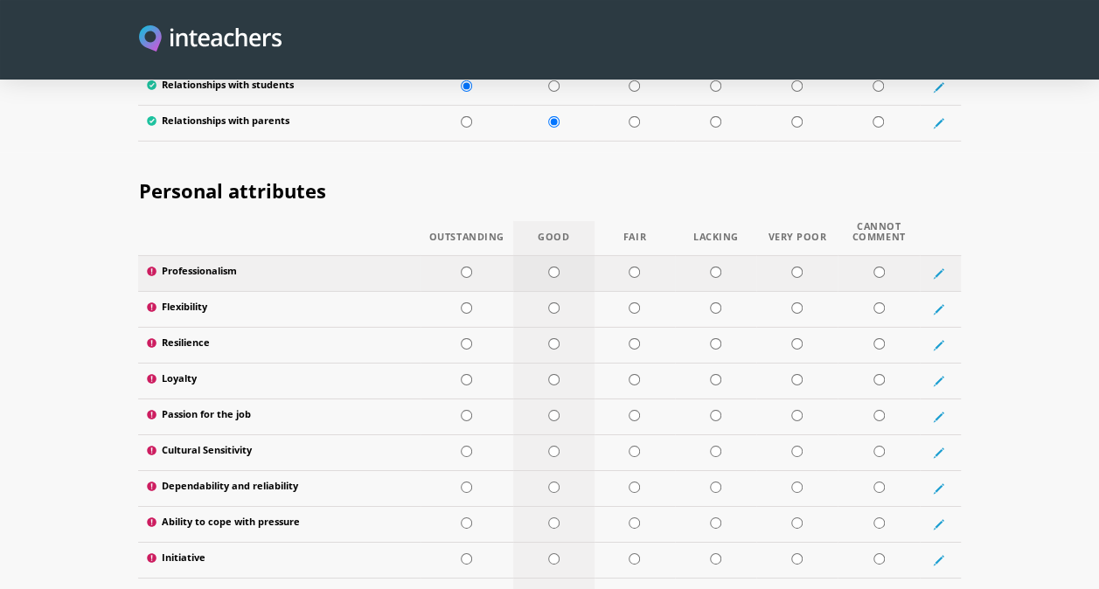
click at [554, 267] on input "radio" at bounding box center [553, 272] width 11 height 11
radio input "true"
click at [554, 302] on input "radio" at bounding box center [553, 307] width 11 height 11
radio input "true"
click at [551, 338] on input "radio" at bounding box center [553, 343] width 11 height 11
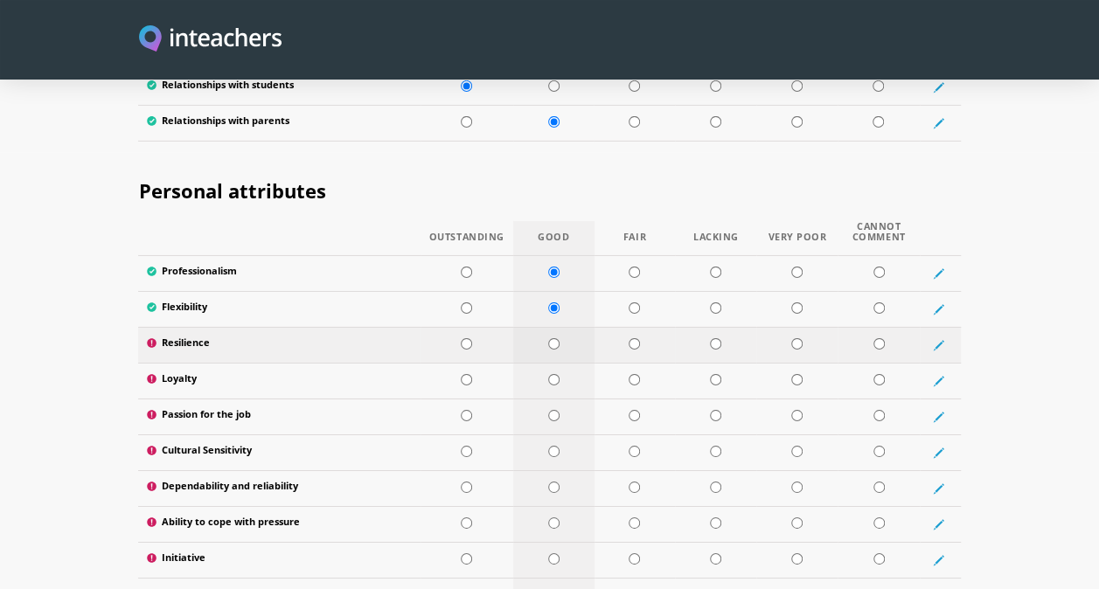
radio input "true"
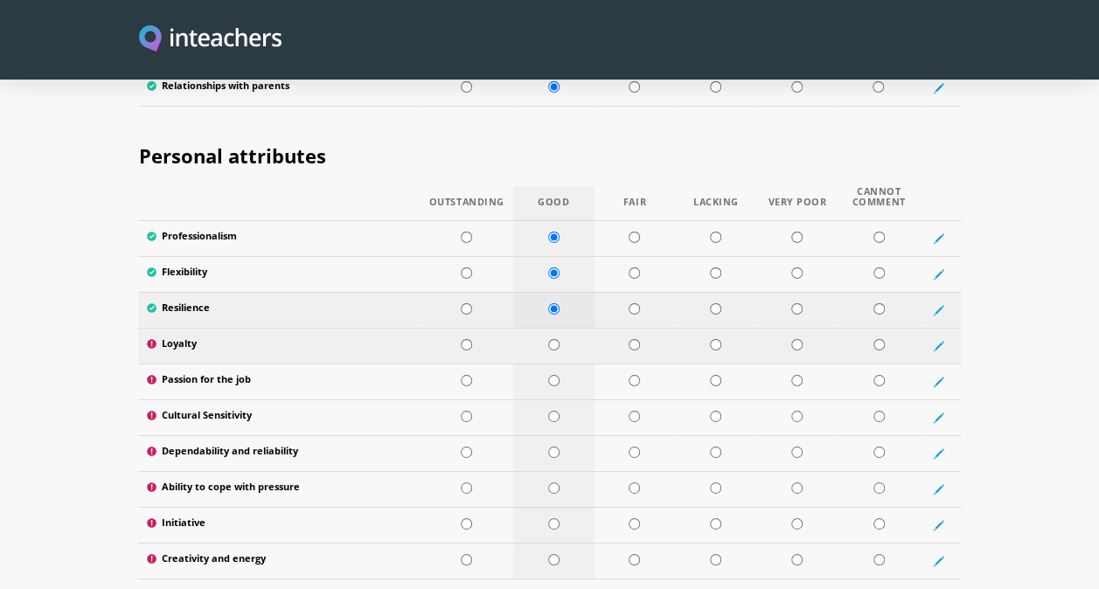
click at [551, 339] on input "radio" at bounding box center [553, 344] width 11 height 11
radio input "true"
click at [552, 375] on input "radio" at bounding box center [553, 380] width 11 height 11
radio input "true"
click at [552, 411] on input "radio" at bounding box center [553, 416] width 11 height 11
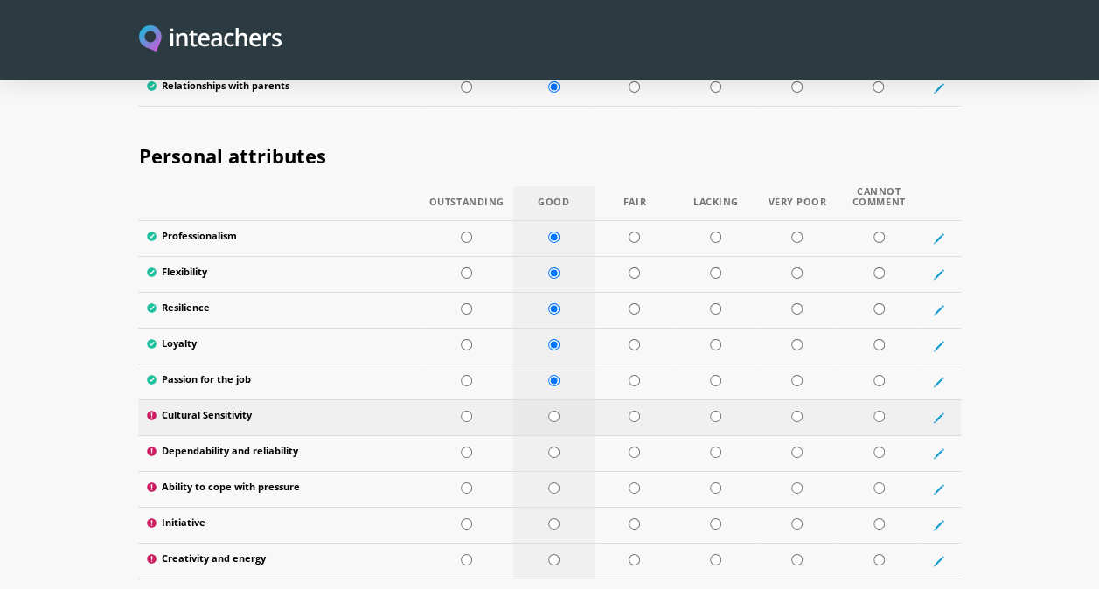
radio input "true"
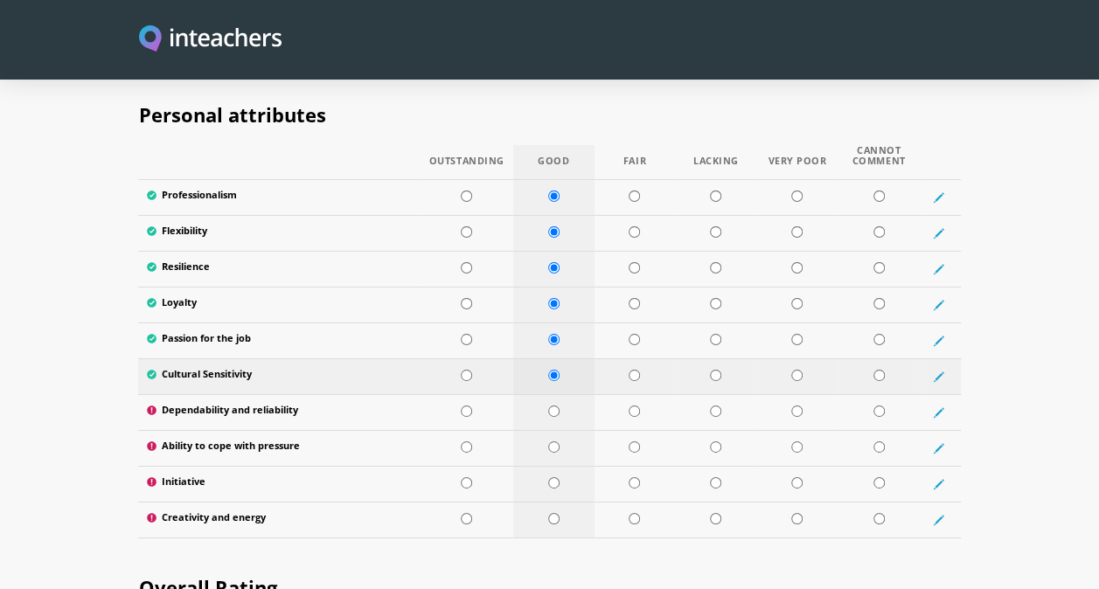
scroll to position [2878, 0]
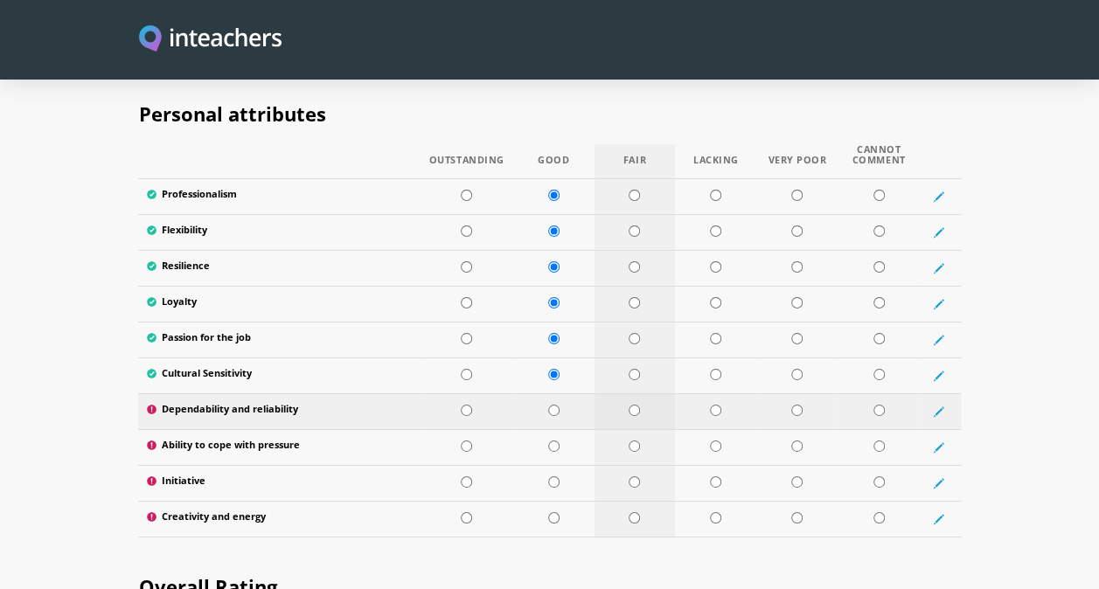
click at [633, 405] on input "radio" at bounding box center [633, 410] width 11 height 11
radio input "true"
click at [634, 441] on input "radio" at bounding box center [633, 446] width 11 height 11
radio input "true"
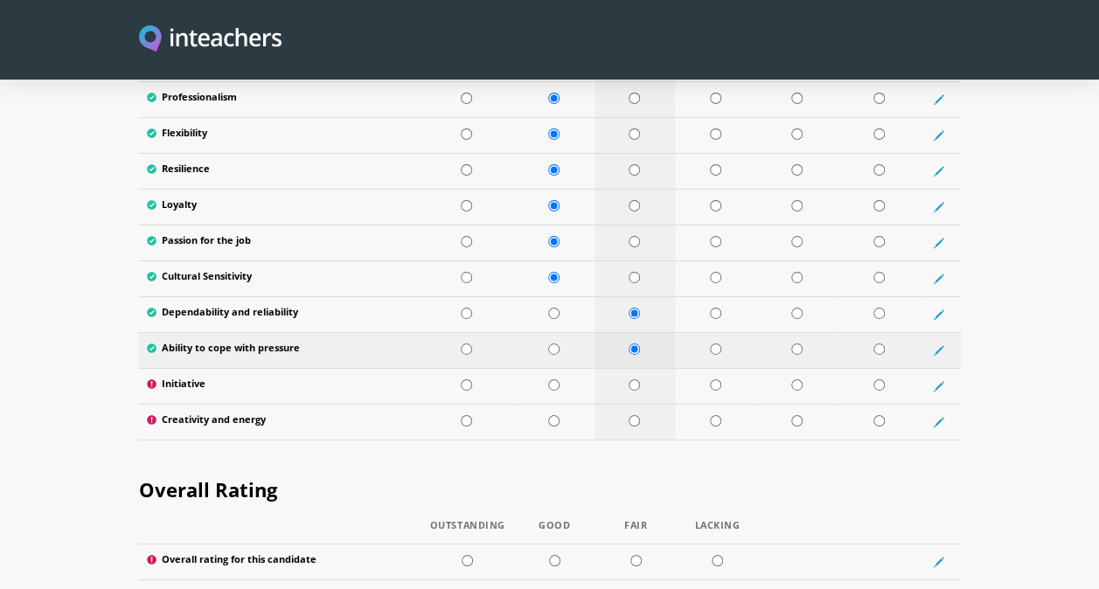
scroll to position [2983, 0]
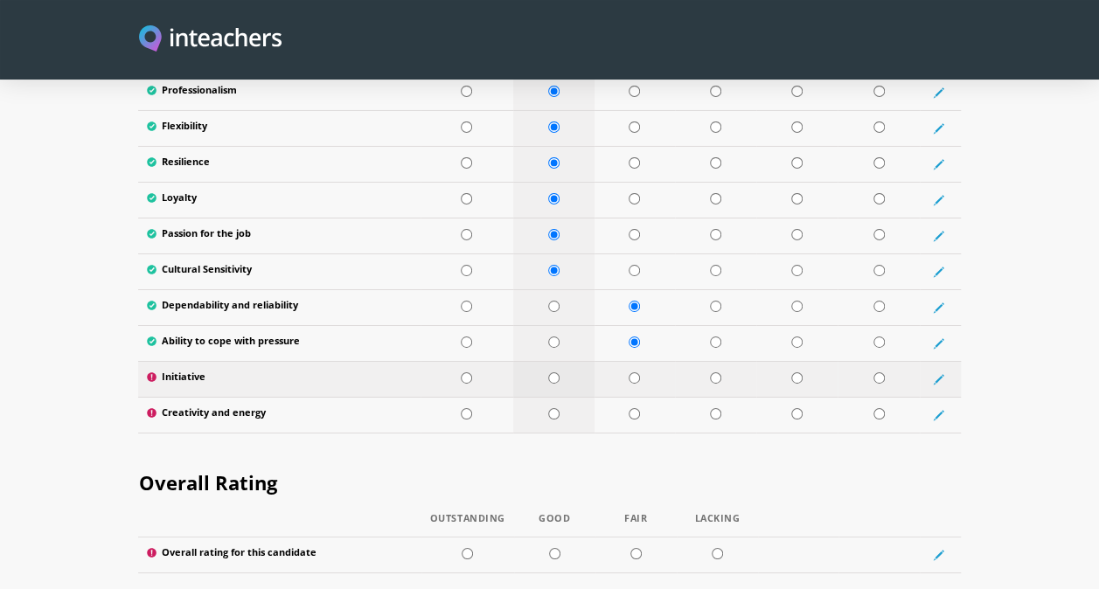
click at [554, 372] on input "radio" at bounding box center [553, 377] width 11 height 11
radio input "true"
click at [553, 408] on input "radio" at bounding box center [553, 413] width 11 height 11
radio input "true"
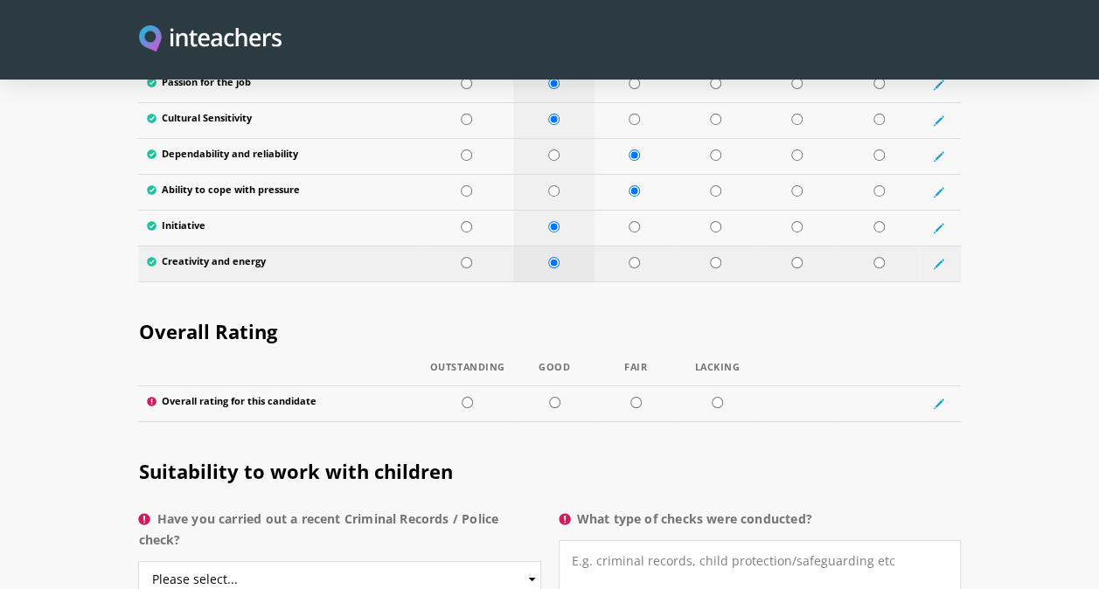
scroll to position [3137, 0]
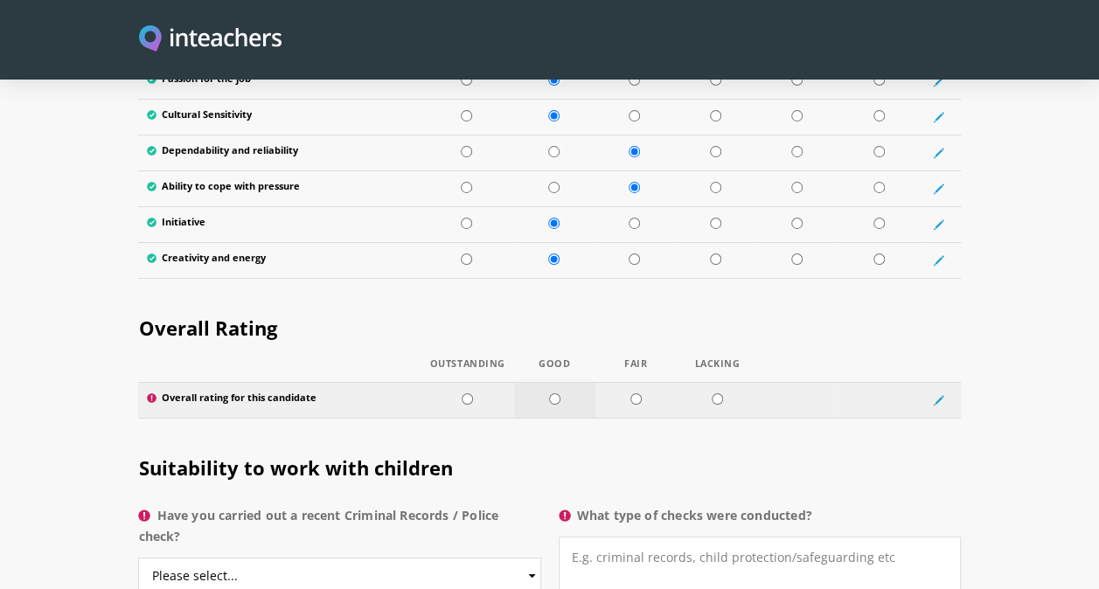
click at [553, 393] on input "radio" at bounding box center [554, 398] width 11 height 11
radio input "true"
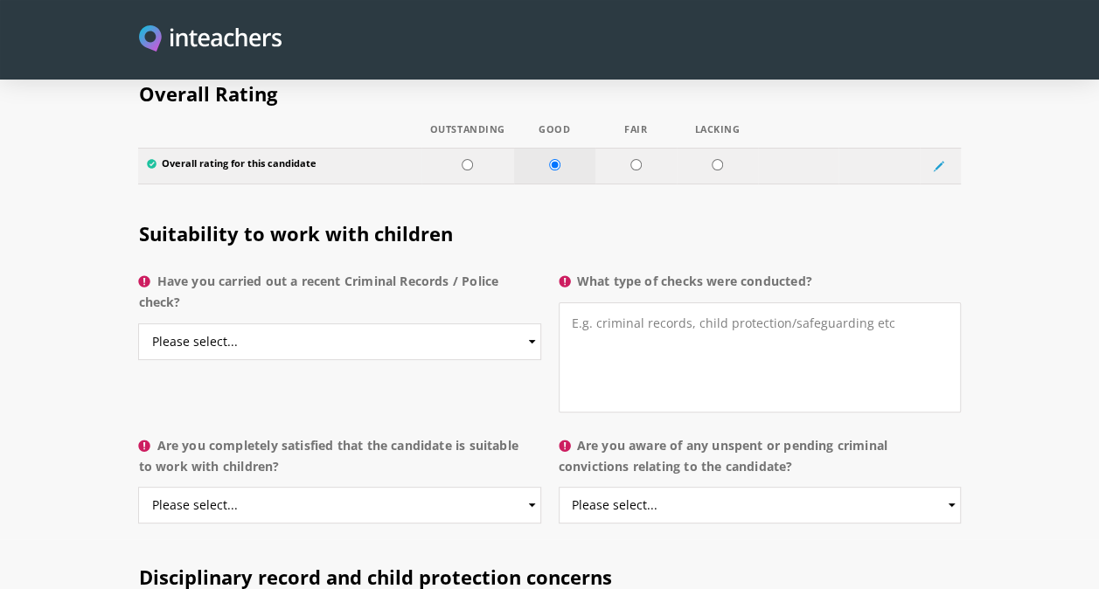
scroll to position [3392, 0]
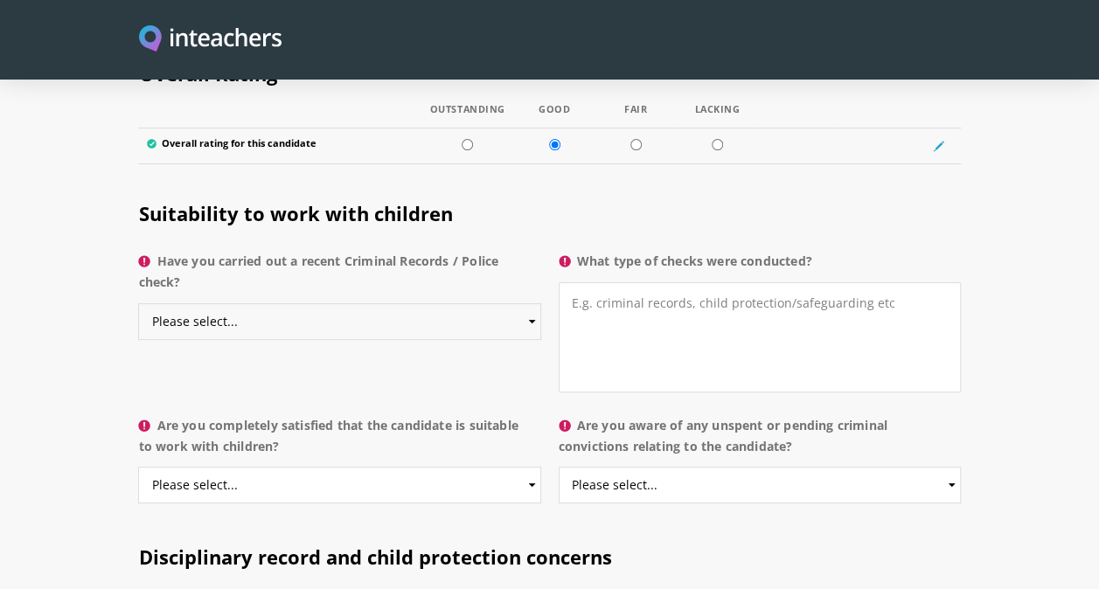
click at [528, 303] on select "Please select... Yes No Do not know" at bounding box center [339, 321] width 402 height 37
select select "No"
click at [138, 303] on select "Please select... Yes No Do not know" at bounding box center [339, 321] width 402 height 37
click at [600, 282] on textarea "What type of checks were conducted?" at bounding box center [760, 337] width 402 height 110
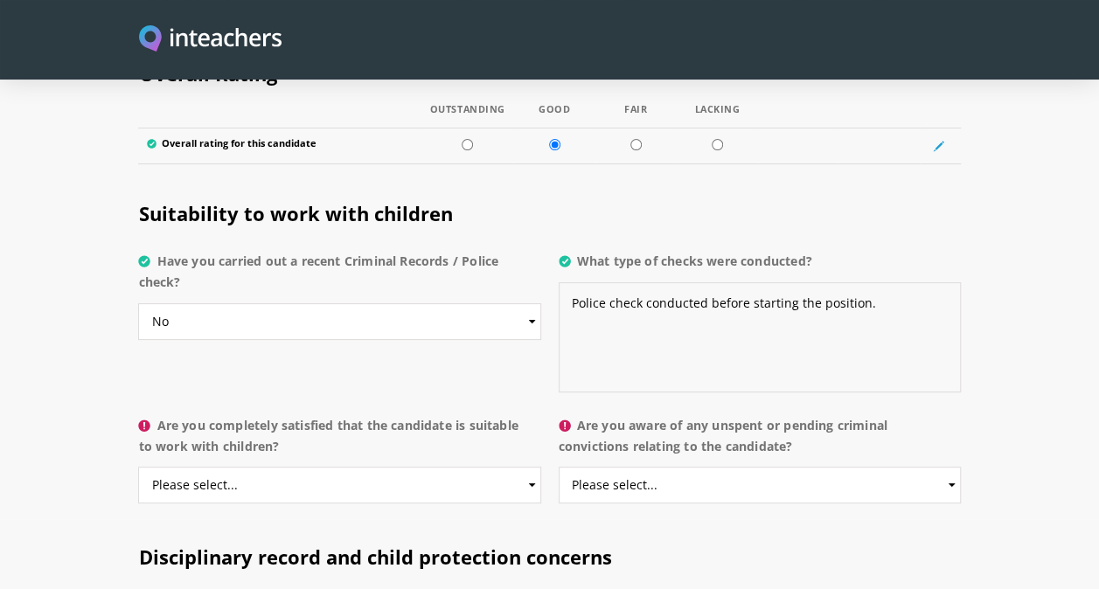
scroll to position [3462, 0]
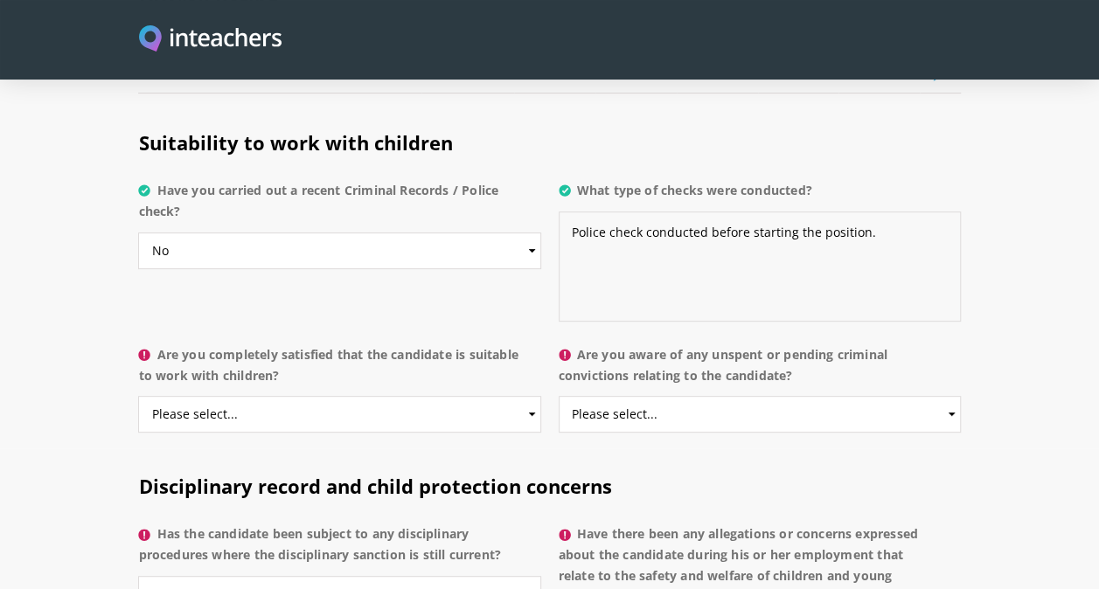
type textarea "Police check conducted before starting the position."
click at [425, 399] on select "Please select... Yes No Do not know" at bounding box center [339, 414] width 402 height 37
select select "Yes"
click at [138, 396] on select "Please select... Yes No Do not know" at bounding box center [339, 414] width 402 height 37
click at [647, 396] on select "Please select... Yes No Do not know" at bounding box center [760, 414] width 402 height 37
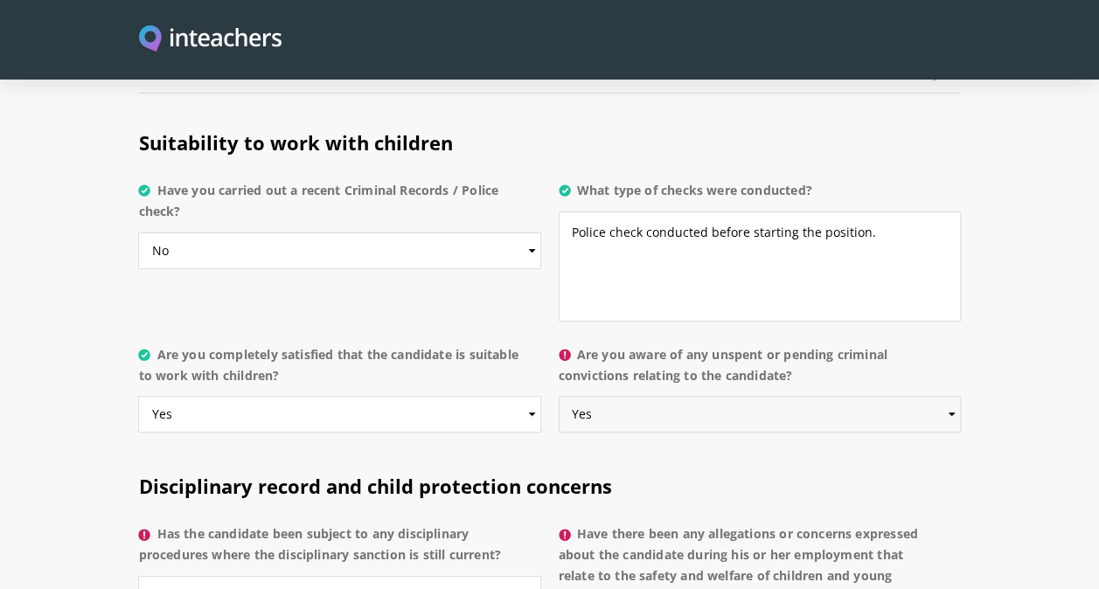
click at [559, 396] on select "Please select... Yes No Do not know" at bounding box center [760, 414] width 402 height 37
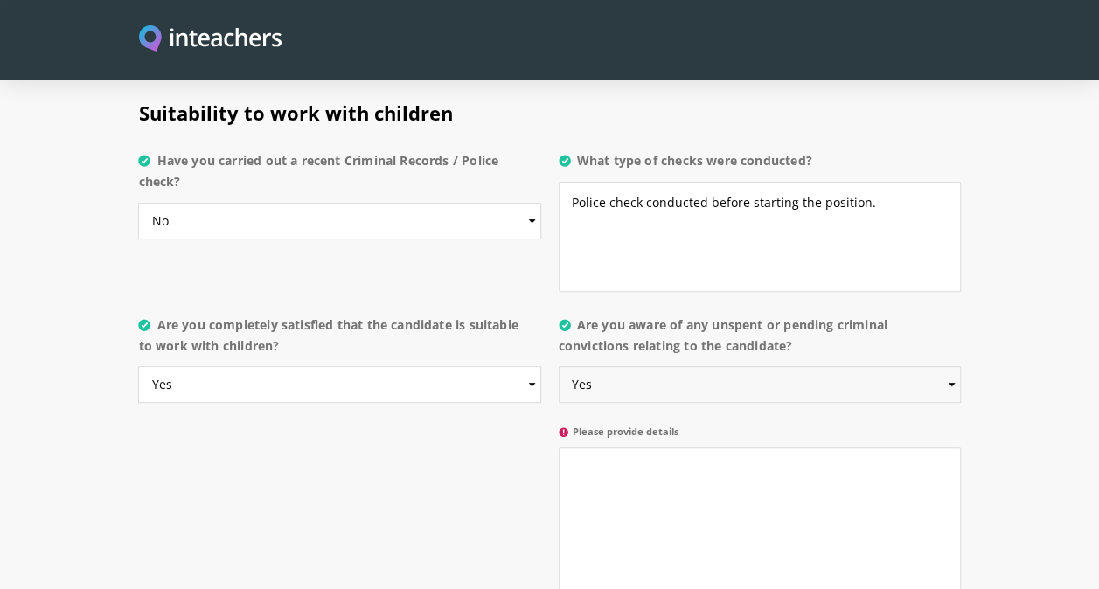
scroll to position [3493, 0]
click at [687, 365] on select "Please select... Yes No Do not know" at bounding box center [760, 383] width 402 height 37
select select "No"
click at [559, 365] on select "Please select... Yes No Do not know" at bounding box center [760, 383] width 402 height 37
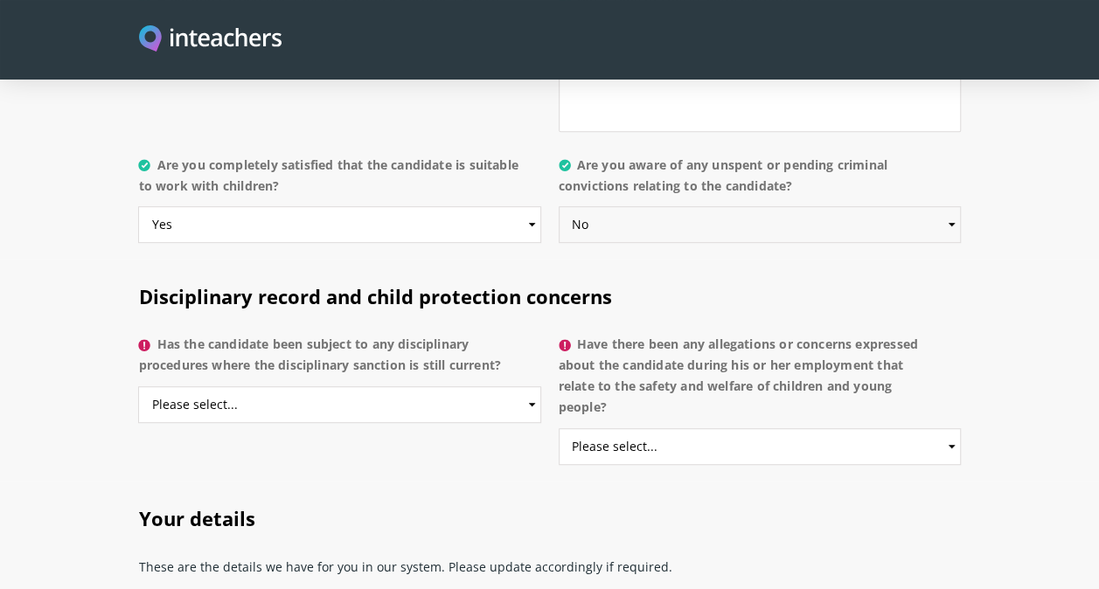
scroll to position [3680, 0]
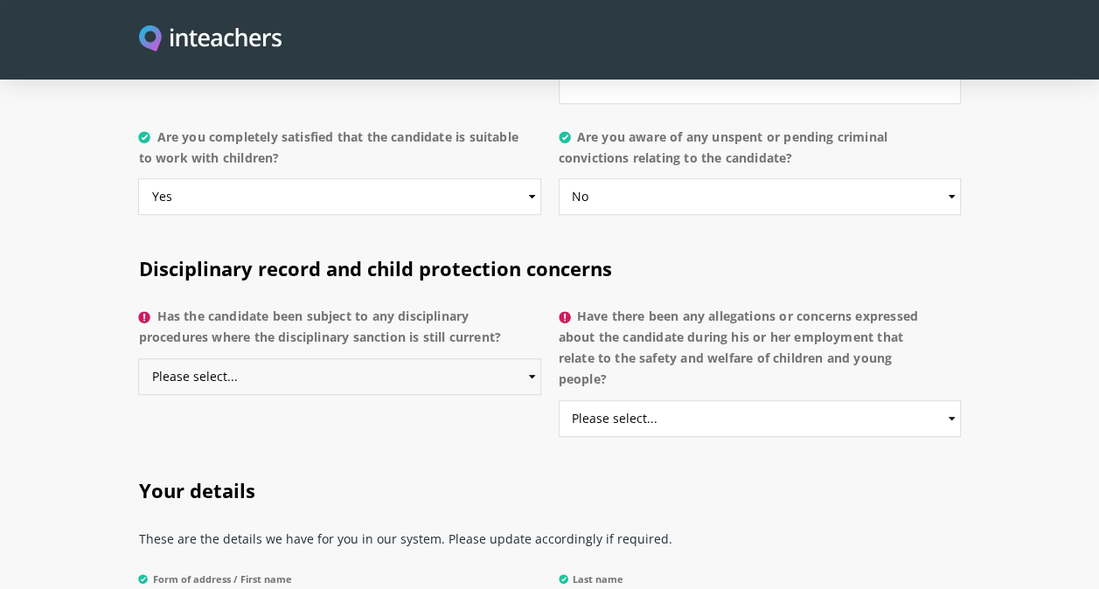
click at [536, 358] on select "Please select... Yes No Do not know" at bounding box center [339, 376] width 402 height 37
select select "No"
click at [138, 358] on select "Please select... Yes No Do not know" at bounding box center [339, 376] width 402 height 37
click at [753, 400] on select "Please select... Yes No Do not know" at bounding box center [760, 418] width 402 height 37
select select "No"
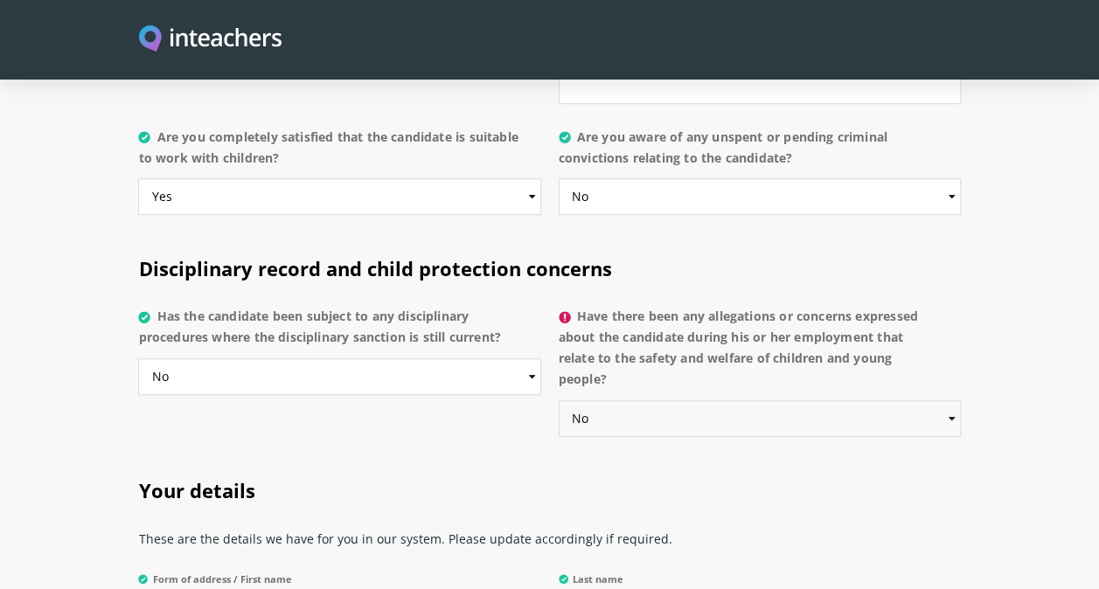
click at [559, 400] on select "Please select... Yes No Do not know" at bounding box center [760, 418] width 402 height 37
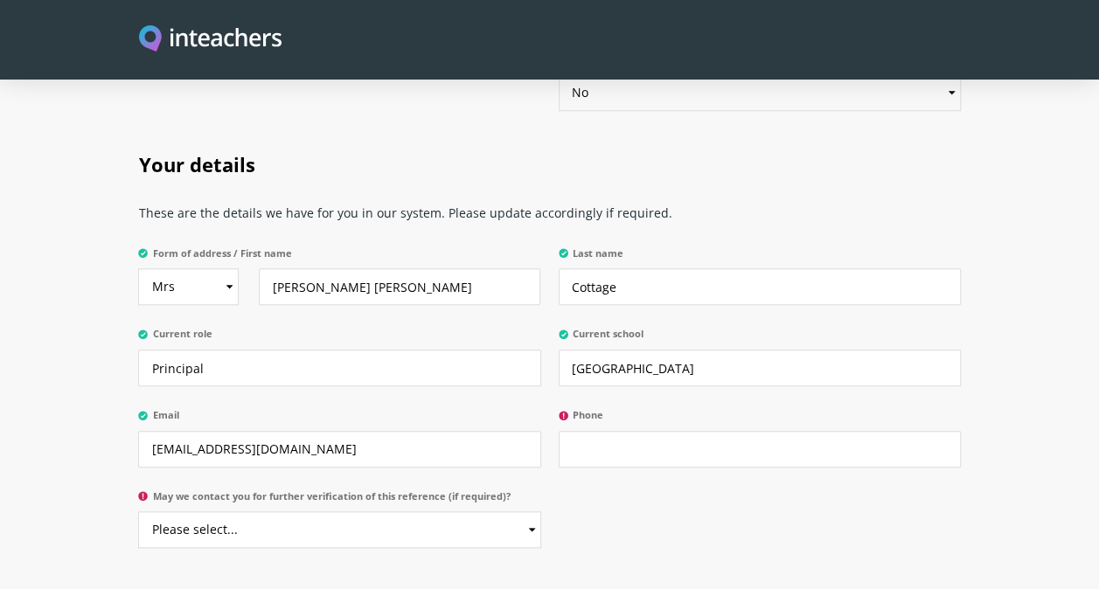
scroll to position [4005, 0]
drag, startPoint x: 747, startPoint y: 348, endPoint x: 558, endPoint y: 350, distance: 188.8
click at [559, 351] on input "[GEOGRAPHIC_DATA]" at bounding box center [760, 369] width 402 height 37
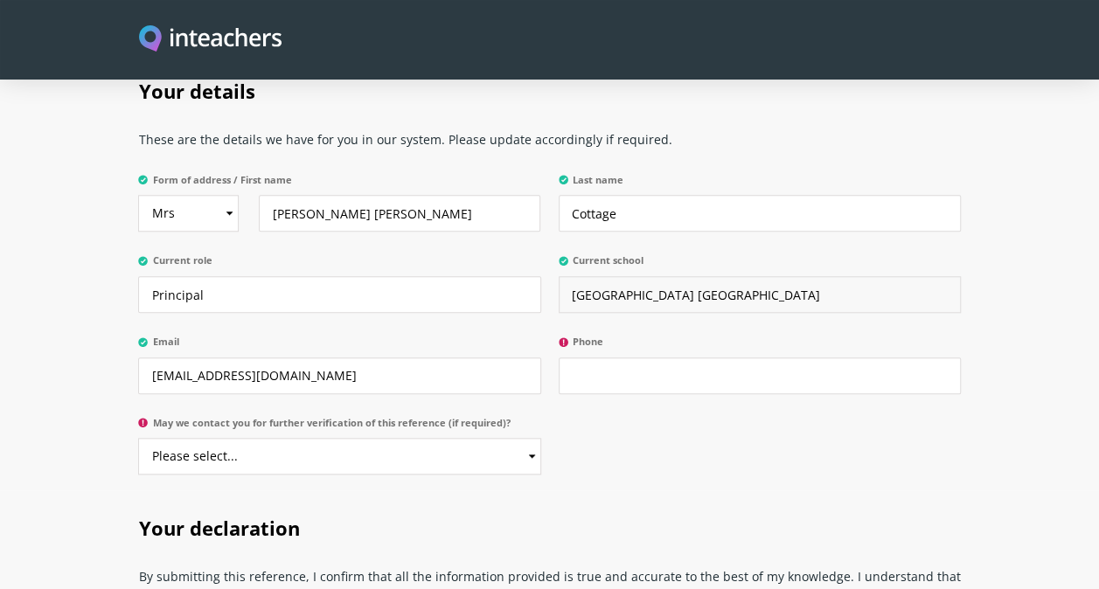
scroll to position [4079, 0]
type input "[GEOGRAPHIC_DATA] [GEOGRAPHIC_DATA]"
drag, startPoint x: 358, startPoint y: 346, endPoint x: 119, endPoint y: 338, distance: 238.8
click at [119, 338] on section "Your details These are the details we have for you in our system. Please update…" at bounding box center [549, 272] width 1099 height 437
type input "[EMAIL_ADDRESS][DOMAIN_NAME]"
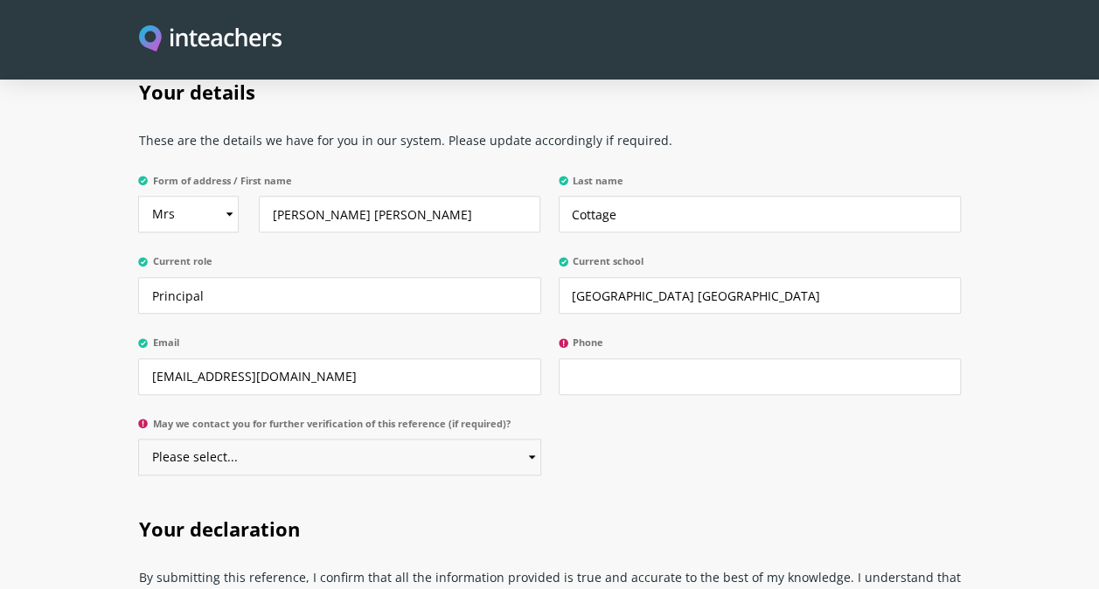
click at [435, 439] on select "Please select... Yes No" at bounding box center [339, 457] width 402 height 37
select select "Yes"
click at [138, 439] on select "Please select... Yes No" at bounding box center [339, 457] width 402 height 37
click at [604, 358] on input "Phone" at bounding box center [760, 376] width 402 height 37
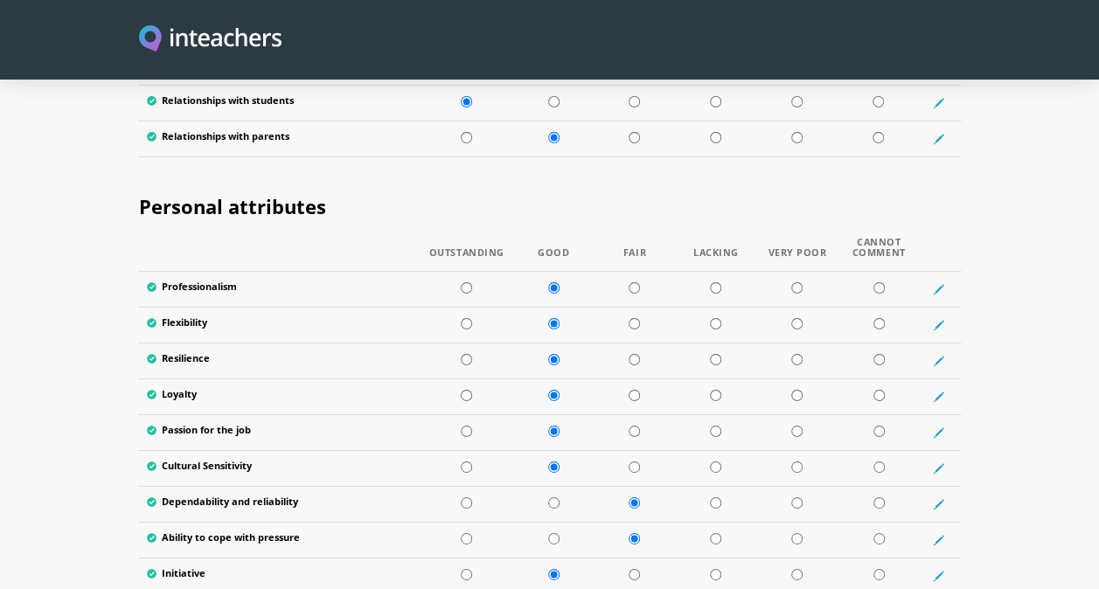
scroll to position [2791, 0]
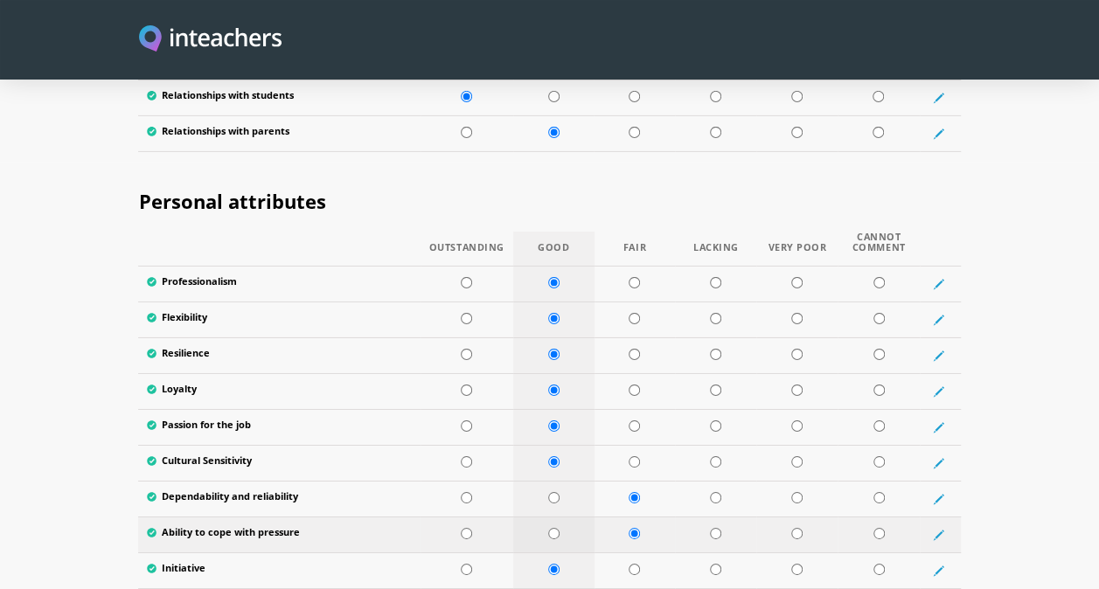
type input "0549546441"
click at [553, 517] on td at bounding box center [553, 535] width 81 height 36
radio input "true"
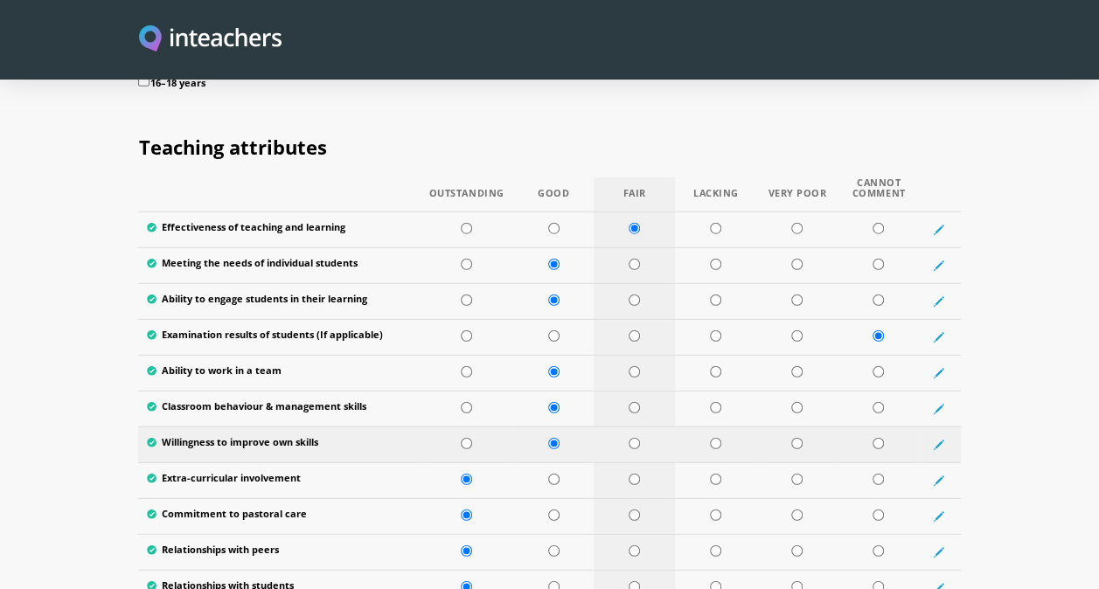
scroll to position [2300, 0]
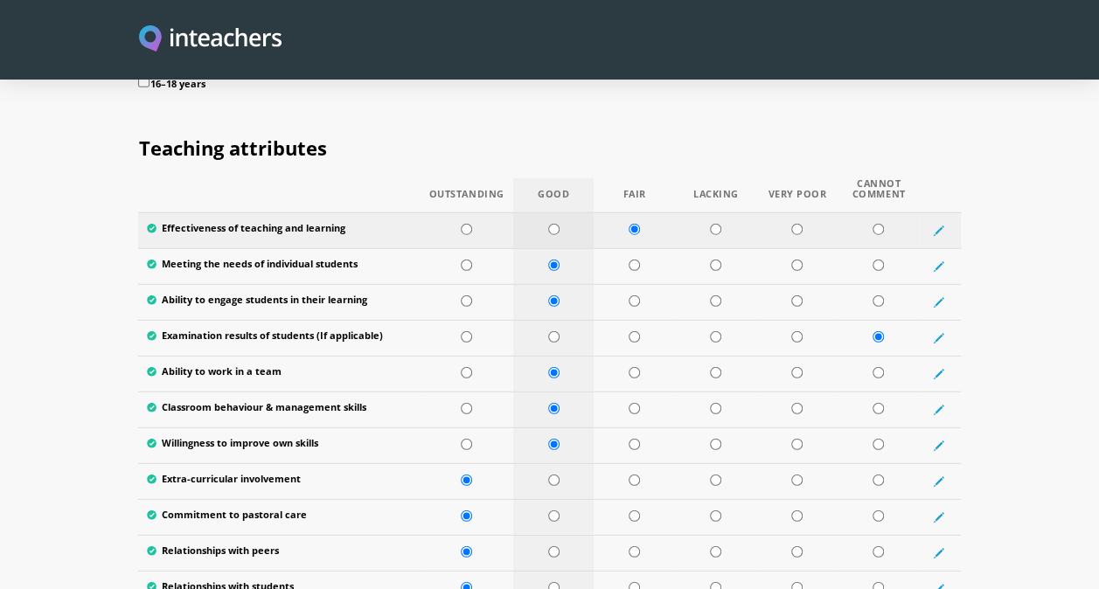
click at [556, 224] on input "radio" at bounding box center [553, 229] width 11 height 11
radio input "true"
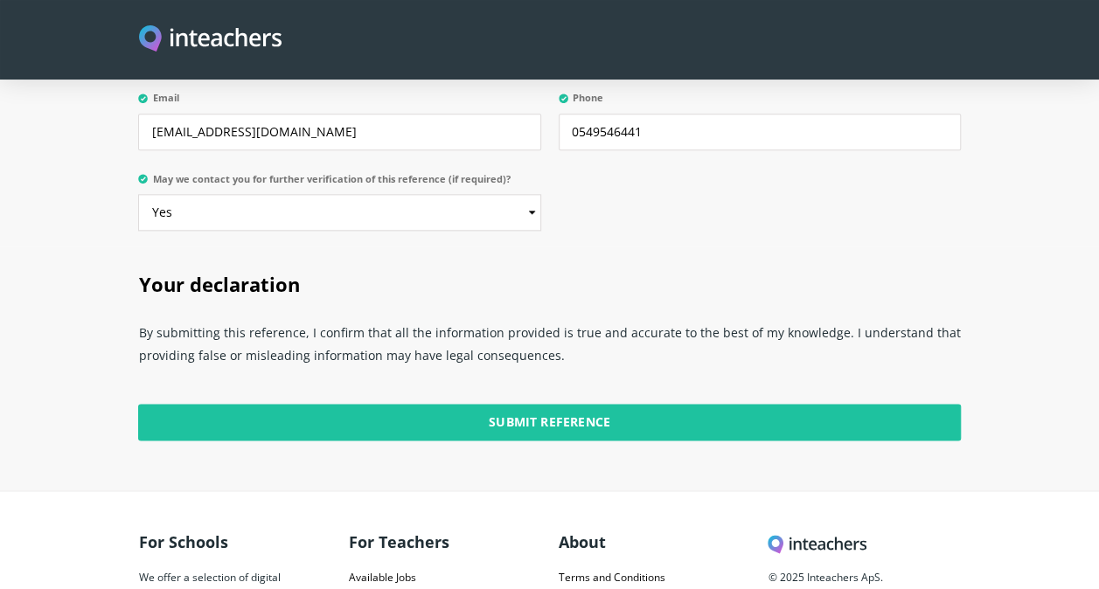
scroll to position [4455, 0]
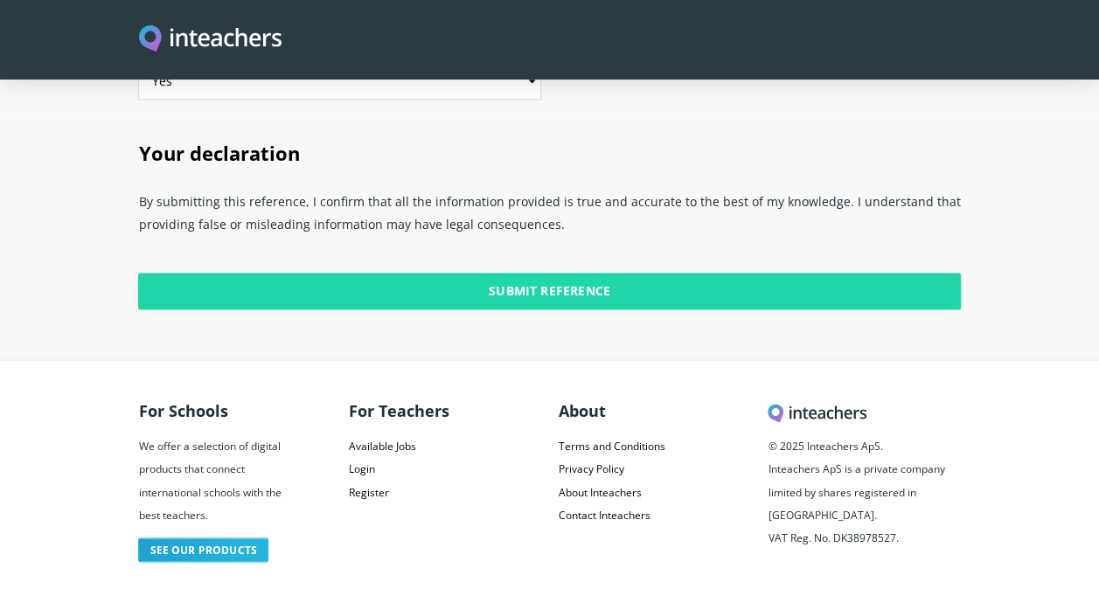
click at [544, 273] on input "Submit Reference" at bounding box center [549, 291] width 822 height 37
